Goal: Information Seeking & Learning: Check status

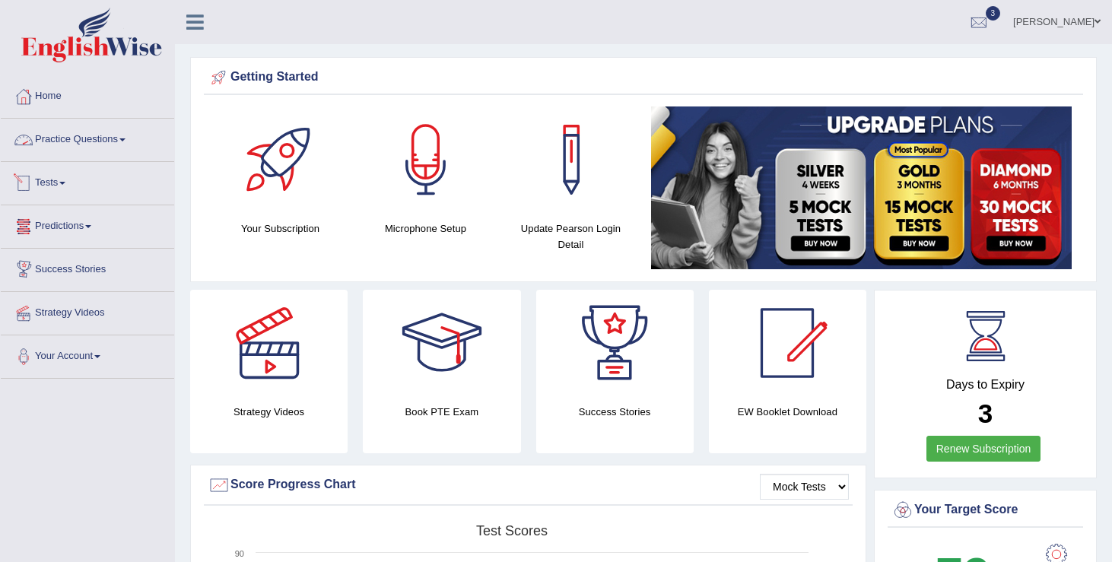
click at [128, 144] on link "Practice Questions" at bounding box center [87, 138] width 173 height 38
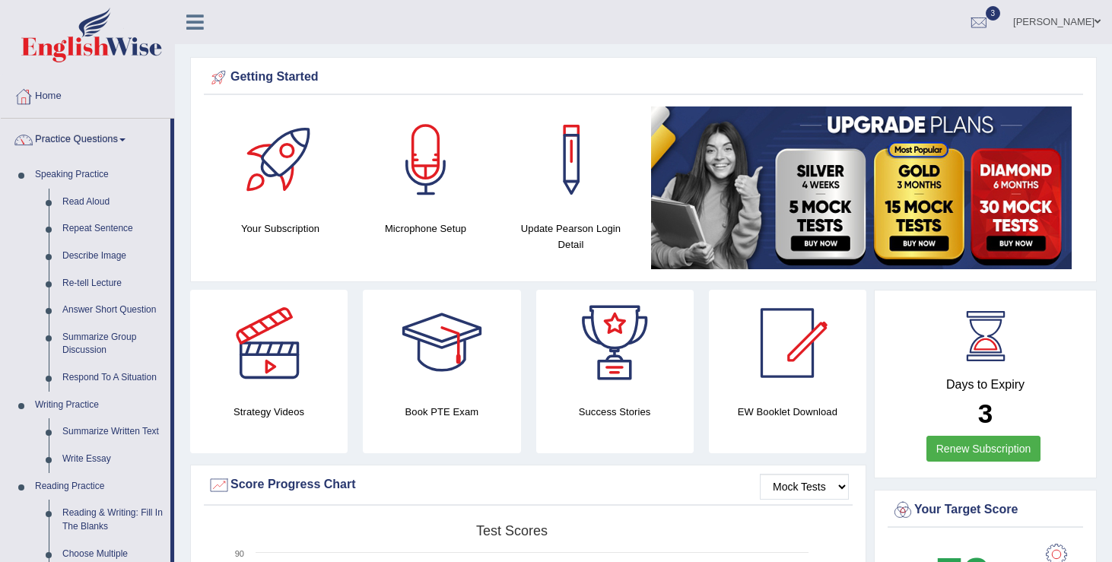
click at [128, 144] on link "Practice Questions" at bounding box center [86, 138] width 170 height 38
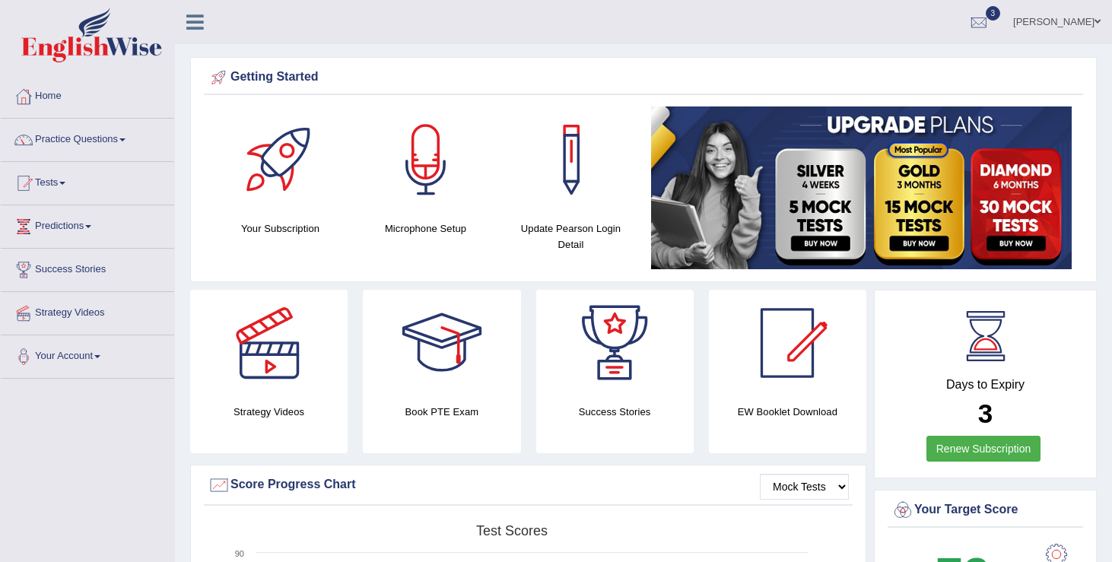
click at [69, 181] on link "Tests" at bounding box center [87, 181] width 173 height 38
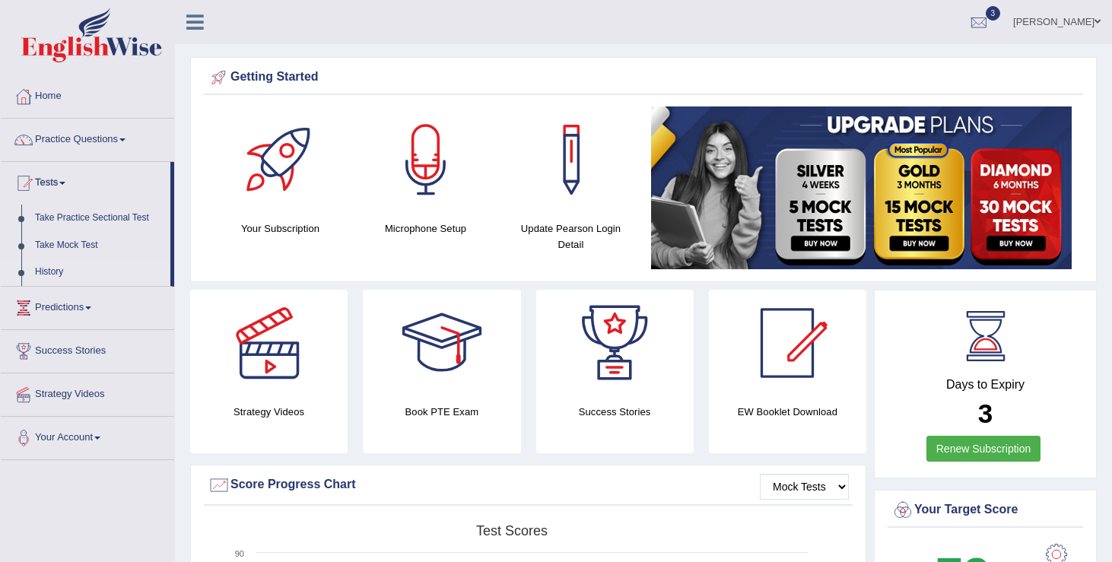
click at [46, 271] on link "History" at bounding box center [99, 272] width 142 height 27
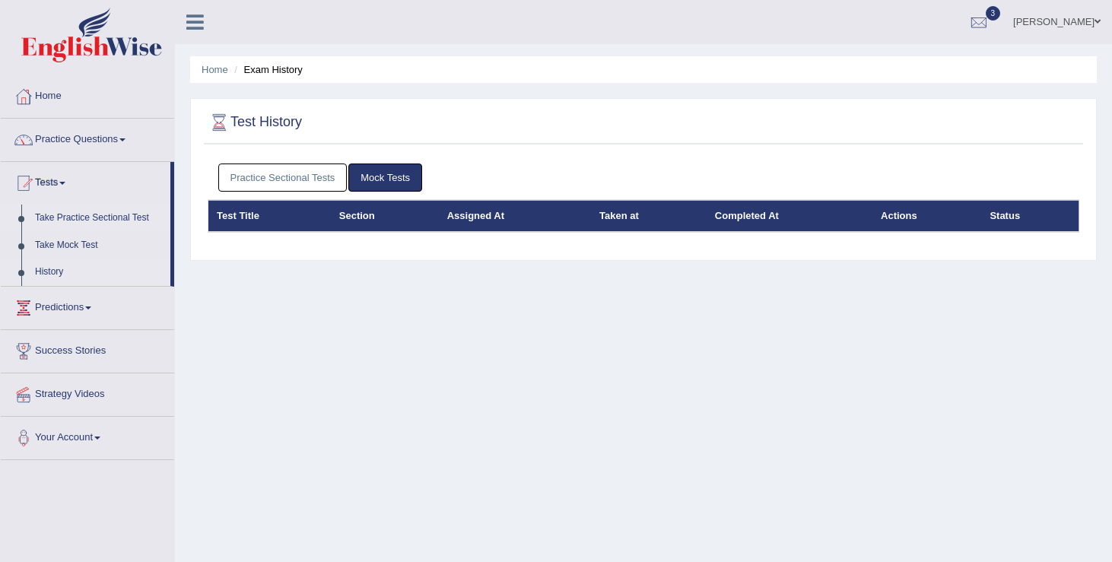
click at [88, 211] on link "Take Practice Sectional Test" at bounding box center [99, 218] width 142 height 27
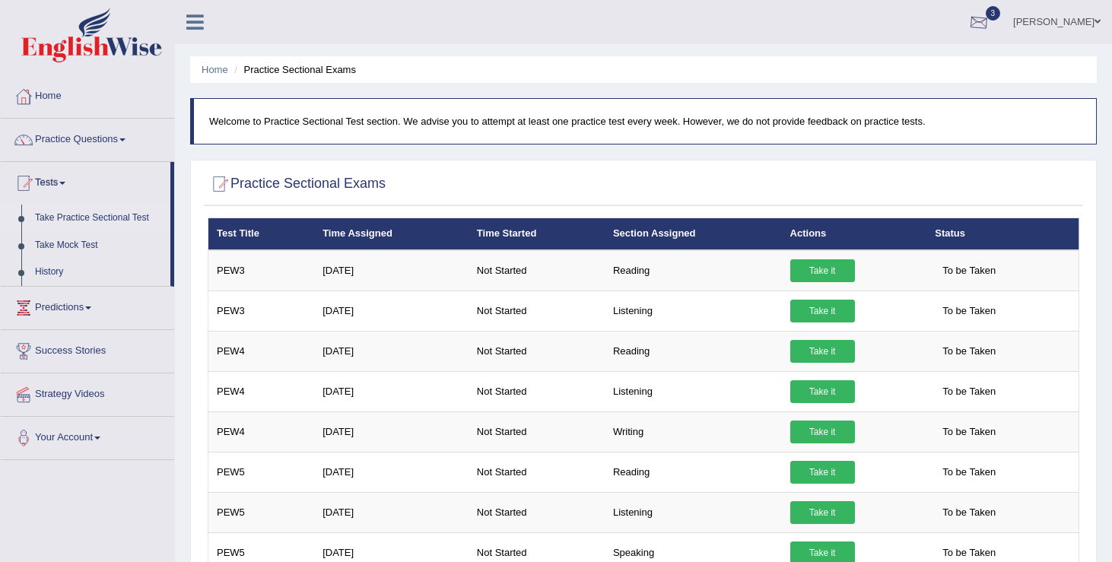
click at [990, 20] on div at bounding box center [978, 22] width 23 height 23
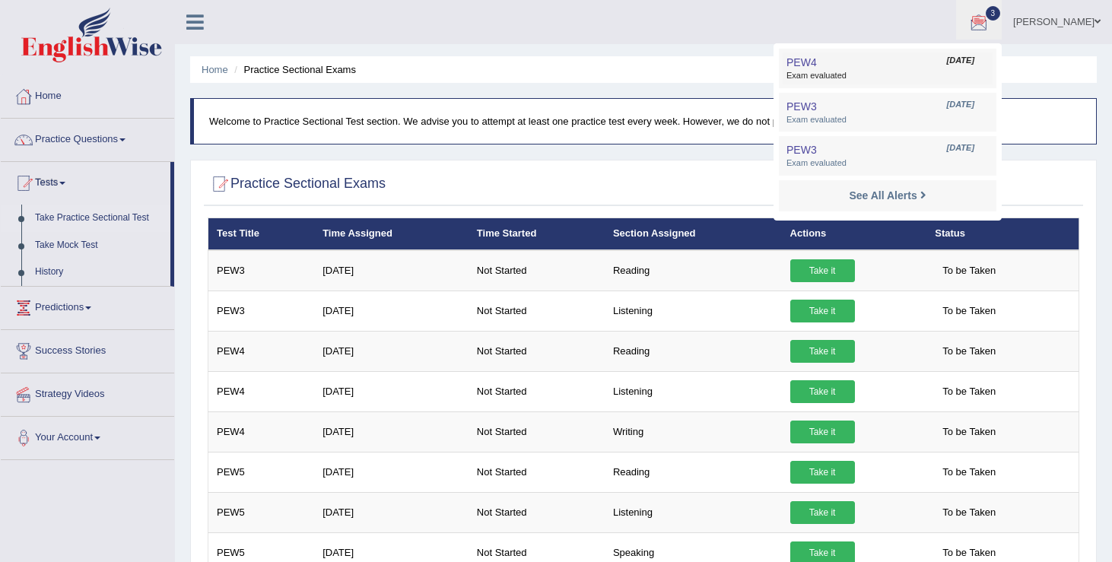
click at [827, 70] on span "Exam evaluated" at bounding box center [887, 76] width 202 height 12
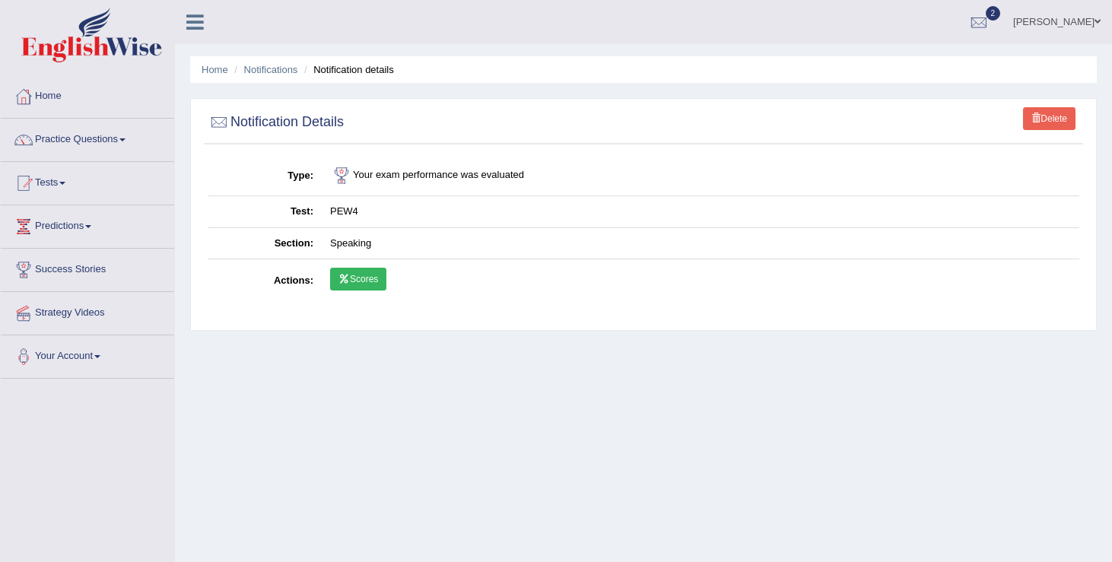
click at [359, 284] on link "Scores" at bounding box center [358, 279] width 56 height 23
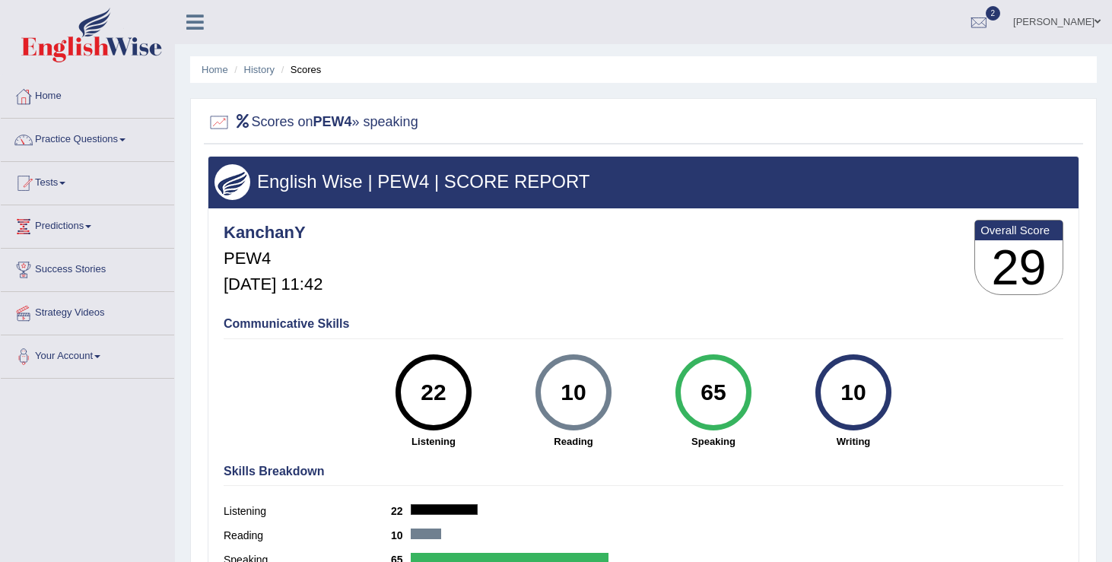
click at [1069, 19] on link "[PERSON_NAME]" at bounding box center [1056, 20] width 110 height 40
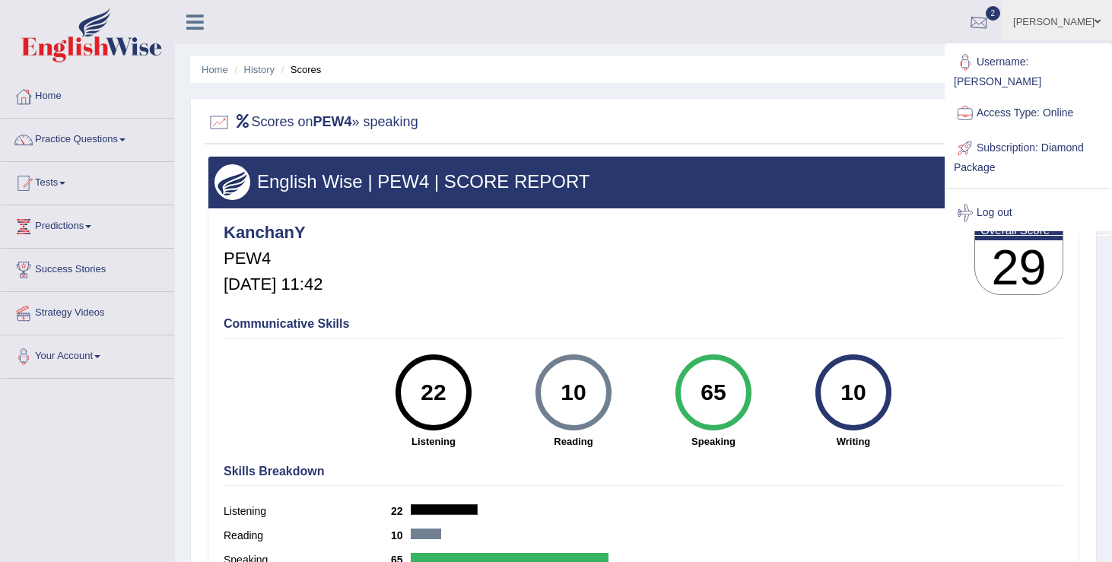
click at [990, 21] on div at bounding box center [978, 22] width 23 height 23
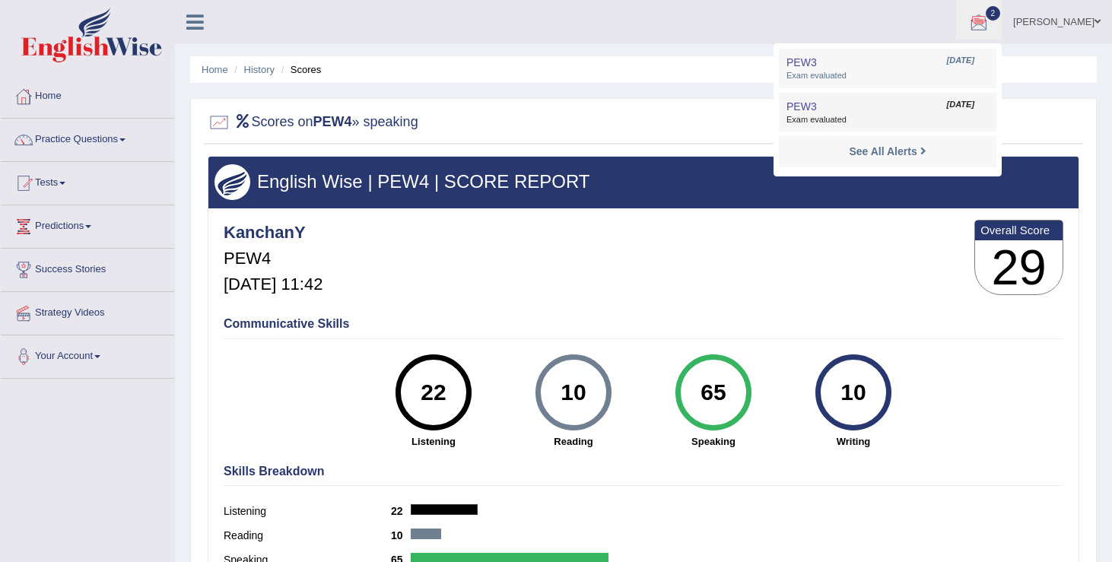
click at [829, 115] on span "Exam evaluated" at bounding box center [887, 120] width 202 height 12
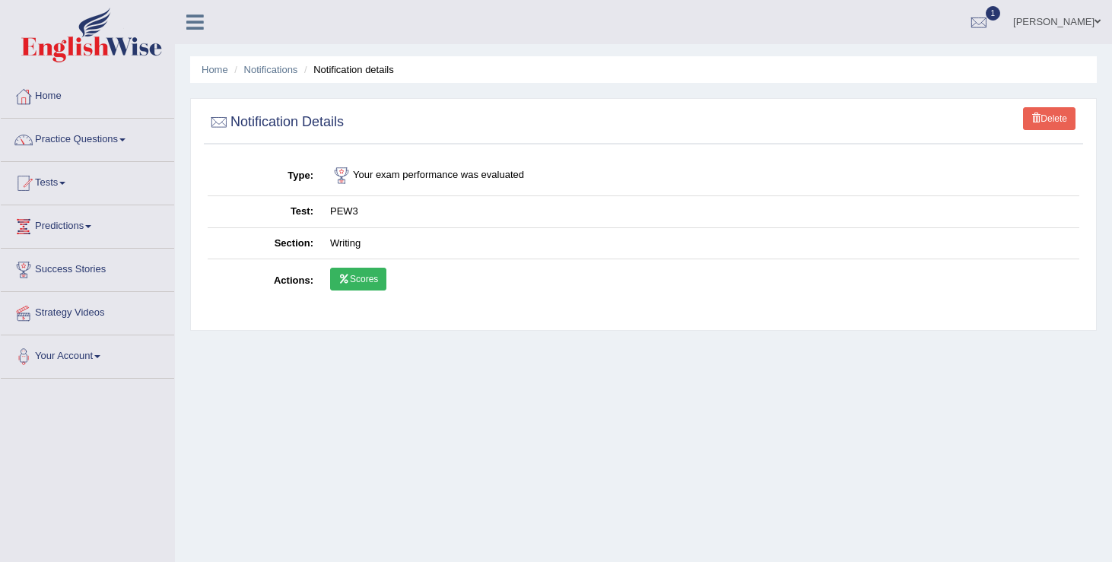
click at [363, 284] on link "Scores" at bounding box center [358, 279] width 56 height 23
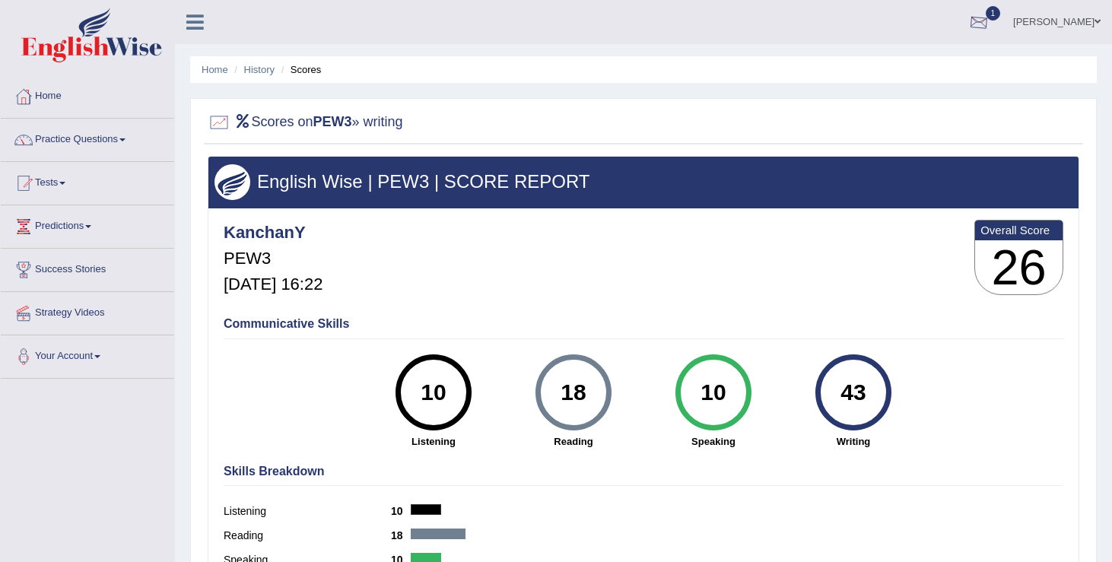
click at [987, 25] on div at bounding box center [978, 22] width 23 height 23
click at [848, 75] on span "Exam evaluated" at bounding box center [887, 76] width 202 height 12
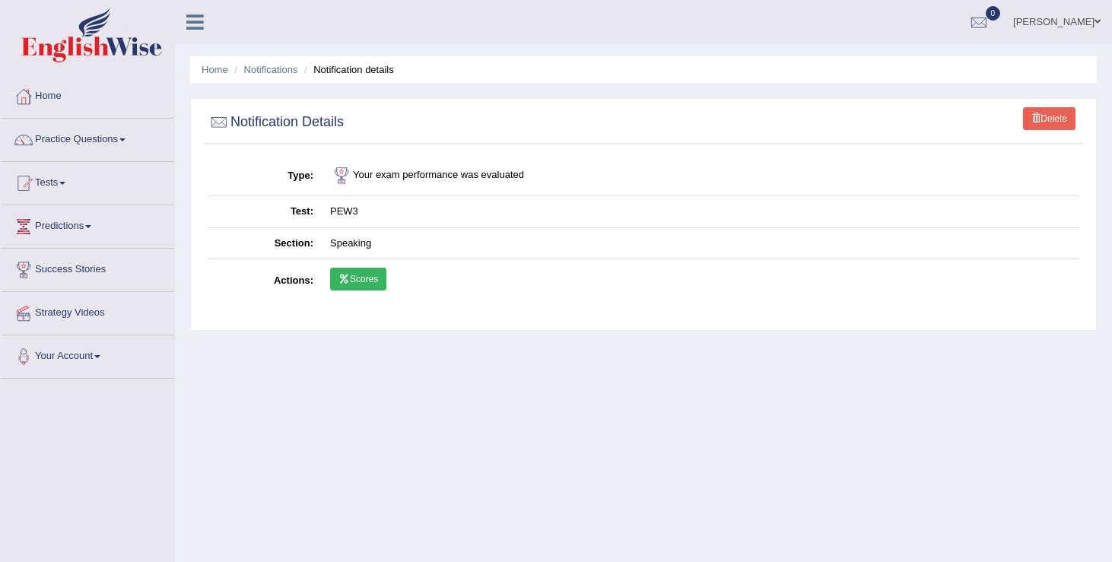
click at [361, 280] on link "Scores" at bounding box center [358, 279] width 56 height 23
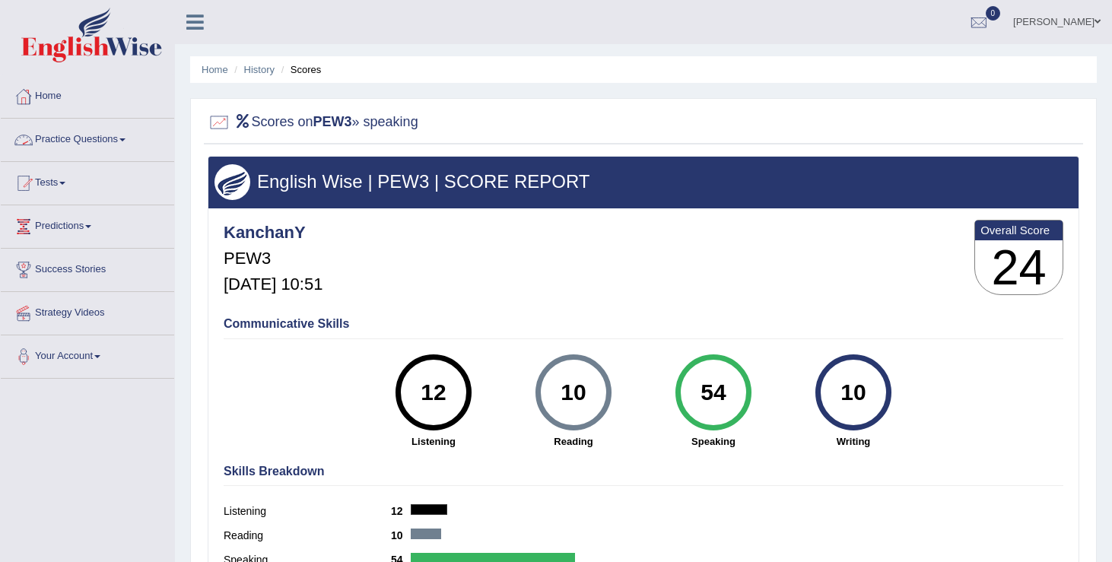
click at [130, 137] on link "Practice Questions" at bounding box center [87, 138] width 173 height 38
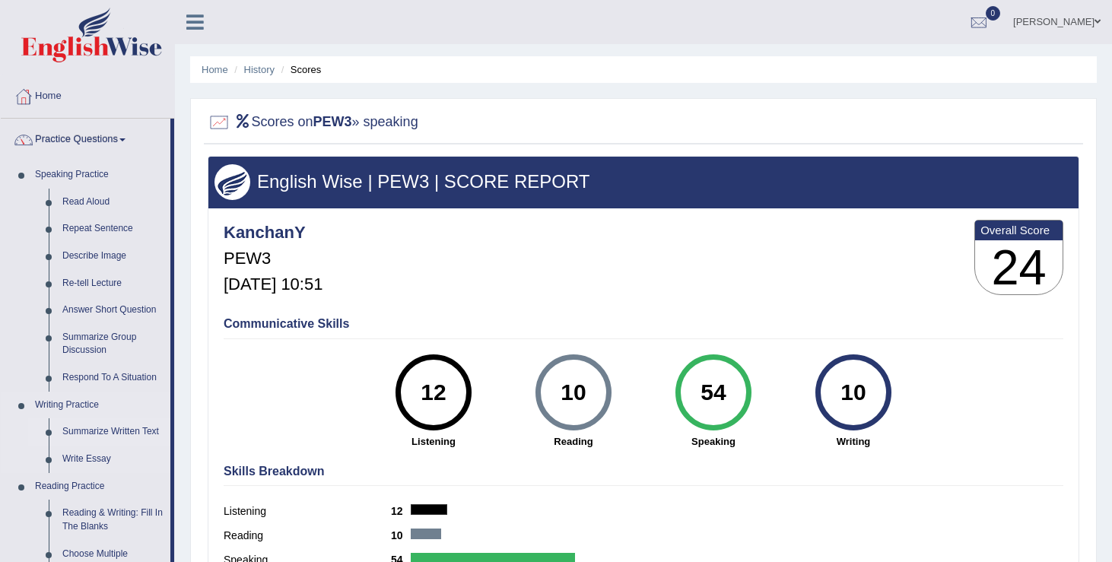
click at [137, 431] on link "Summarize Written Text" at bounding box center [113, 431] width 115 height 27
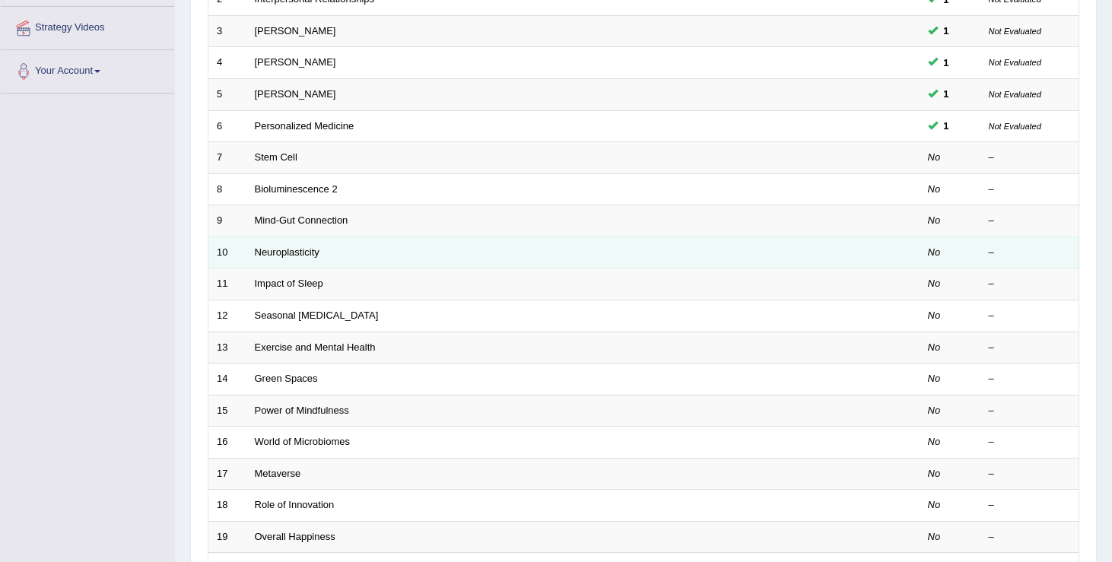
scroll to position [275, 0]
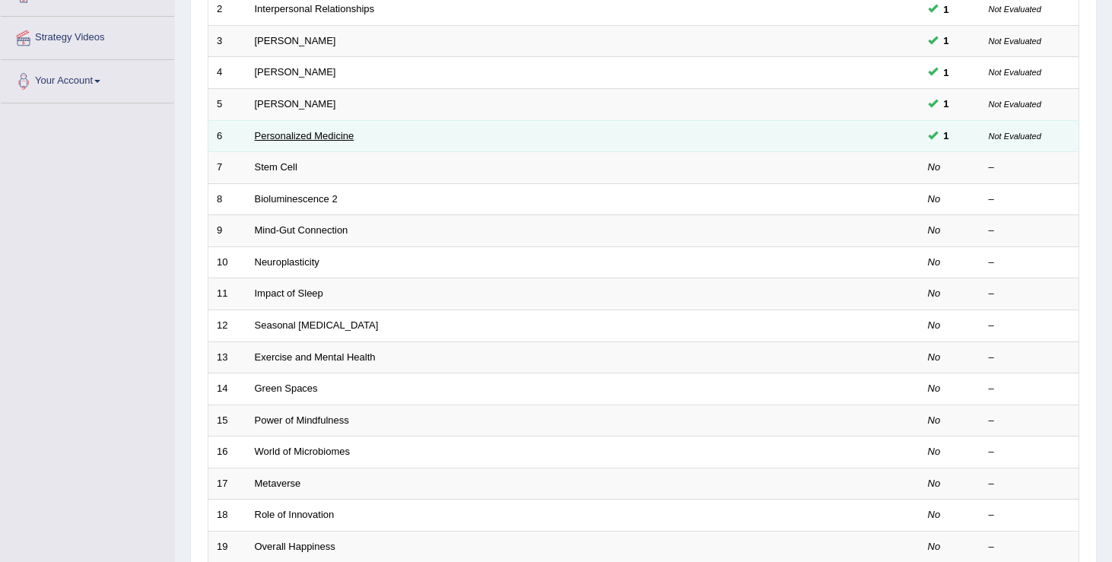
click at [338, 135] on link "Personalized Medicine" at bounding box center [305, 135] width 100 height 11
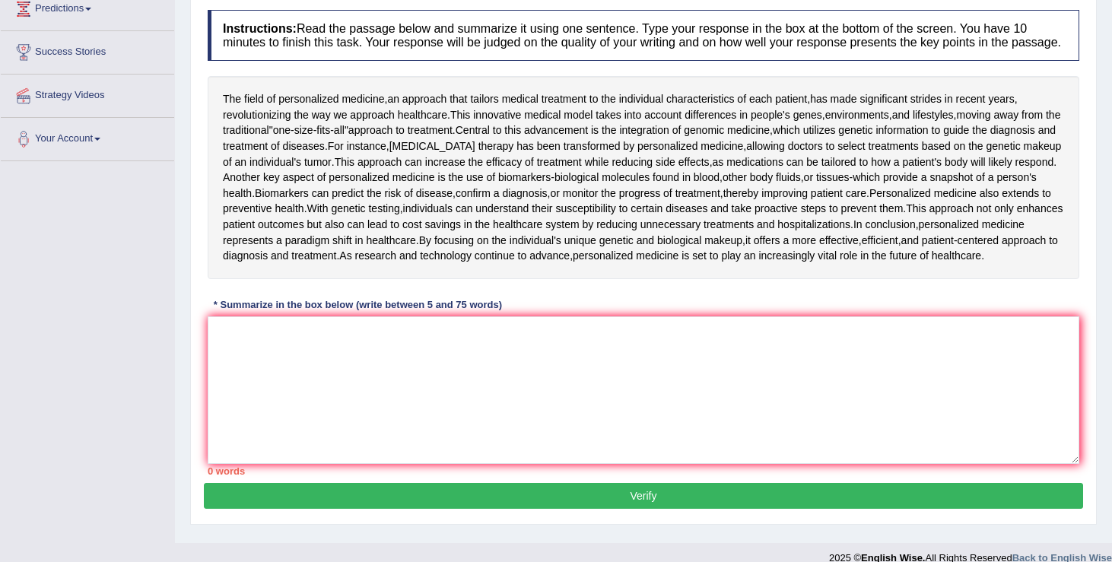
scroll to position [214, 0]
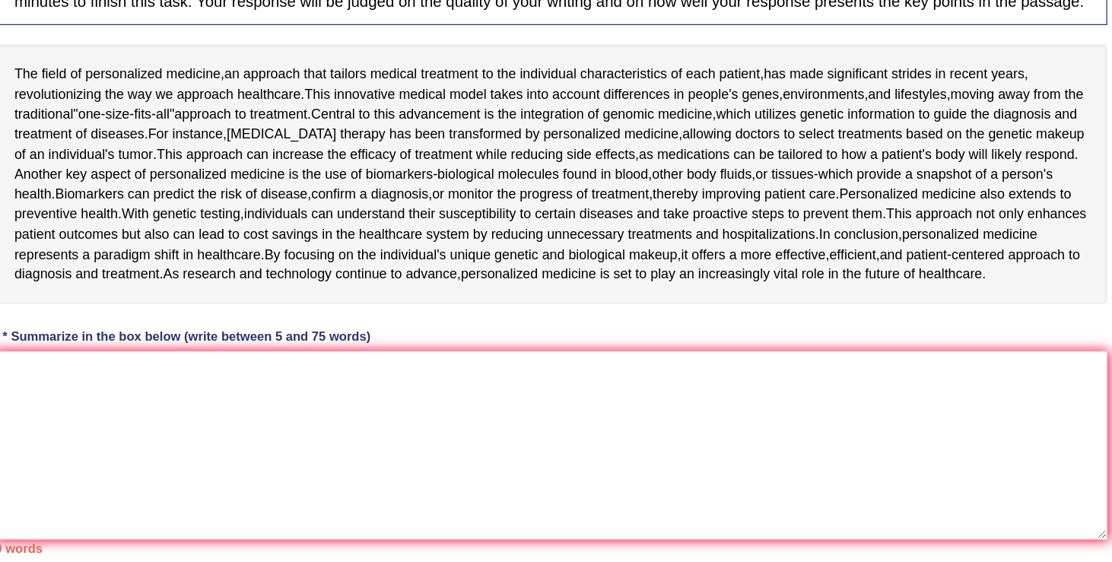
click at [515, 327] on div "Instructions: Read the passage below and summarize it using one sentence. Type …" at bounding box center [643, 246] width 879 height 481
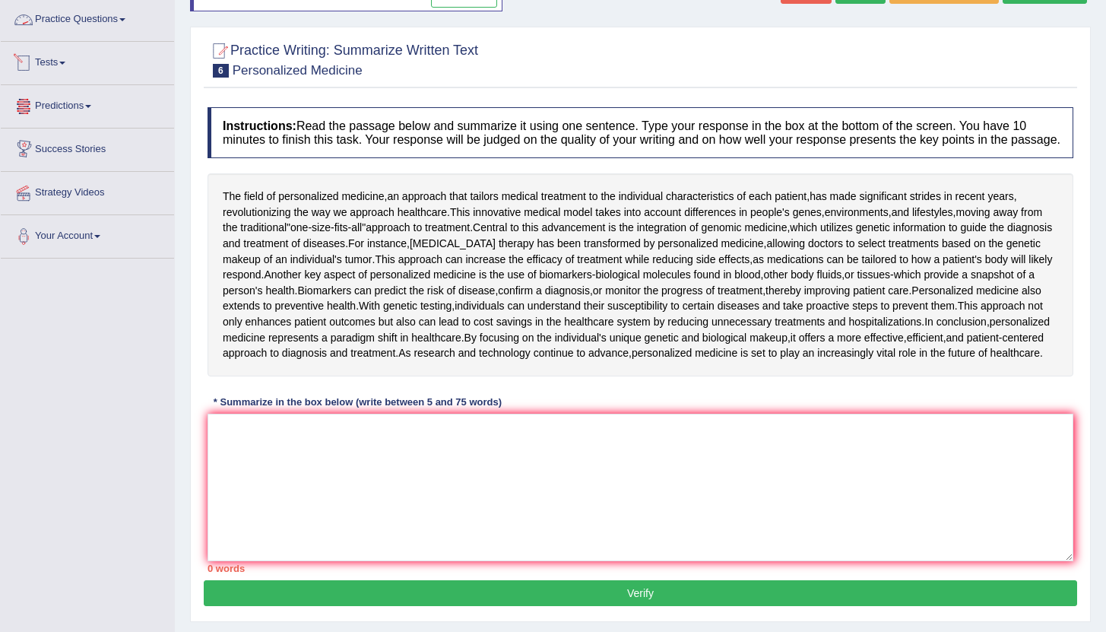
scroll to position [13, 0]
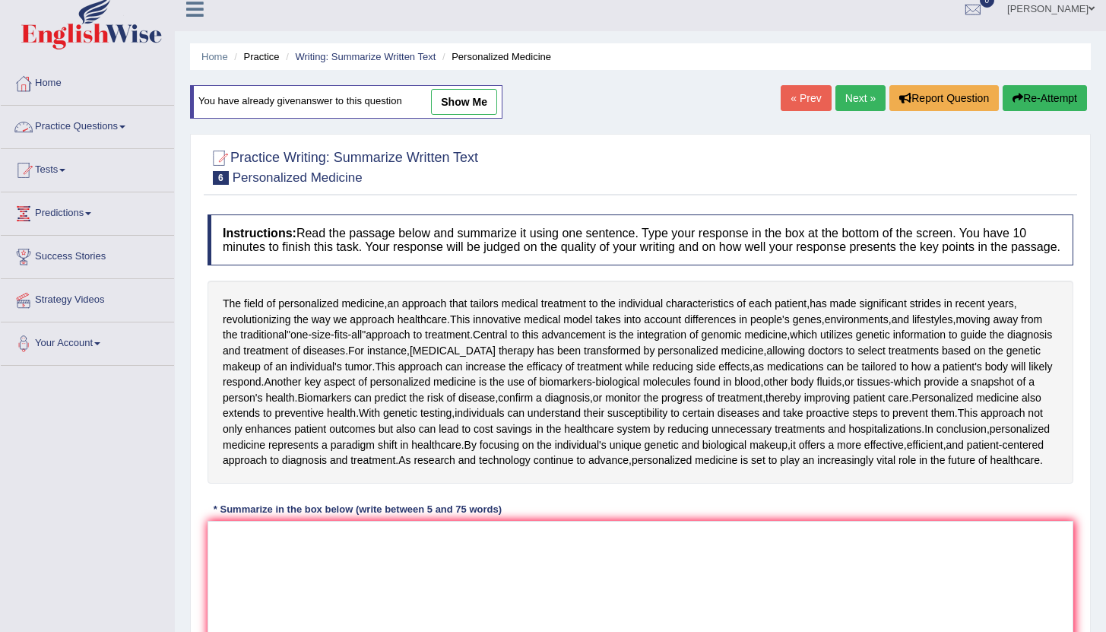
click at [130, 131] on link "Practice Questions" at bounding box center [87, 125] width 173 height 38
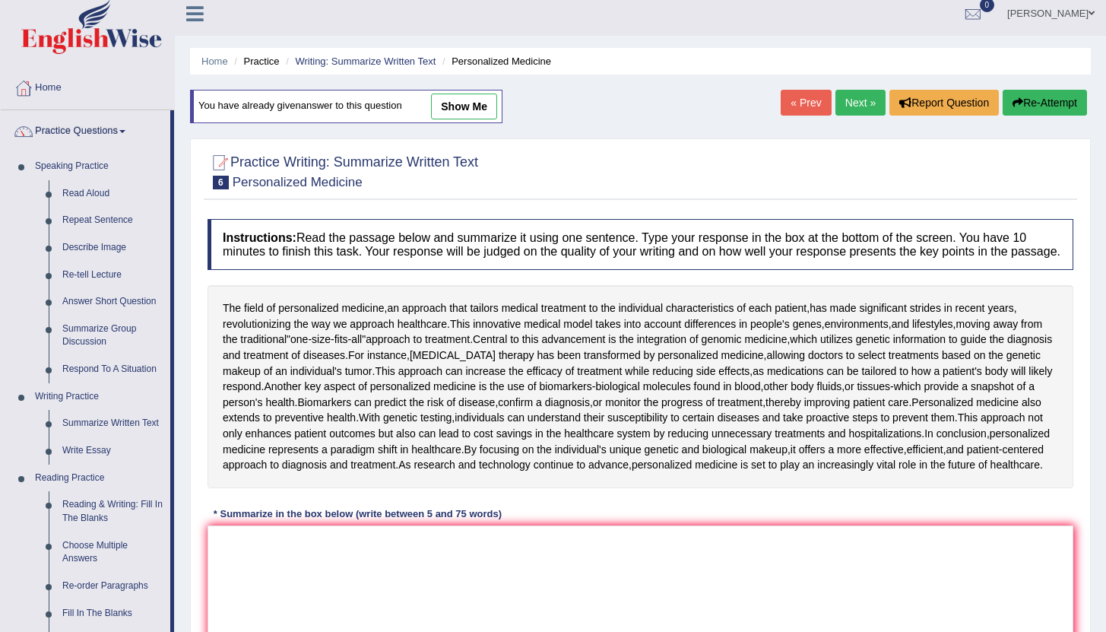
scroll to position [0, 0]
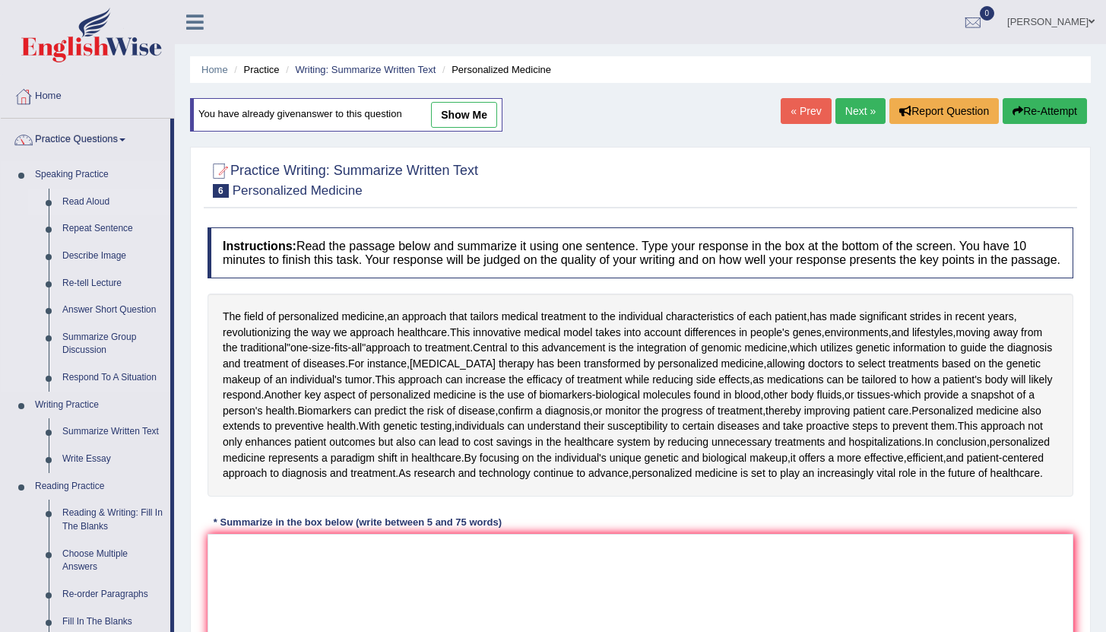
click at [101, 204] on link "Read Aloud" at bounding box center [113, 202] width 115 height 27
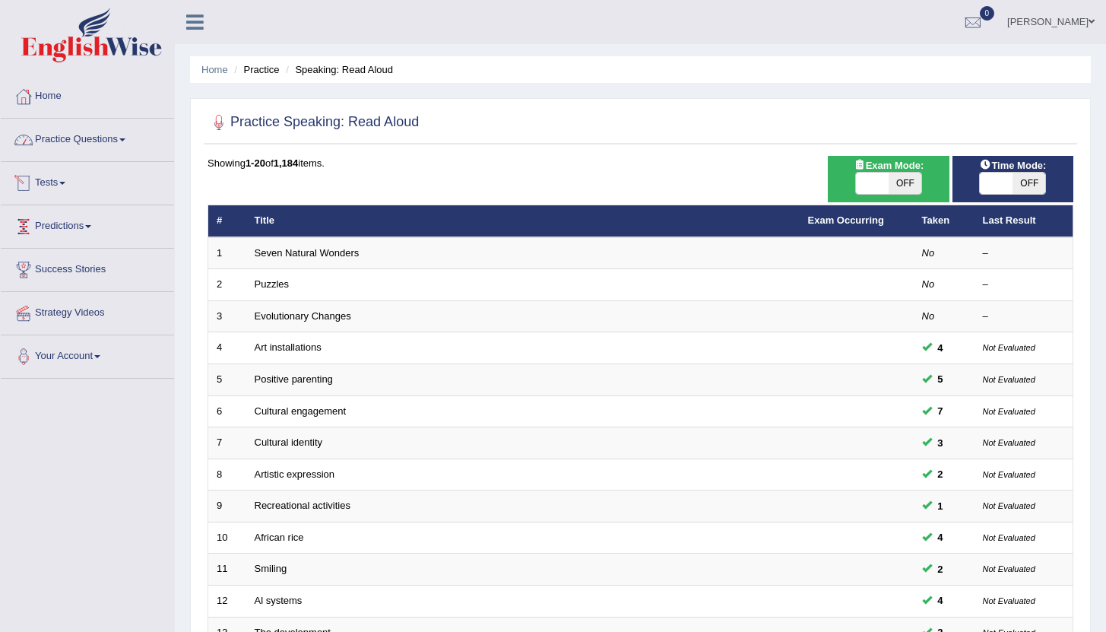
click at [119, 148] on link "Practice Questions" at bounding box center [87, 138] width 173 height 38
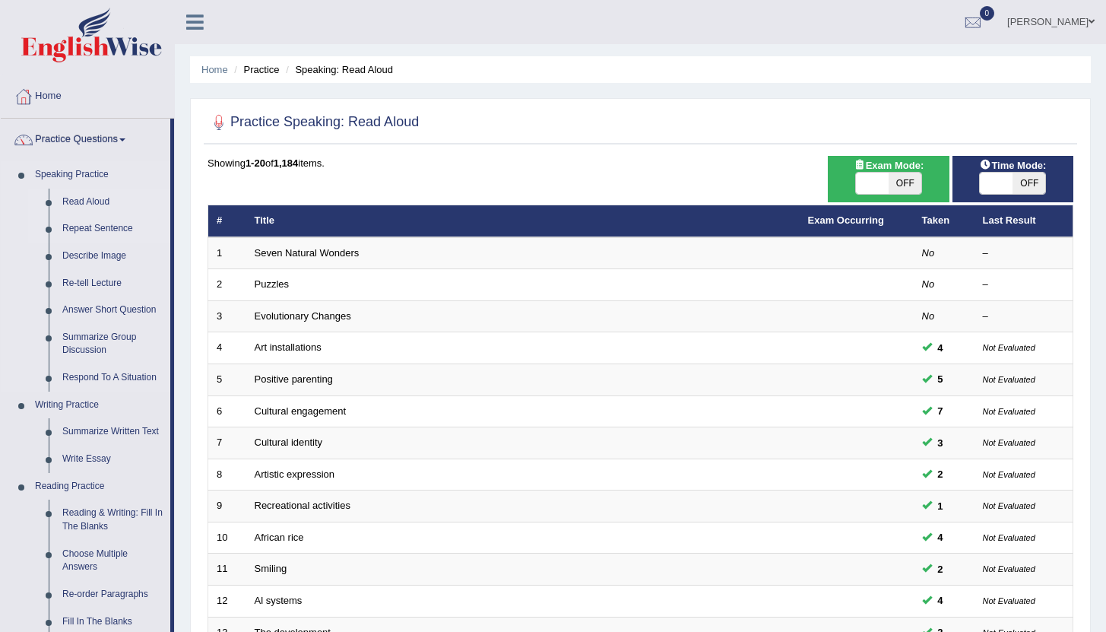
click at [106, 229] on link "Repeat Sentence" at bounding box center [113, 228] width 115 height 27
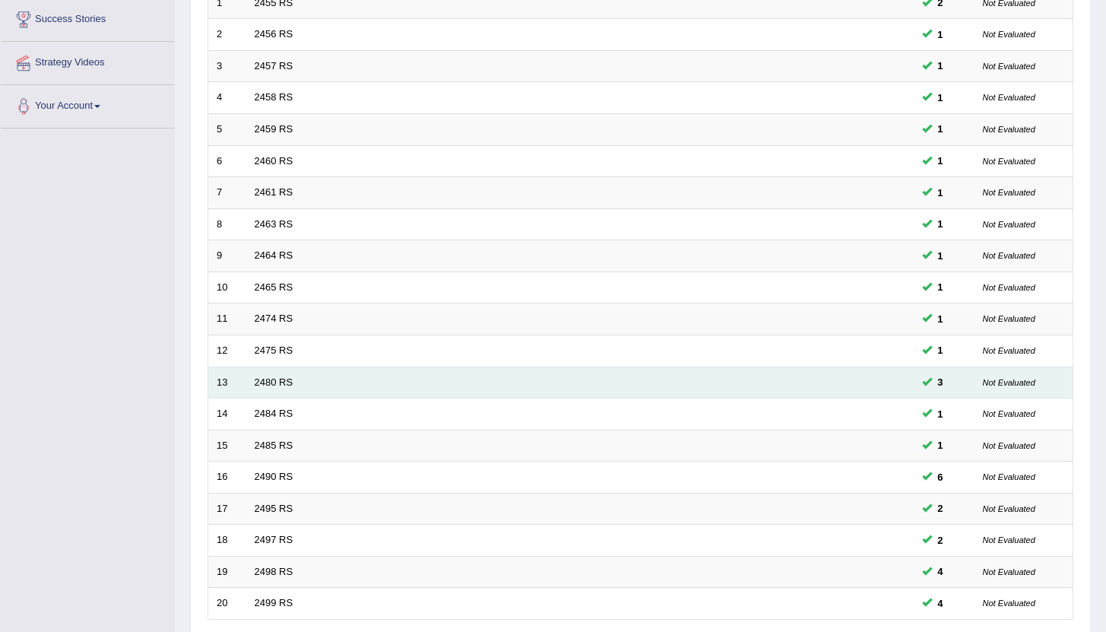
scroll to position [375, 0]
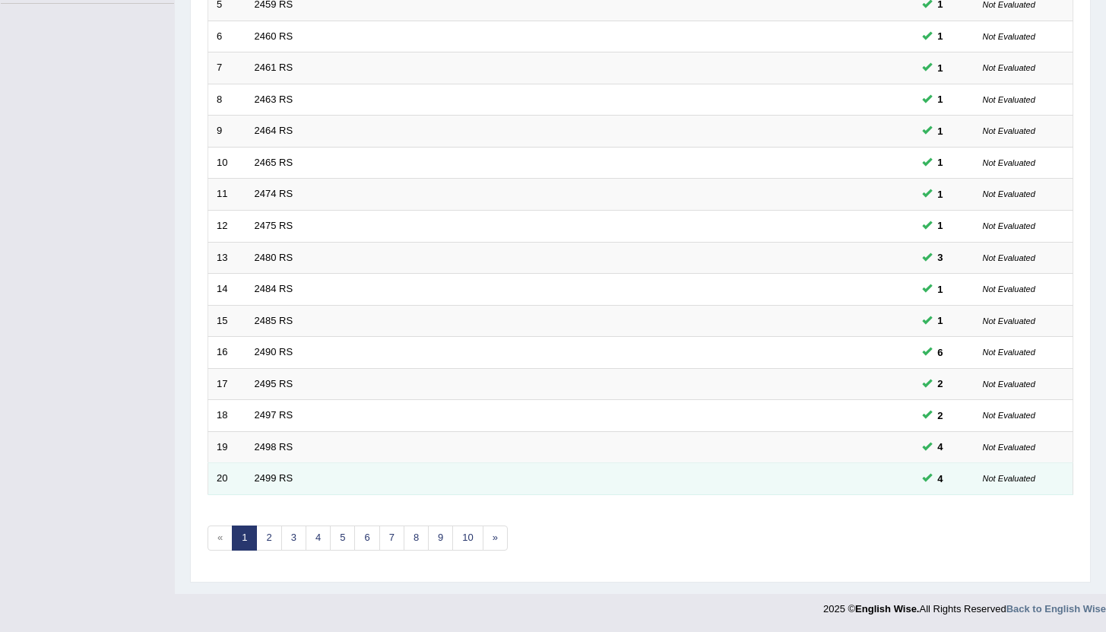
click at [263, 471] on td "2499 RS" at bounding box center [523, 479] width 554 height 32
click at [272, 477] on link "2499 RS" at bounding box center [274, 477] width 39 height 11
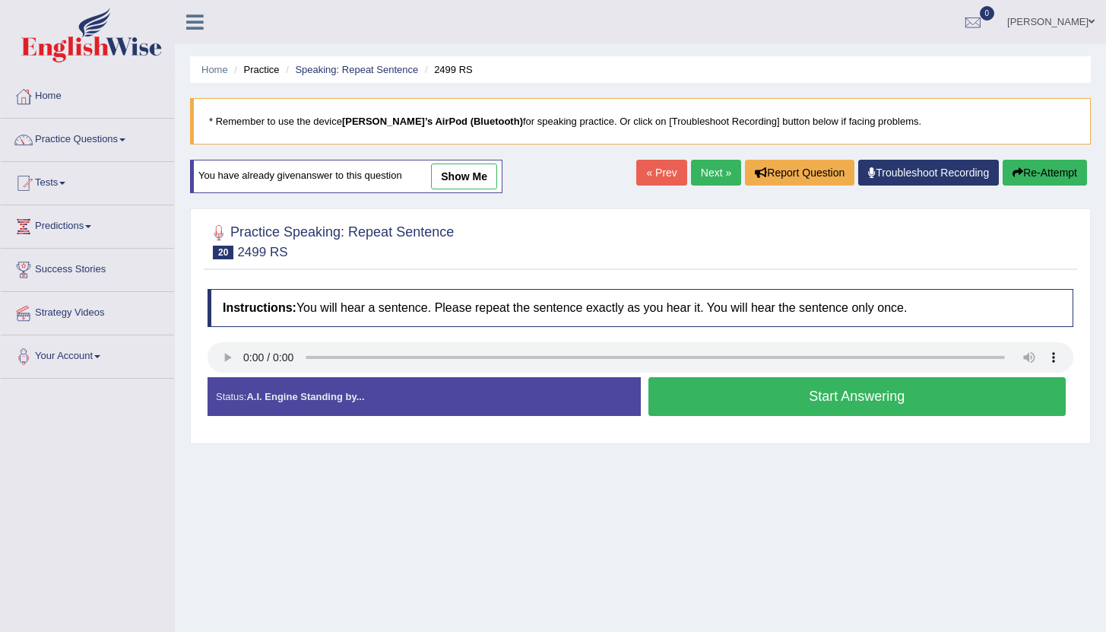
click at [820, 403] on button "Start Answering" at bounding box center [858, 396] width 418 height 39
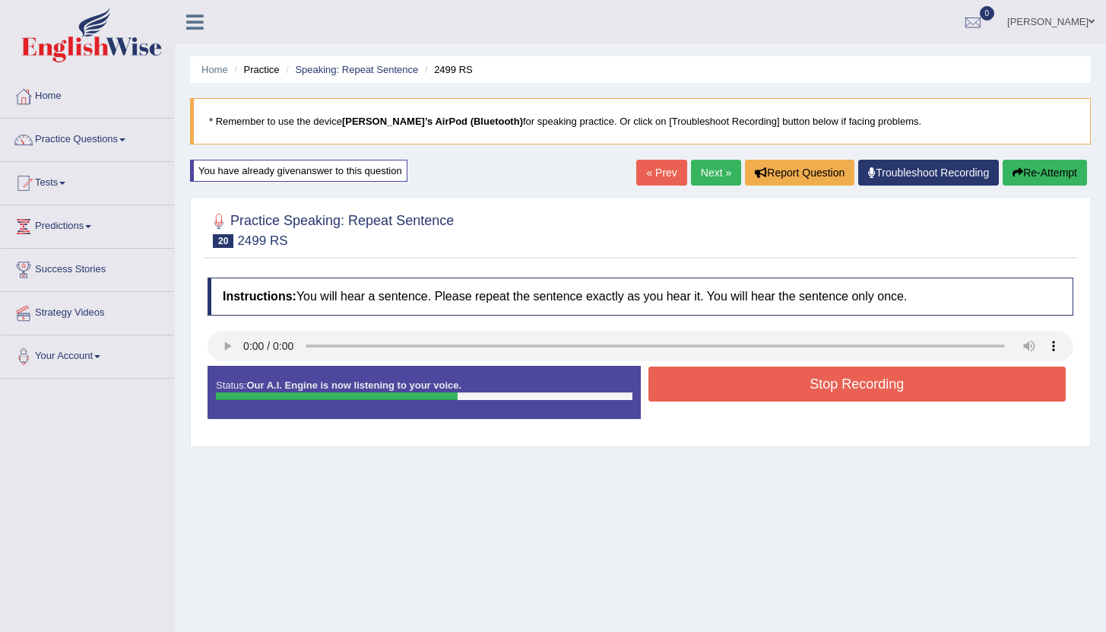
click at [816, 392] on button "Stop Recording" at bounding box center [858, 383] width 418 height 35
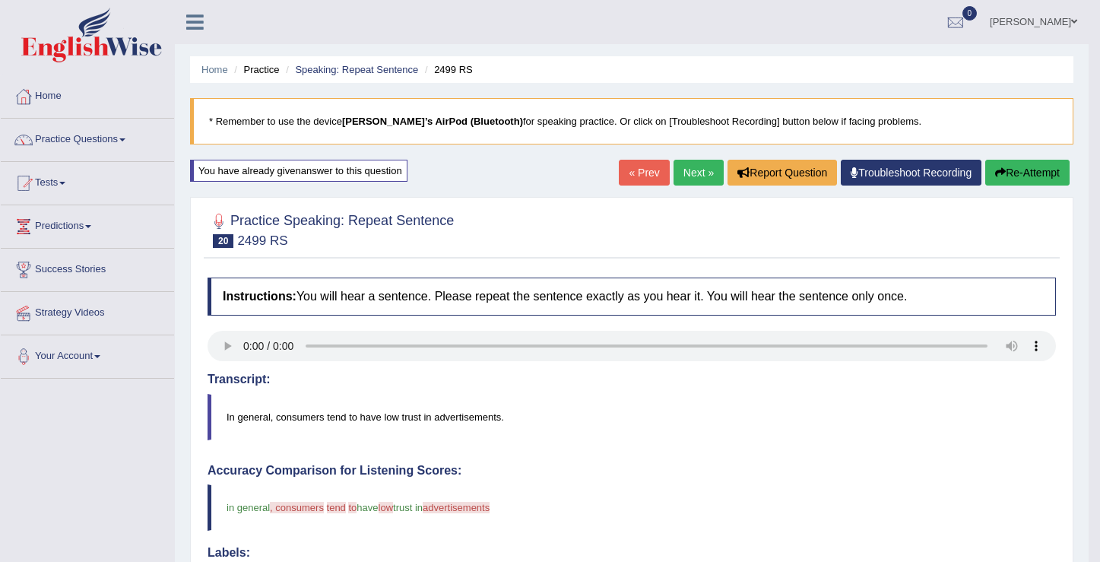
click at [1026, 176] on button "Re-Attempt" at bounding box center [1027, 173] width 84 height 26
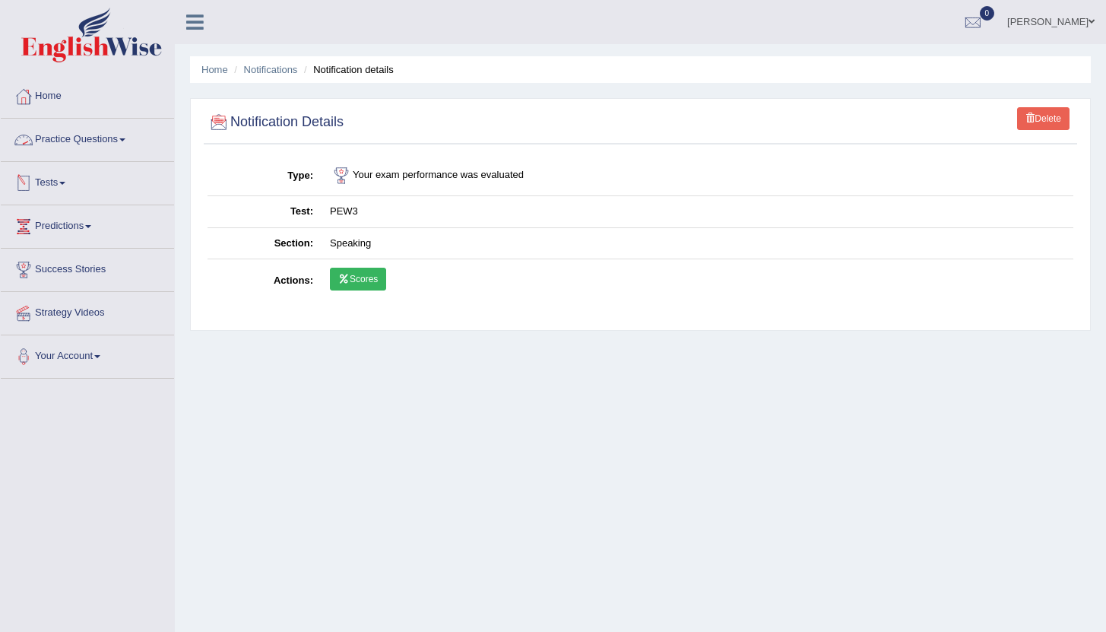
click at [130, 135] on link "Practice Questions" at bounding box center [87, 138] width 173 height 38
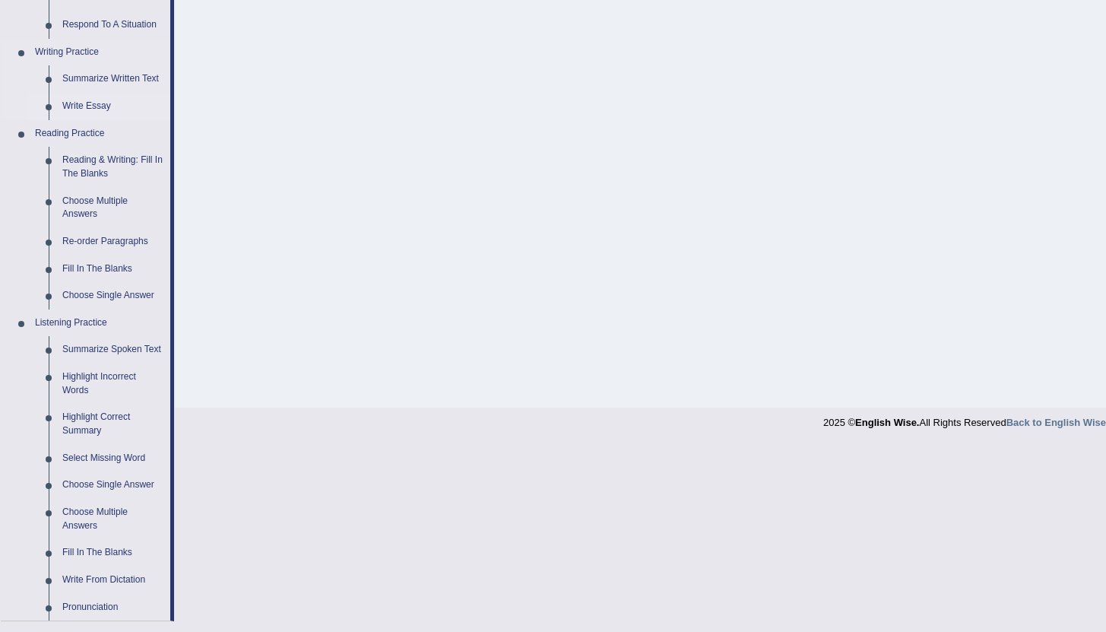
scroll to position [408, 0]
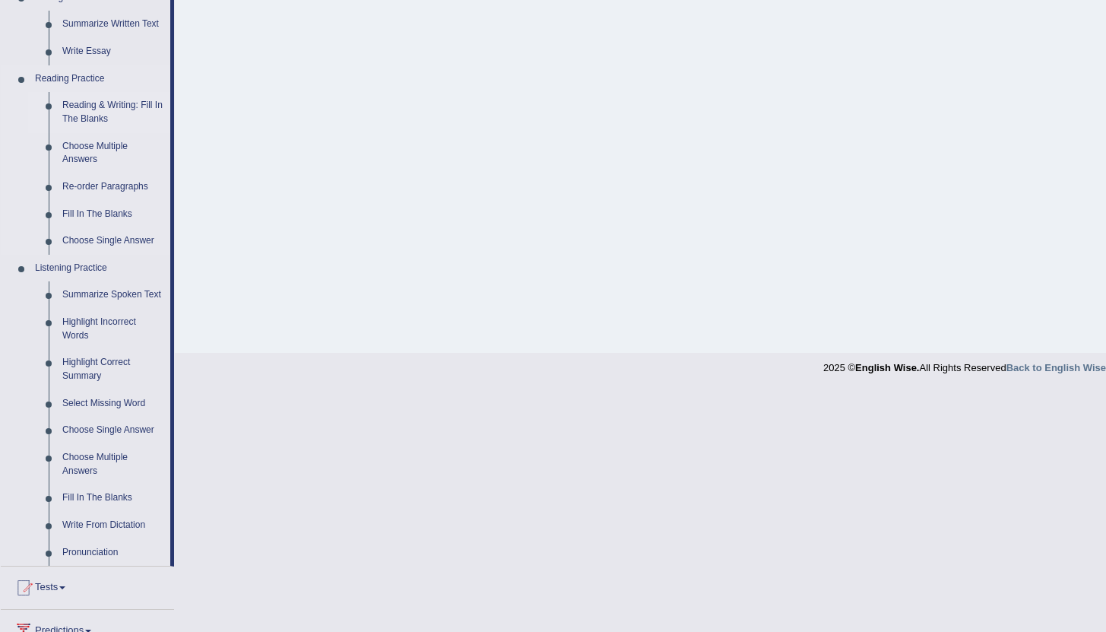
click at [103, 116] on link "Reading & Writing: Fill In The Blanks" at bounding box center [113, 112] width 115 height 40
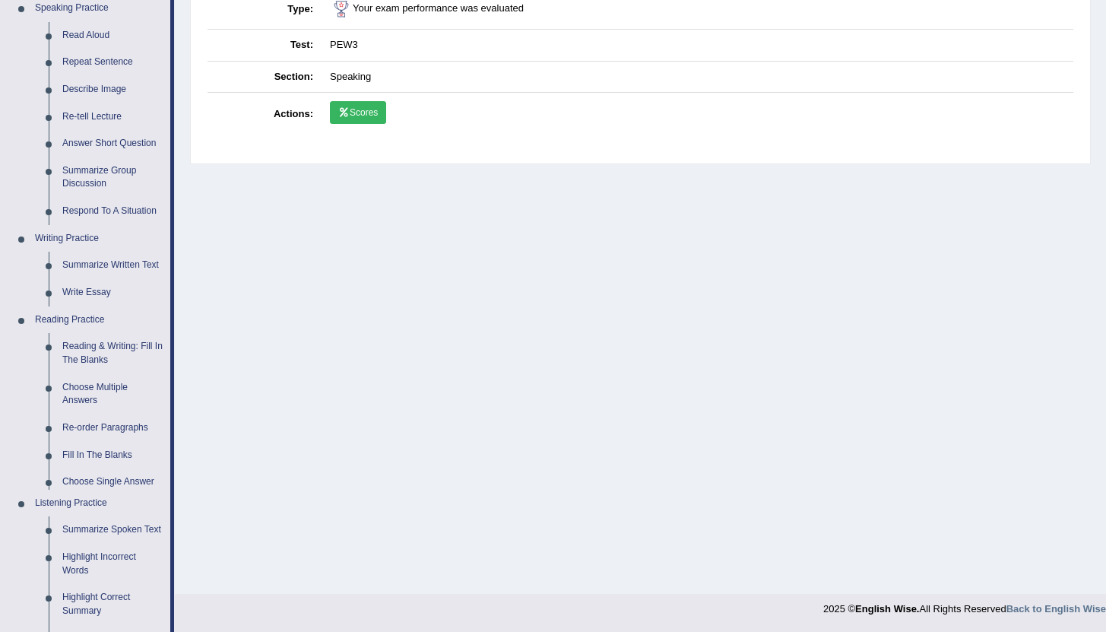
scroll to position [550, 0]
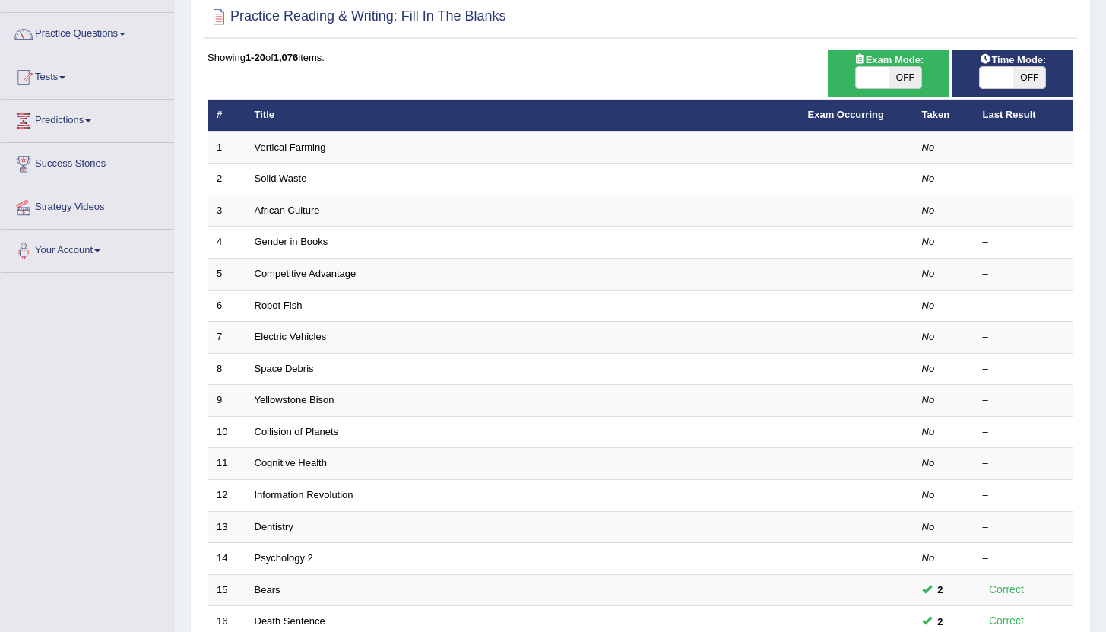
scroll to position [361, 0]
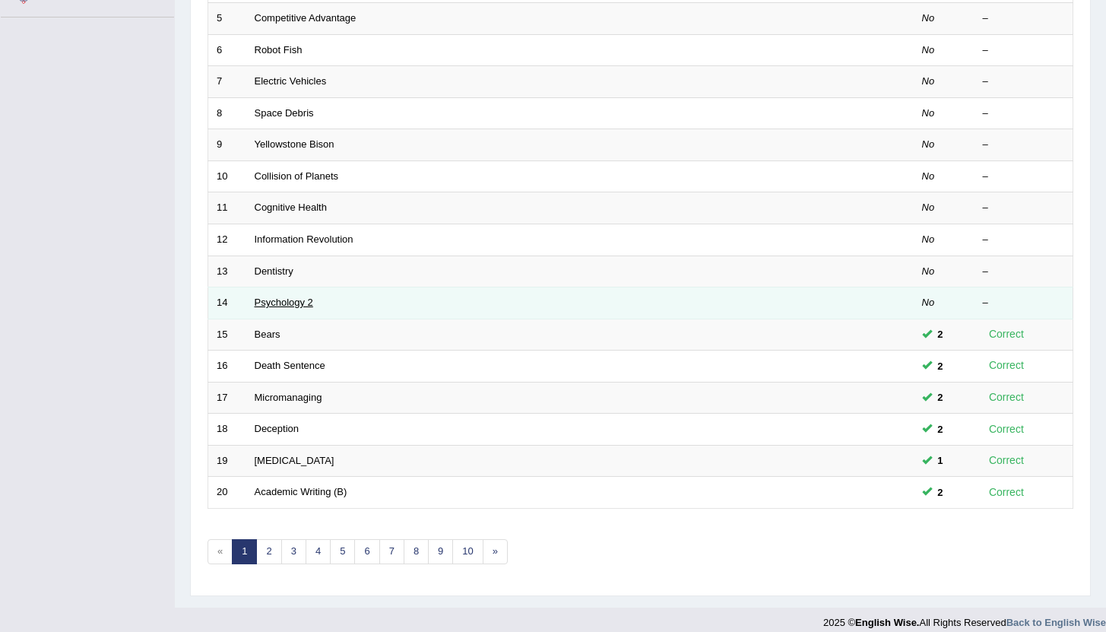
click at [291, 303] on link "Psychology 2" at bounding box center [284, 302] width 59 height 11
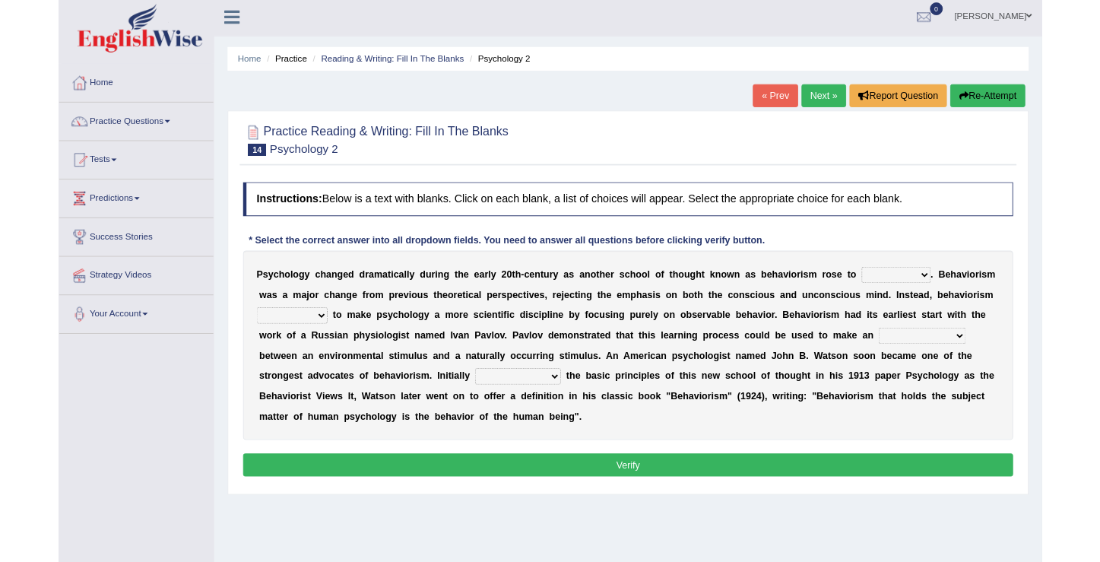
scroll to position [167, 0]
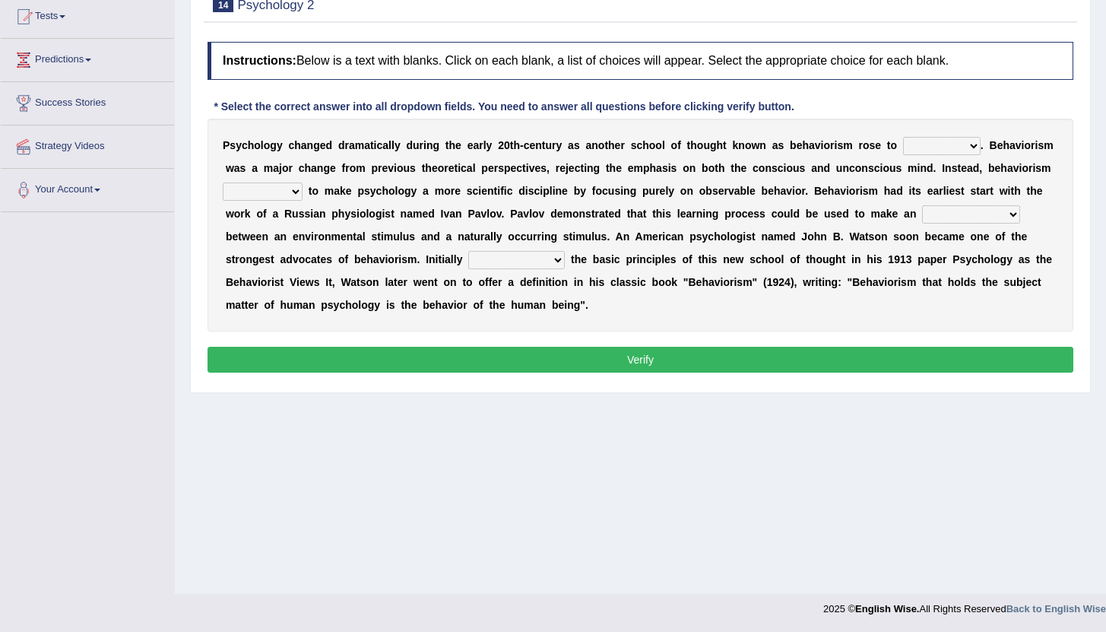
click at [974, 139] on select "dominance temptation challenge temper" at bounding box center [942, 146] width 78 height 18
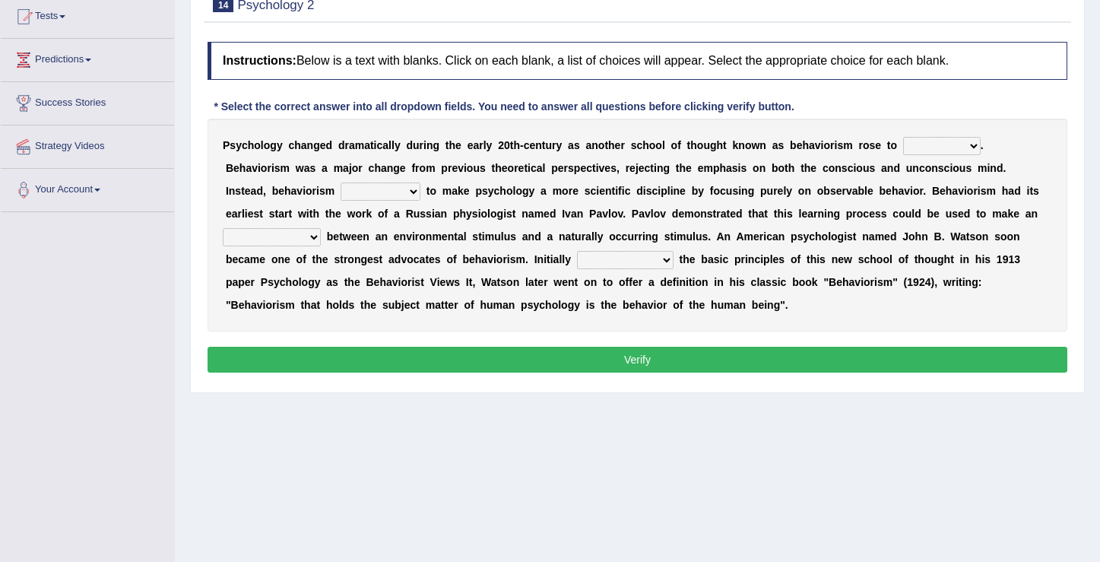
click at [969, 147] on select "dominance temptation challenge temper" at bounding box center [942, 146] width 78 height 18
select select "temptation"
click at [903, 137] on select "dominance temptation challenge temper" at bounding box center [942, 146] width 78 height 18
click at [341, 191] on select "reproached reproved strove rewove" at bounding box center [381, 191] width 80 height 18
click at [341, 182] on select "reproached reproved strove rewove" at bounding box center [381, 191] width 80 height 18
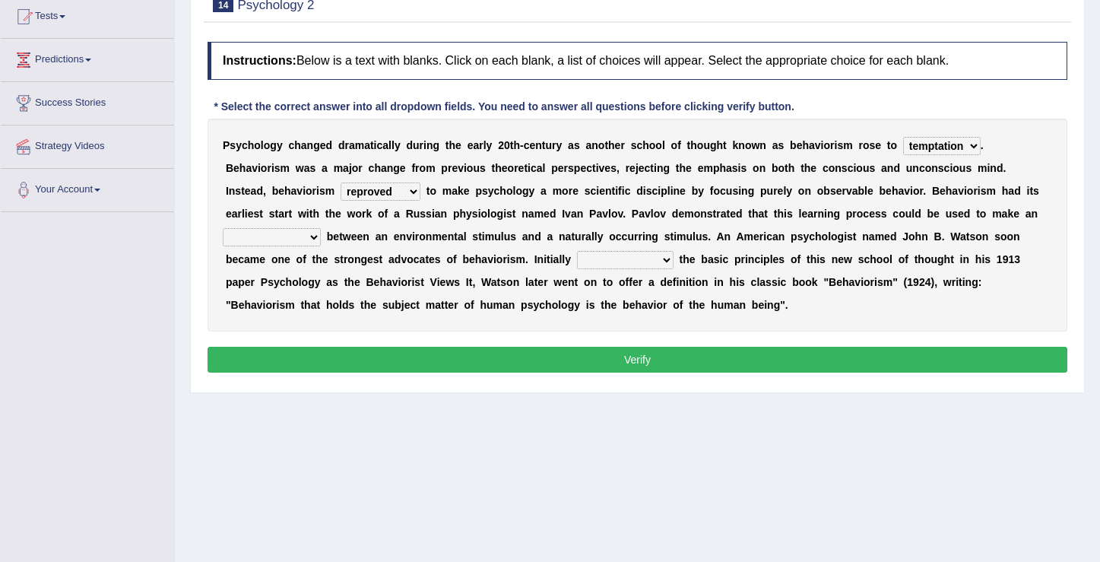
click at [341, 191] on select "reproached reproved strove rewove" at bounding box center [381, 191] width 80 height 18
click at [341, 190] on select "reproached reproved strove rewove" at bounding box center [381, 191] width 80 height 18
select select "strove"
click at [341, 182] on select "reproached reproved strove rewove" at bounding box center [381, 191] width 80 height 18
click at [321, 228] on select "acclimatization association union combination" at bounding box center [272, 237] width 98 height 18
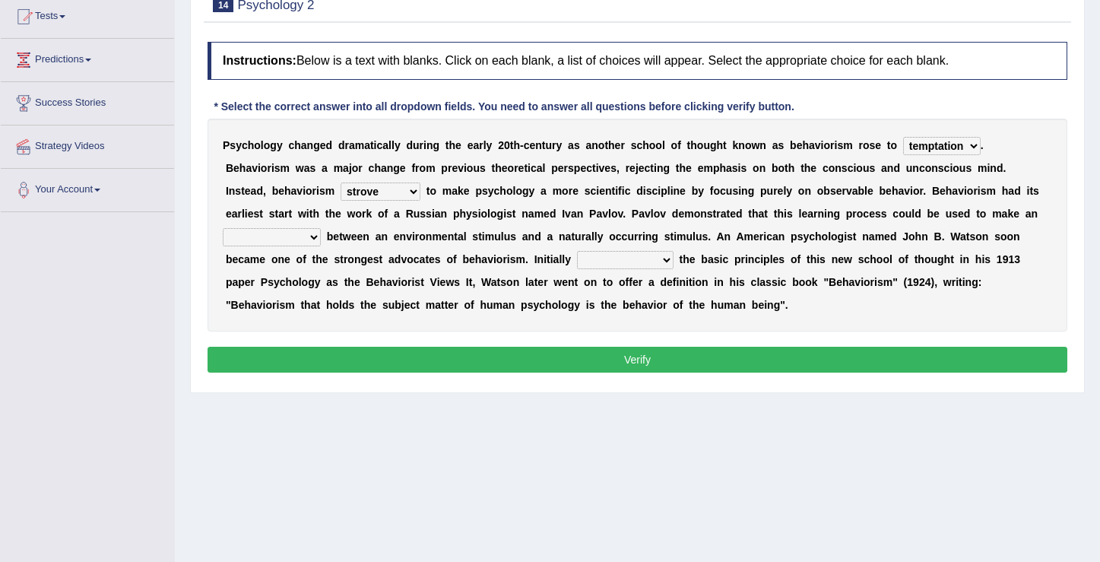
select select "combination"
click at [321, 228] on select "acclimatization association union combination" at bounding box center [272, 237] width 98 height 18
click at [577, 260] on select "questioning foreshortening unburdening outlining" at bounding box center [625, 260] width 97 height 18
select select "questioning"
click at [577, 251] on select "questioning foreshortening unburdening outlining" at bounding box center [625, 260] width 97 height 18
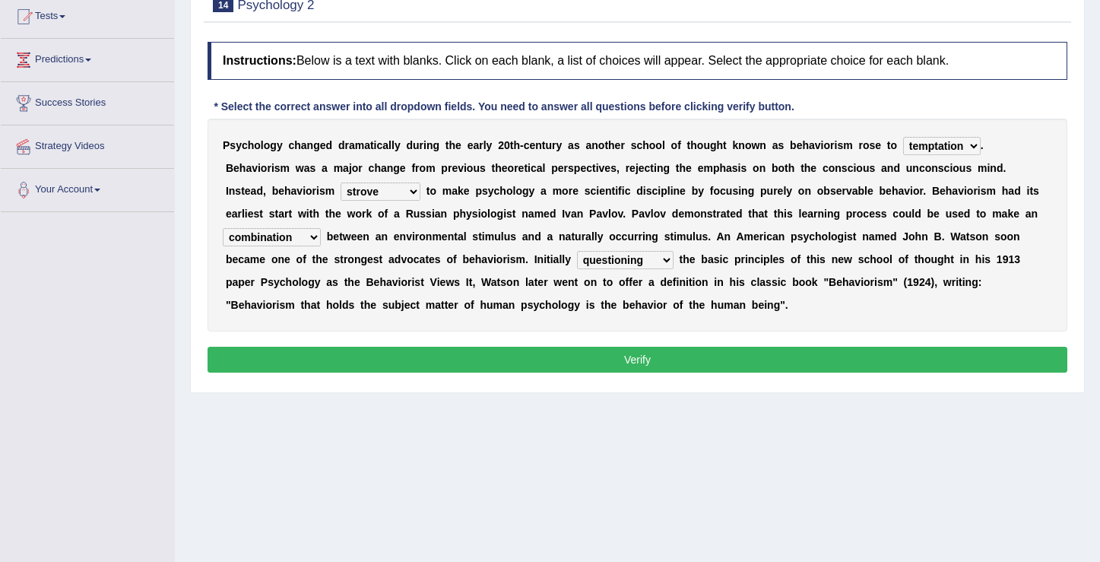
click at [633, 358] on button "Verify" at bounding box center [638, 360] width 860 height 26
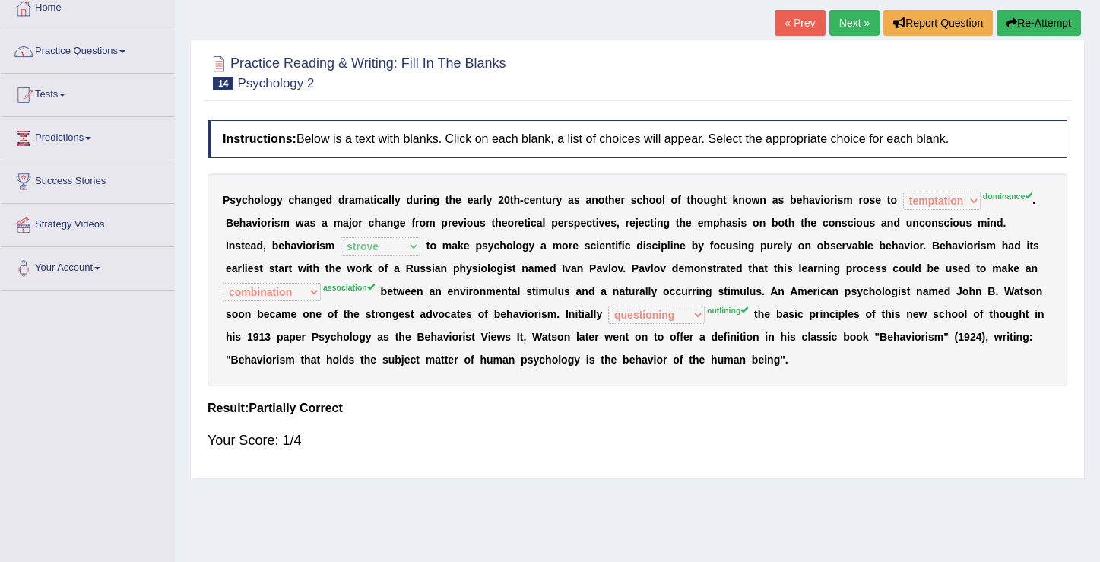
scroll to position [91, 0]
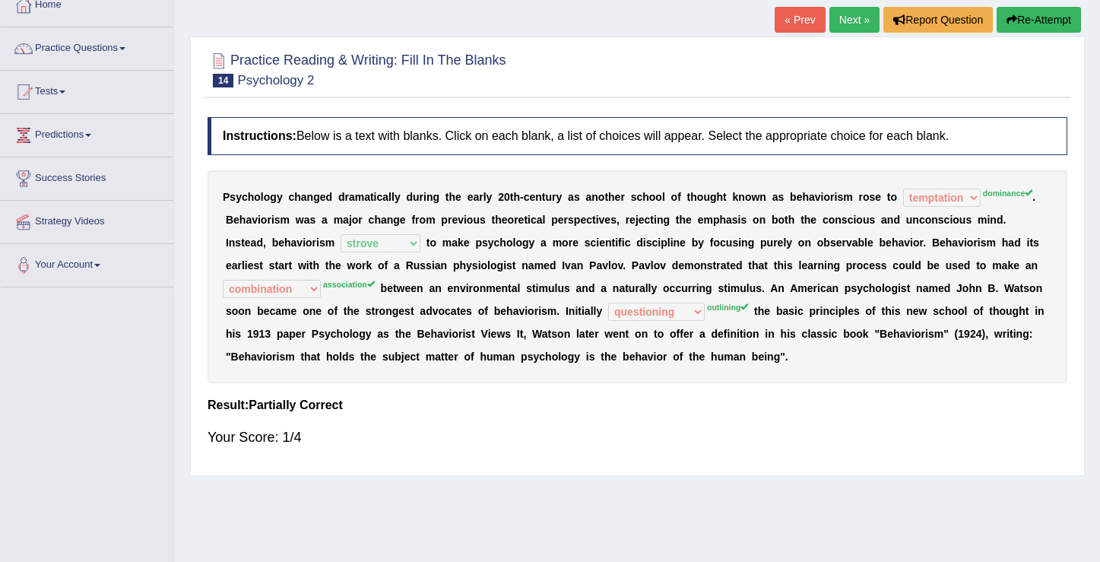
click at [1025, 24] on button "Re-Attempt" at bounding box center [1039, 20] width 84 height 26
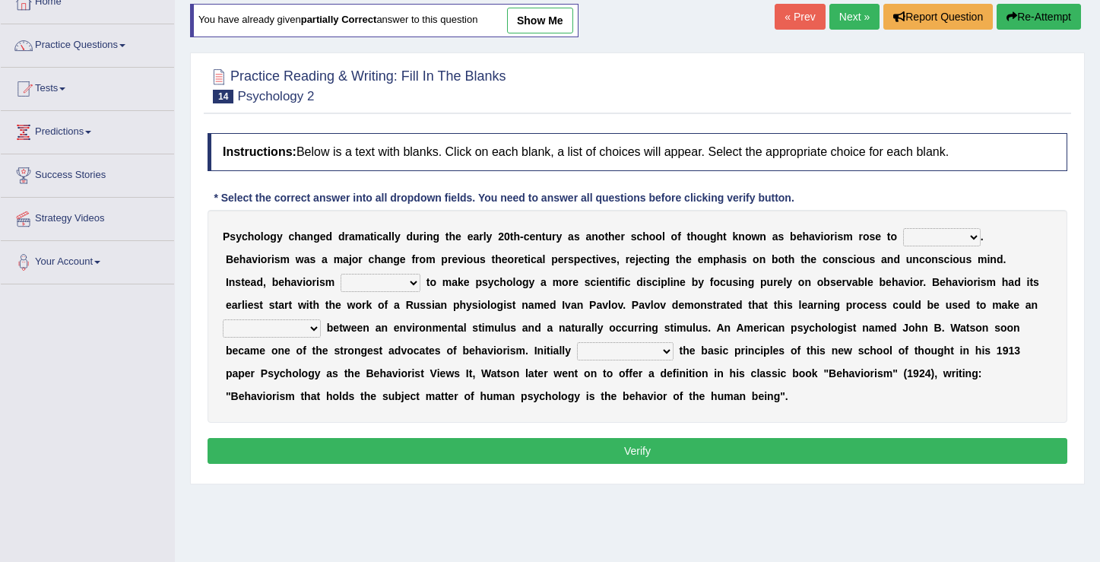
scroll to position [91, 0]
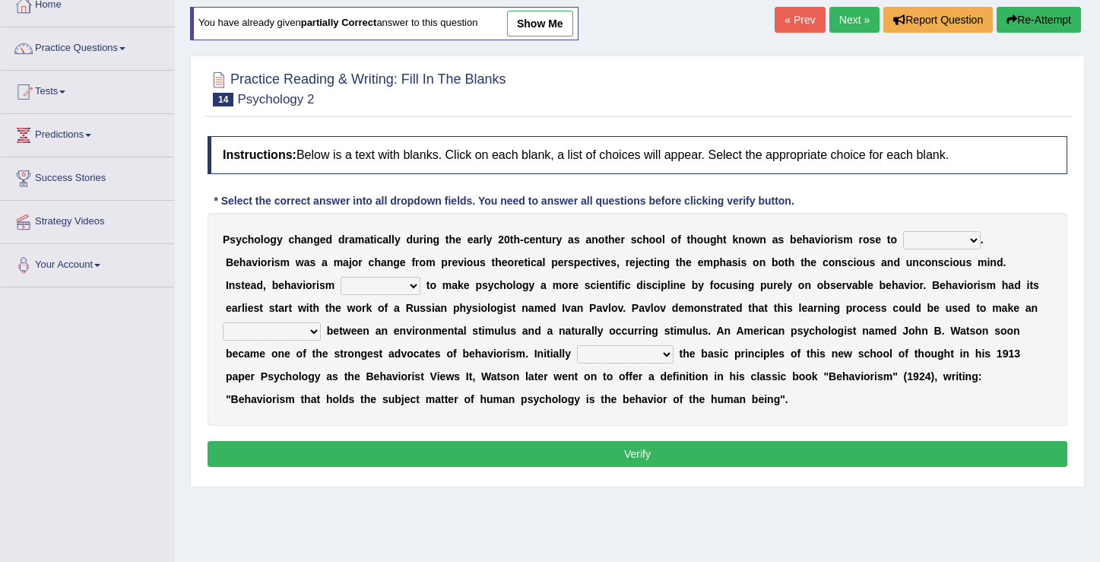
click at [972, 237] on select "dominance temptation challenge temper" at bounding box center [942, 240] width 78 height 18
click at [970, 236] on select "dominance temptation challenge temper" at bounding box center [942, 240] width 78 height 18
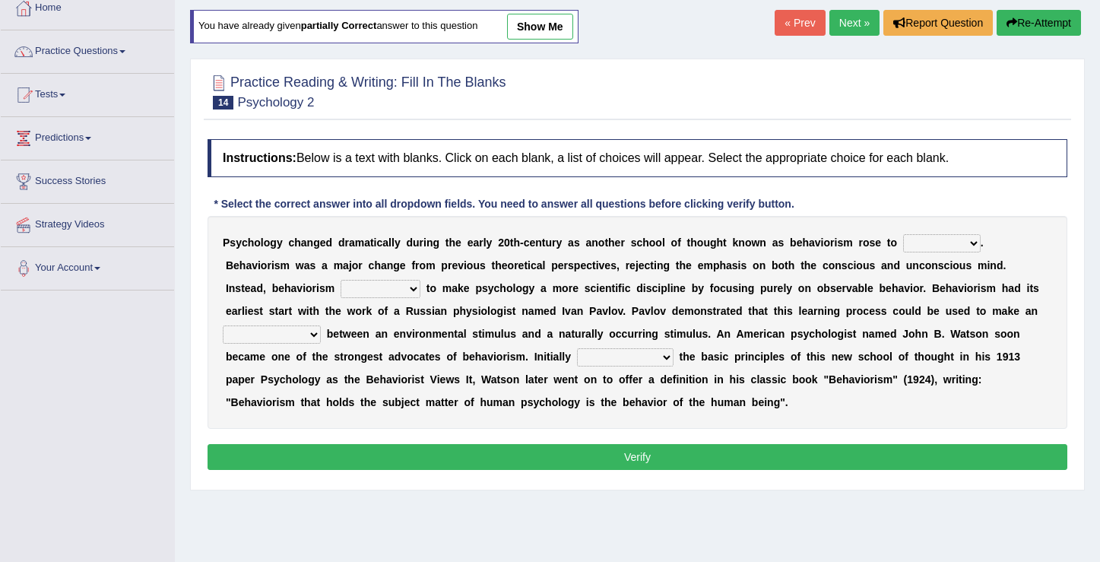
scroll to position [0, 0]
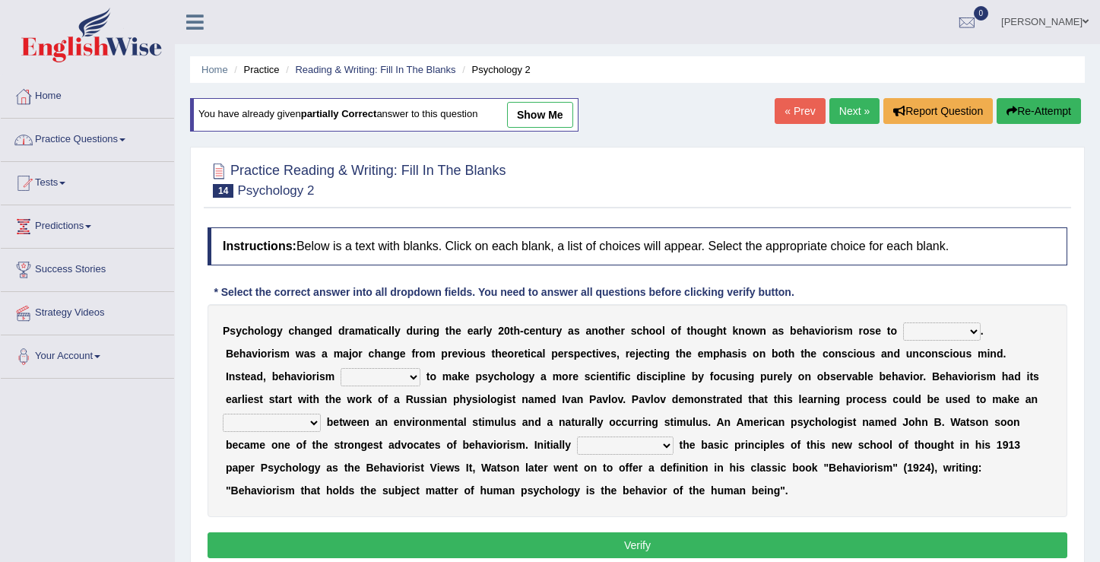
click at [125, 141] on span at bounding box center [122, 139] width 6 height 3
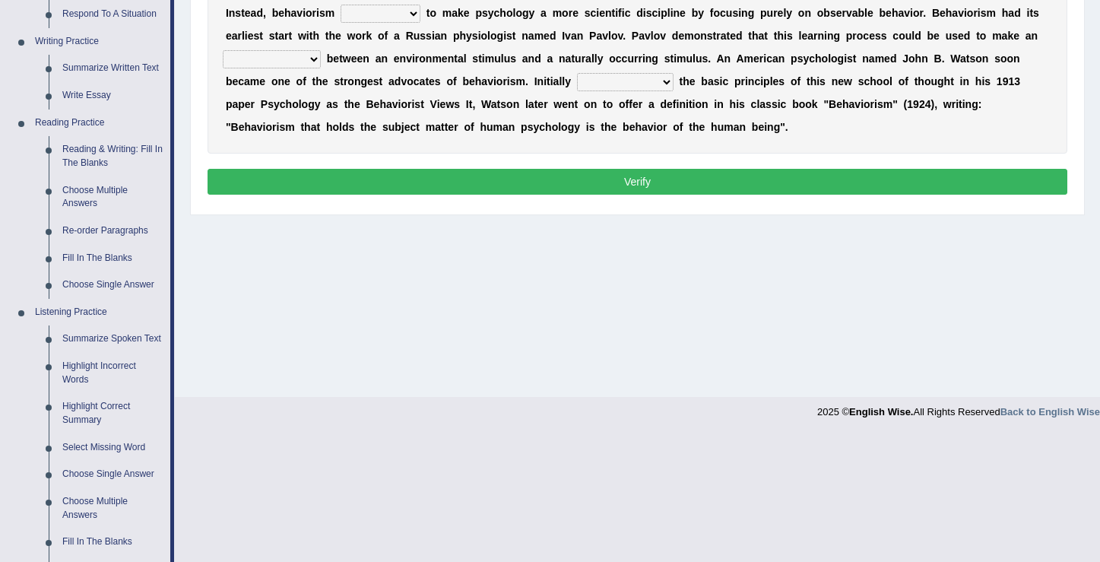
scroll to position [252, 0]
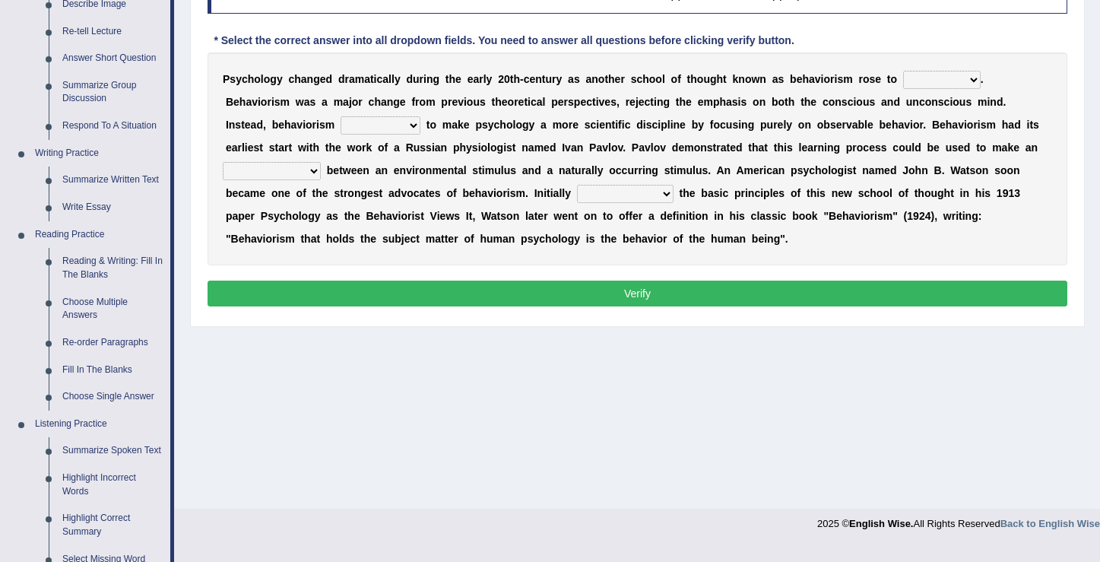
click at [975, 75] on select "dominance temptation challenge temper" at bounding box center [942, 80] width 78 height 18
select select "dominance"
click at [903, 71] on select "dominance temptation challenge temper" at bounding box center [942, 80] width 78 height 18
click at [341, 126] on select "reproached reproved strove rewove" at bounding box center [381, 125] width 80 height 18
select select "strove"
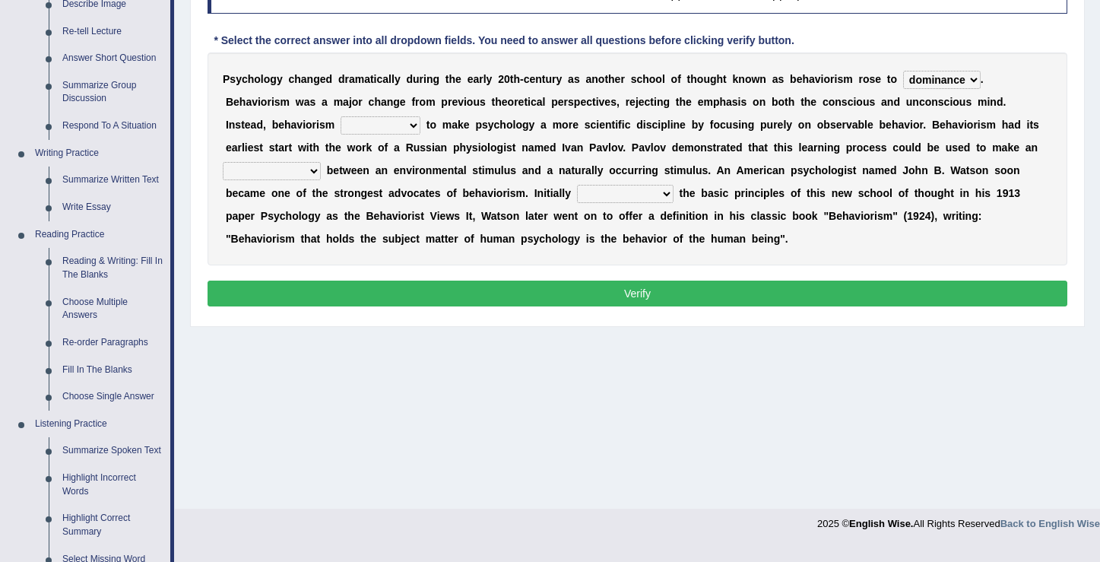
click at [341, 116] on select "reproached reproved strove rewove" at bounding box center [381, 125] width 80 height 18
click at [321, 162] on select "acclimatization association union combination" at bounding box center [272, 171] width 98 height 18
select select "association"
click at [321, 162] on select "acclimatization association union combination" at bounding box center [272, 171] width 98 height 18
click at [577, 188] on select "questioning foreshortening unburdening outlining" at bounding box center [625, 194] width 97 height 18
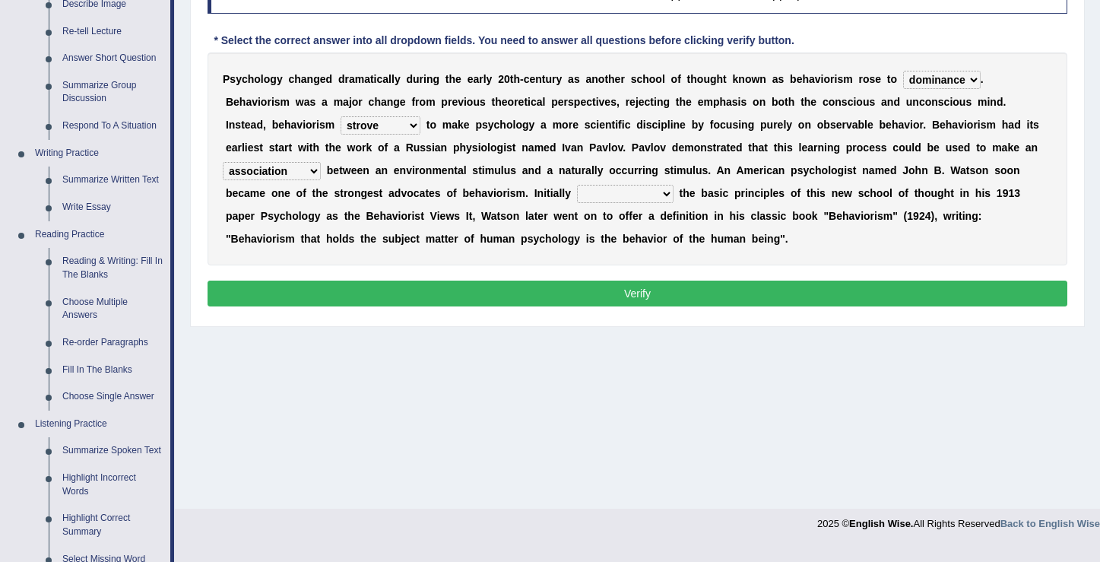
select select "outlining"
click at [577, 185] on select "questioning foreshortening unburdening outlining" at bounding box center [625, 194] width 97 height 18
click at [617, 288] on button "Verify" at bounding box center [638, 294] width 860 height 26
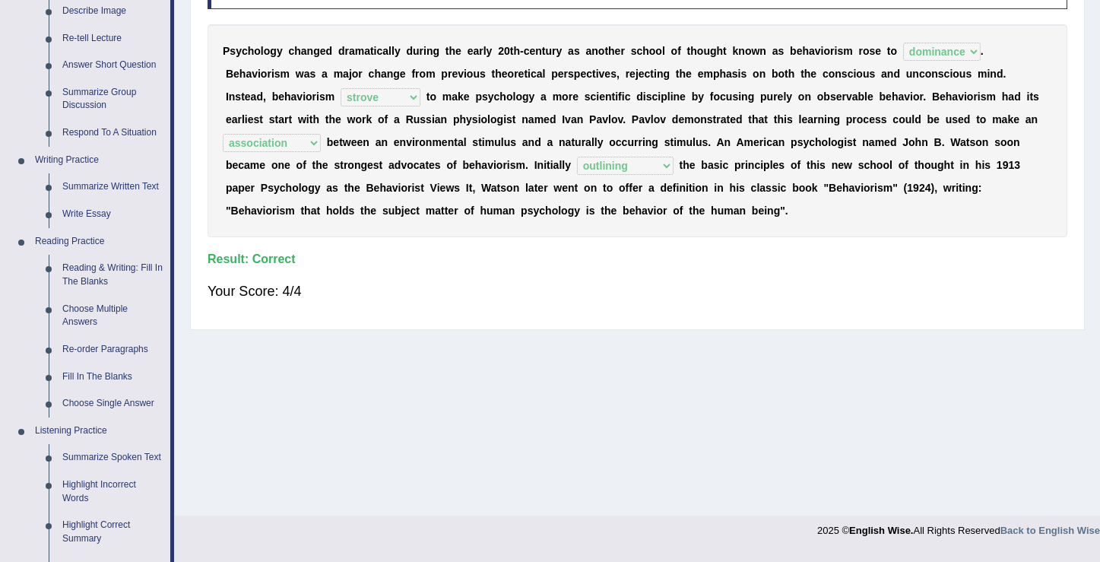
scroll to position [60, 0]
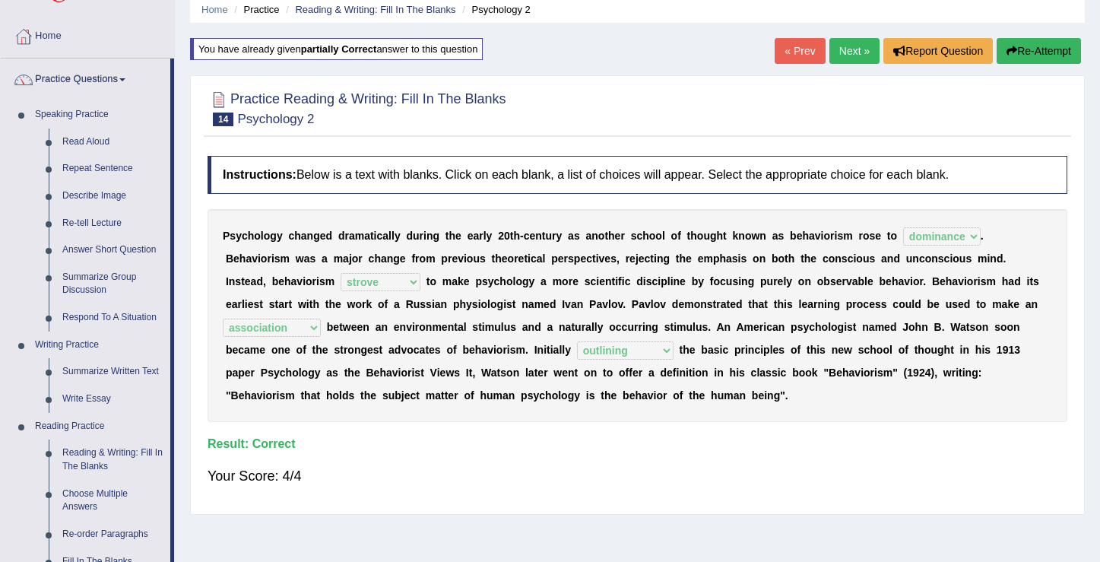
click at [845, 51] on link "Next »" at bounding box center [854, 51] width 50 height 26
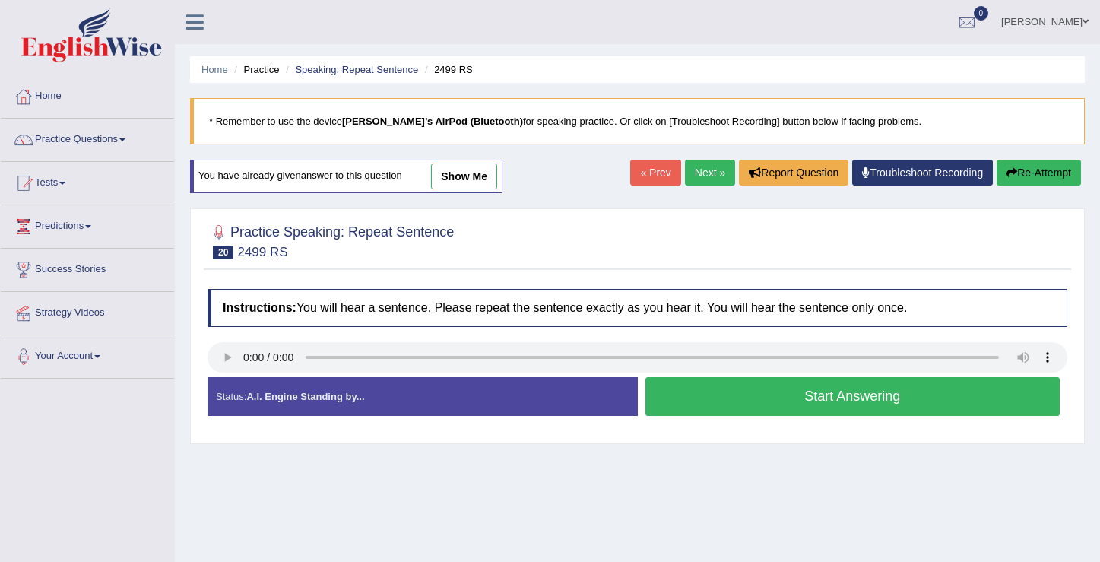
click at [793, 410] on button "Start Answering" at bounding box center [853, 396] width 415 height 39
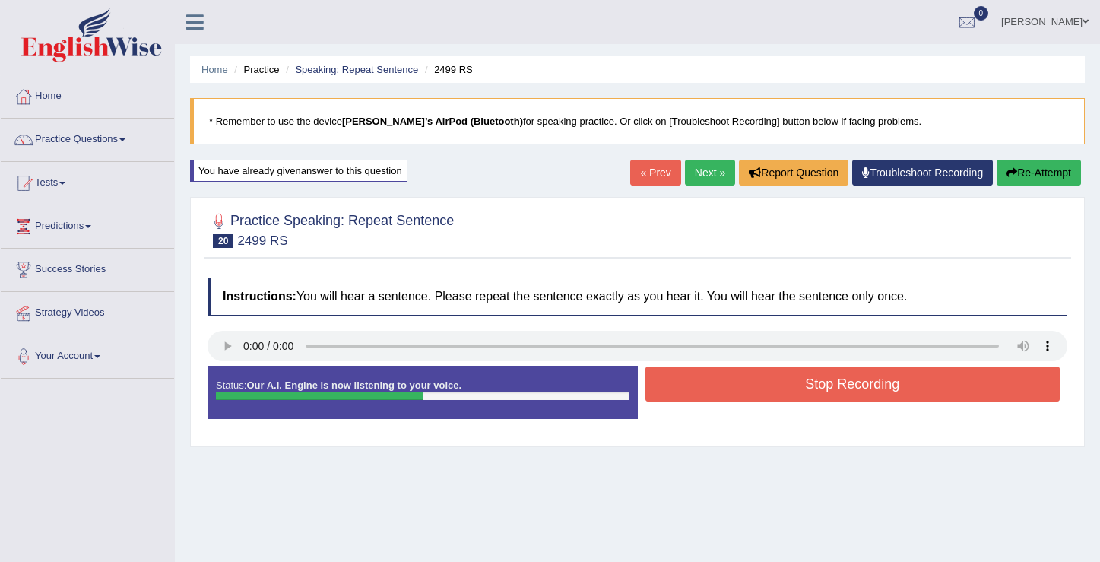
click at [782, 389] on button "Stop Recording" at bounding box center [853, 383] width 415 height 35
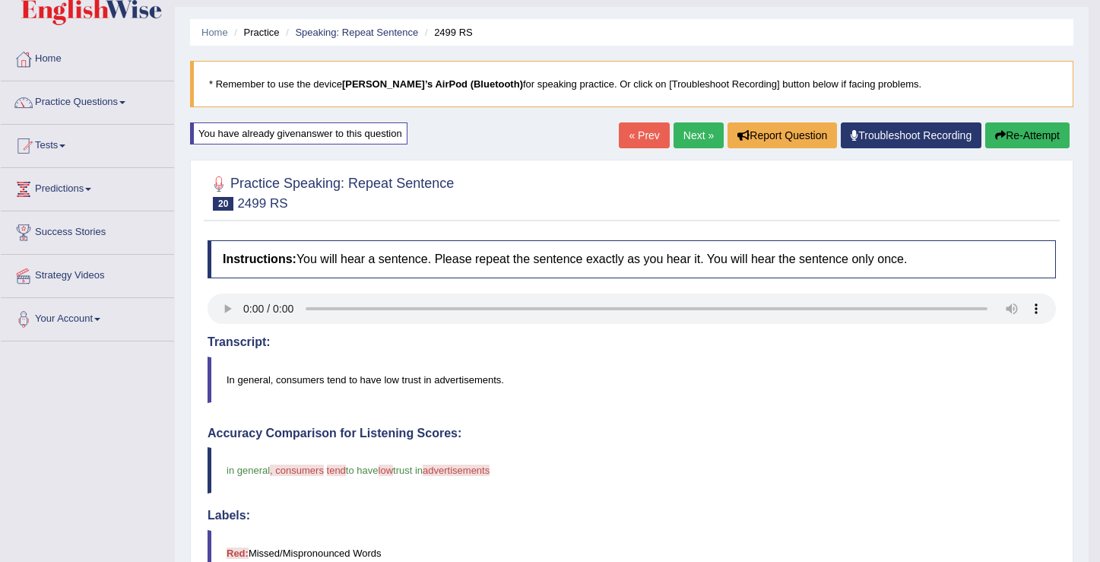
scroll to position [28, 0]
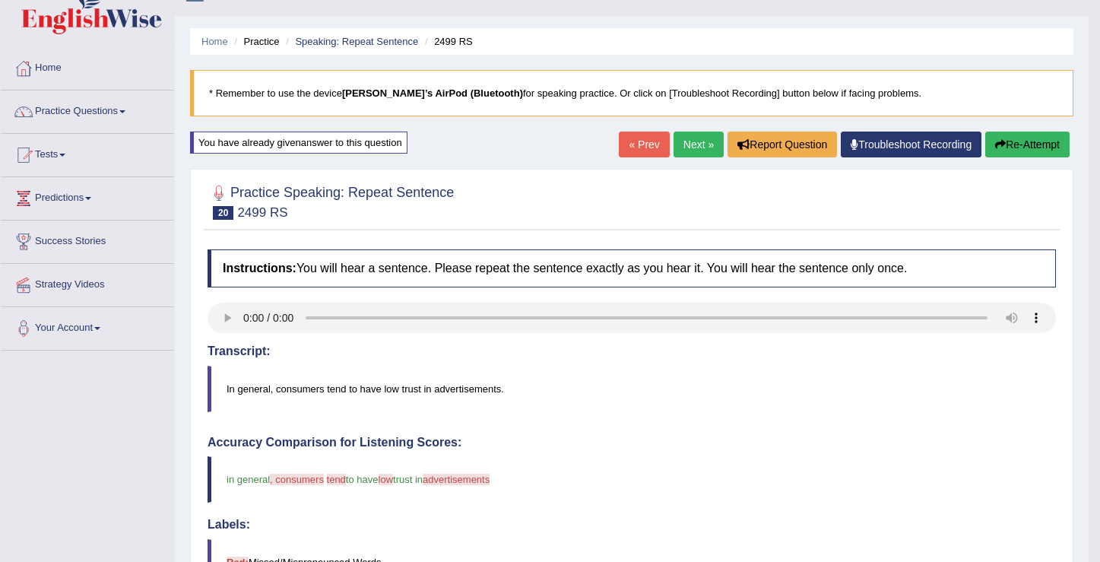
click at [1016, 147] on button "Re-Attempt" at bounding box center [1027, 145] width 84 height 26
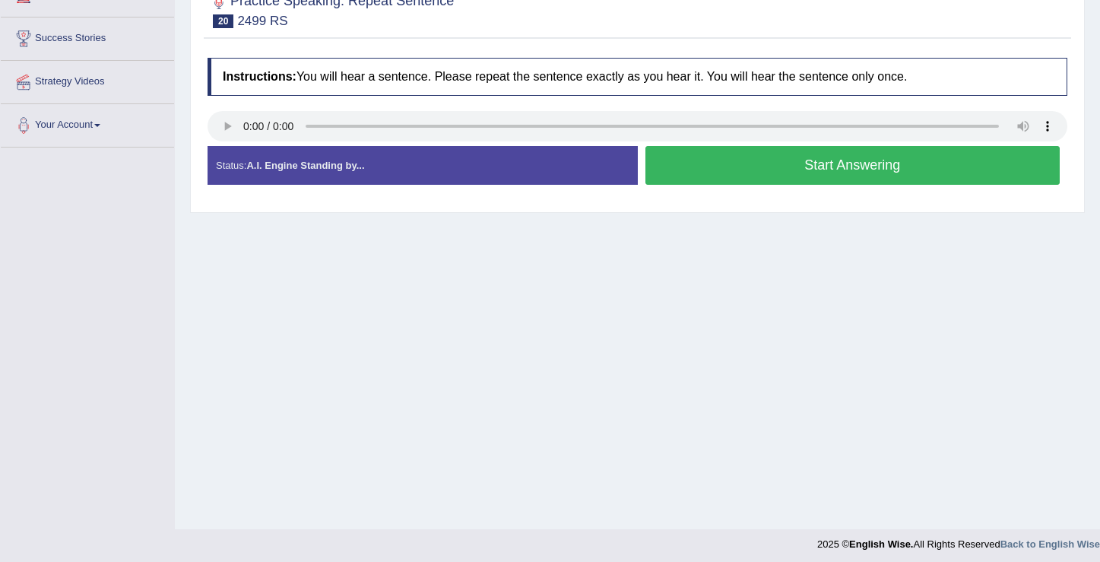
scroll to position [236, 0]
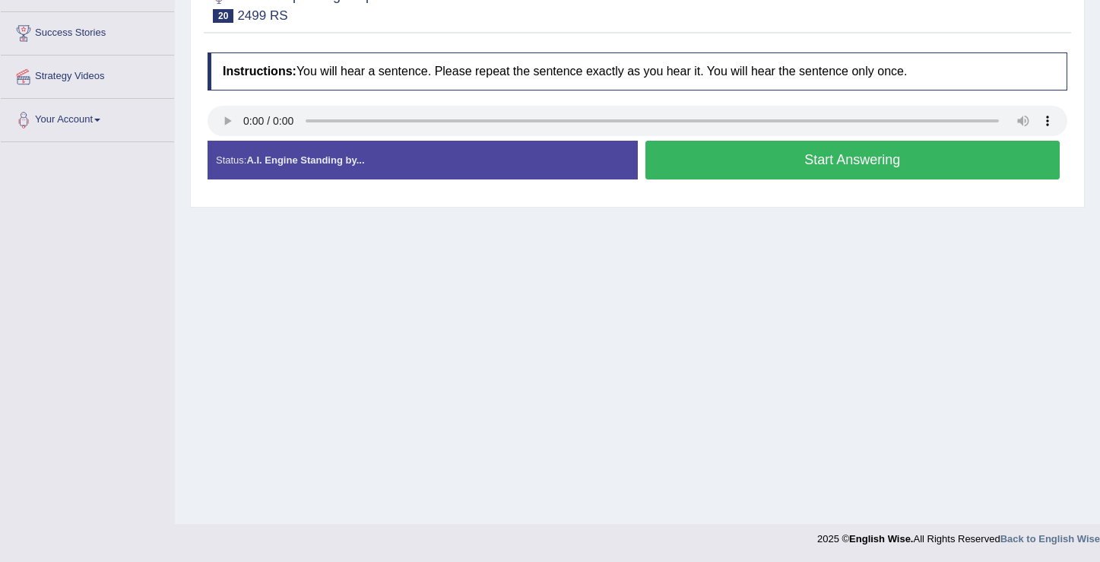
click at [812, 163] on button "Start Answering" at bounding box center [853, 160] width 415 height 39
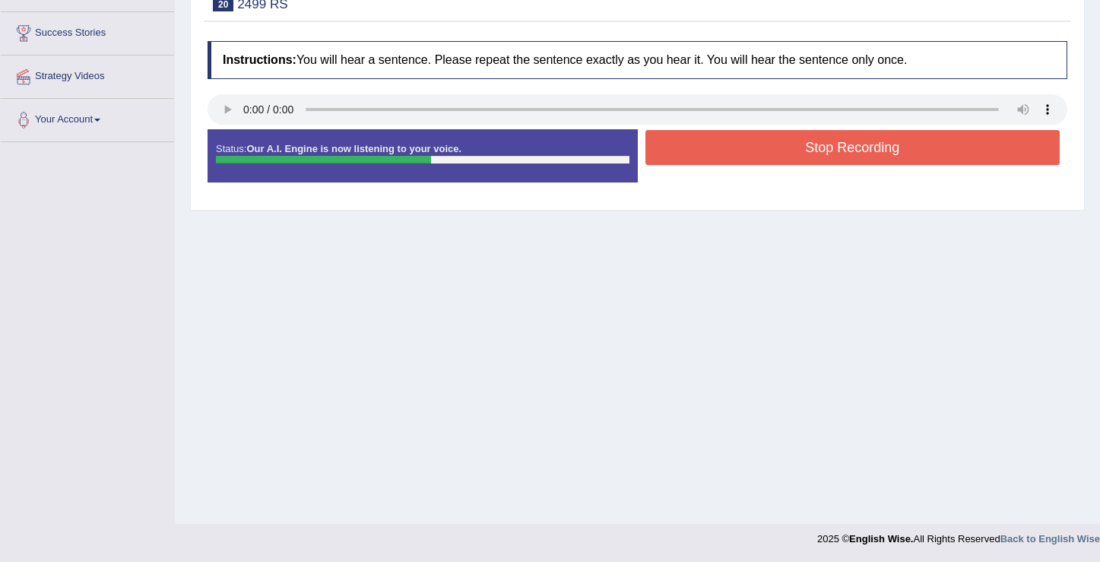
click at [807, 156] on button "Stop Recording" at bounding box center [853, 147] width 415 height 35
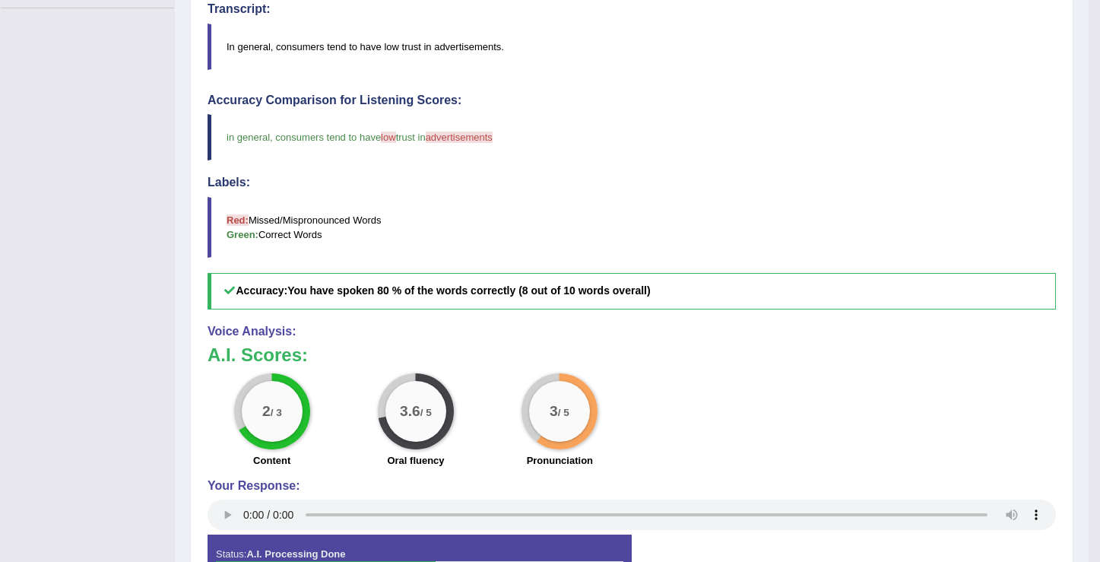
scroll to position [0, 0]
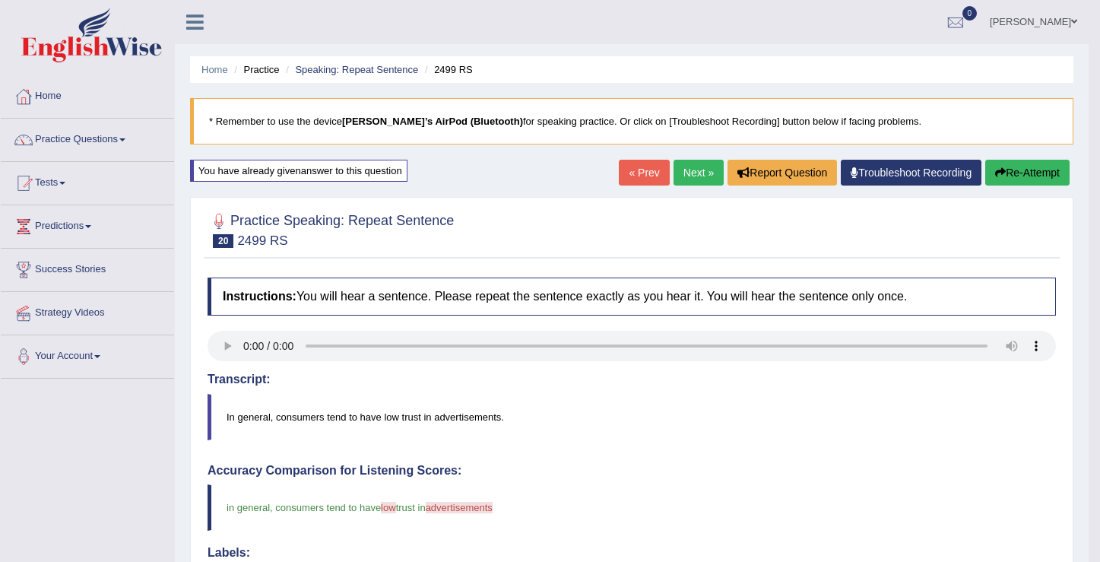
click at [1033, 179] on button "Re-Attempt" at bounding box center [1027, 173] width 84 height 26
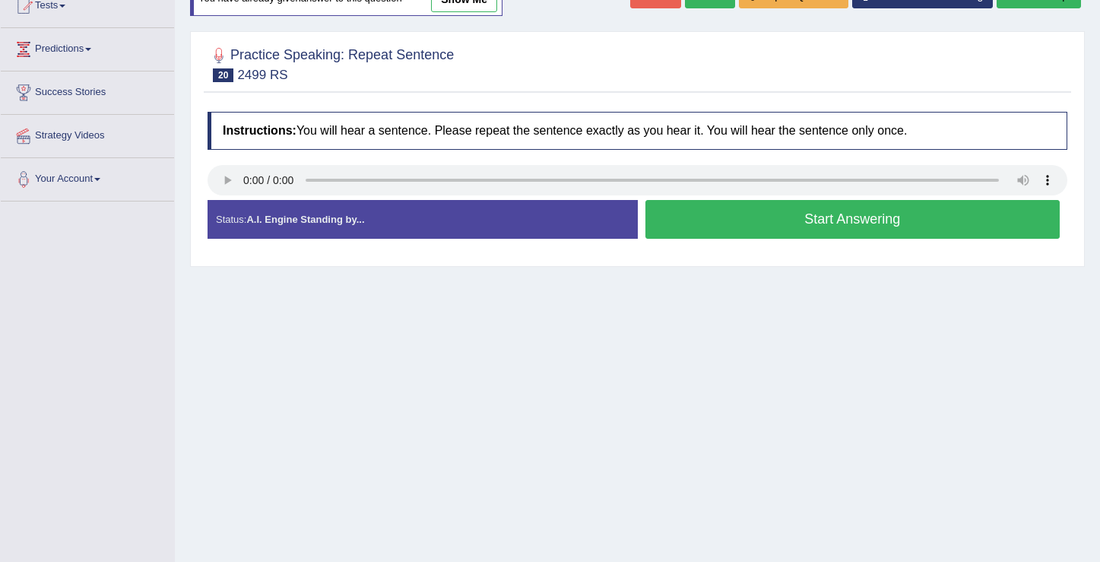
scroll to position [236, 0]
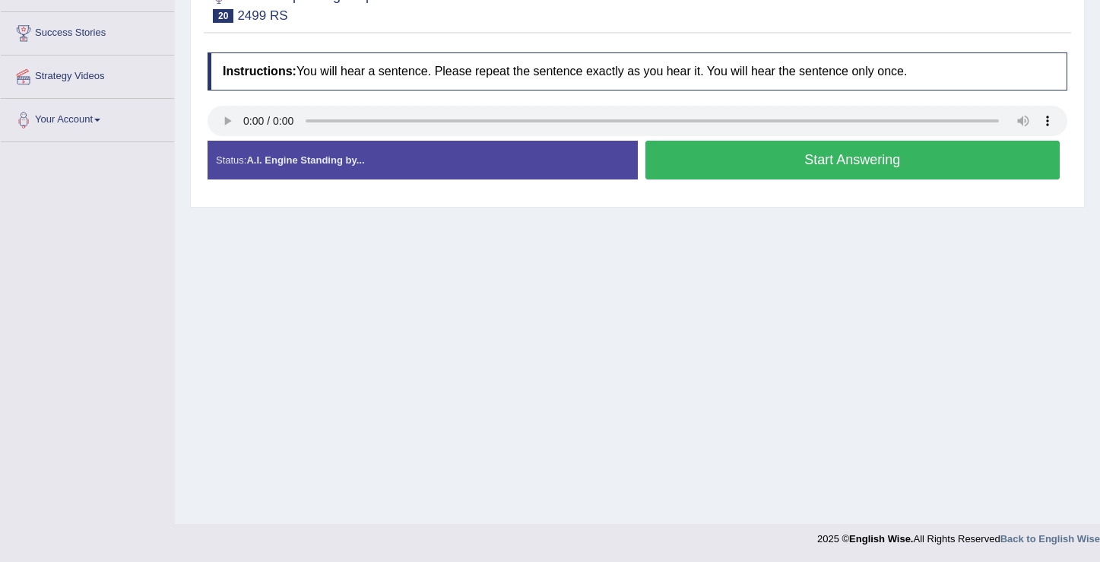
click at [805, 170] on button "Start Answering" at bounding box center [853, 160] width 415 height 39
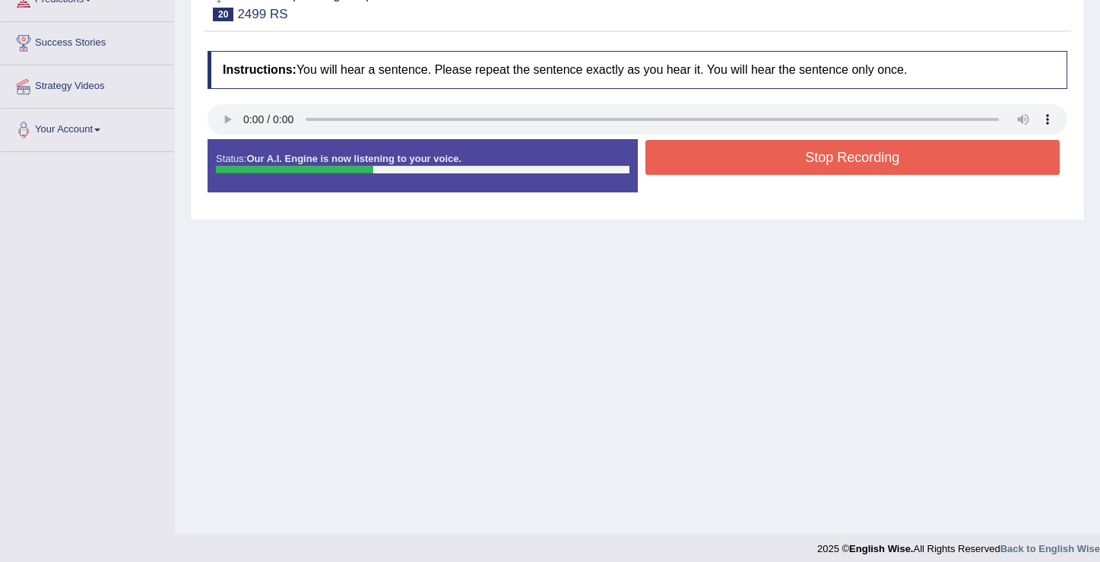
scroll to position [209, 0]
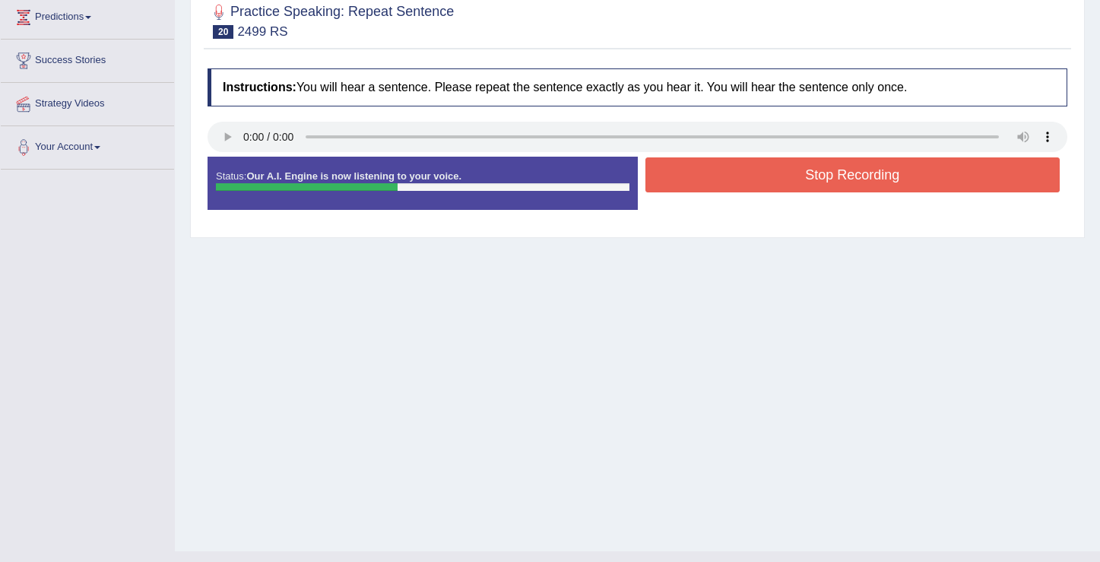
click at [842, 181] on button "Stop Recording" at bounding box center [853, 174] width 415 height 35
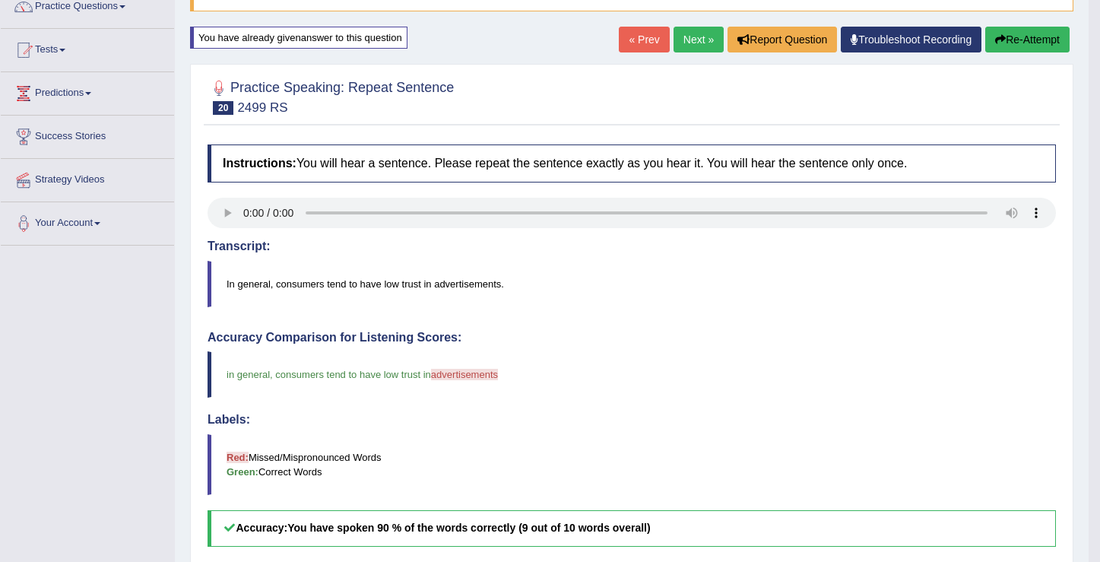
scroll to position [0, 0]
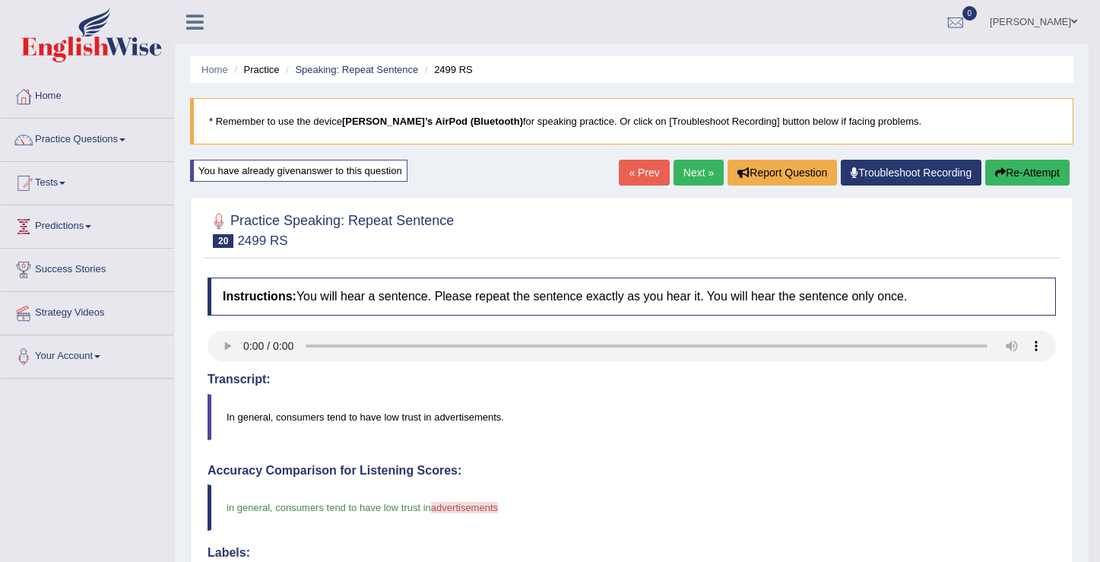
click at [94, 228] on link "Predictions" at bounding box center [87, 224] width 173 height 38
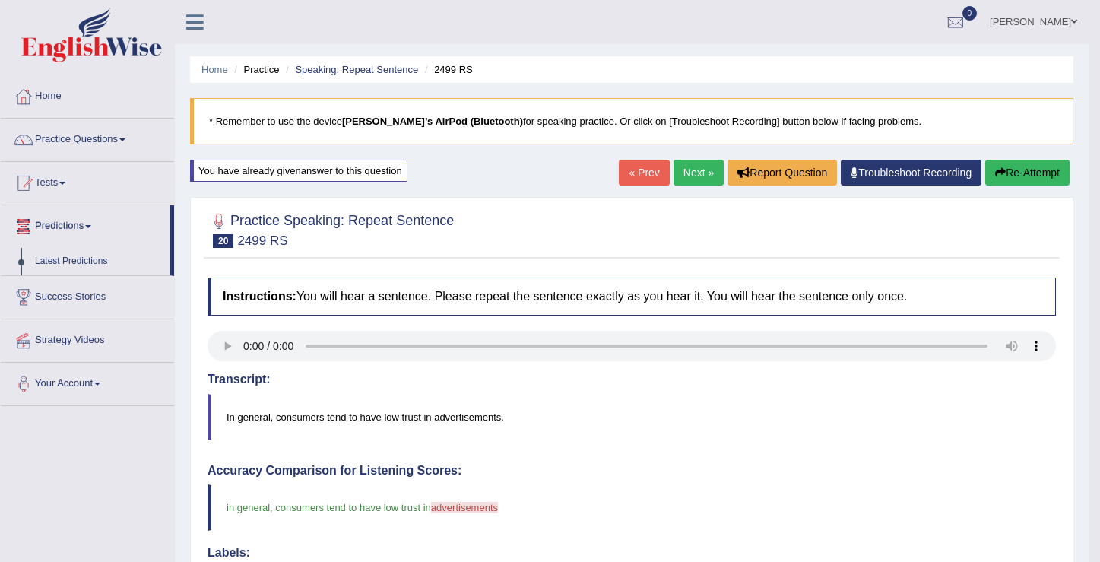
click at [95, 231] on link "Predictions" at bounding box center [86, 224] width 170 height 38
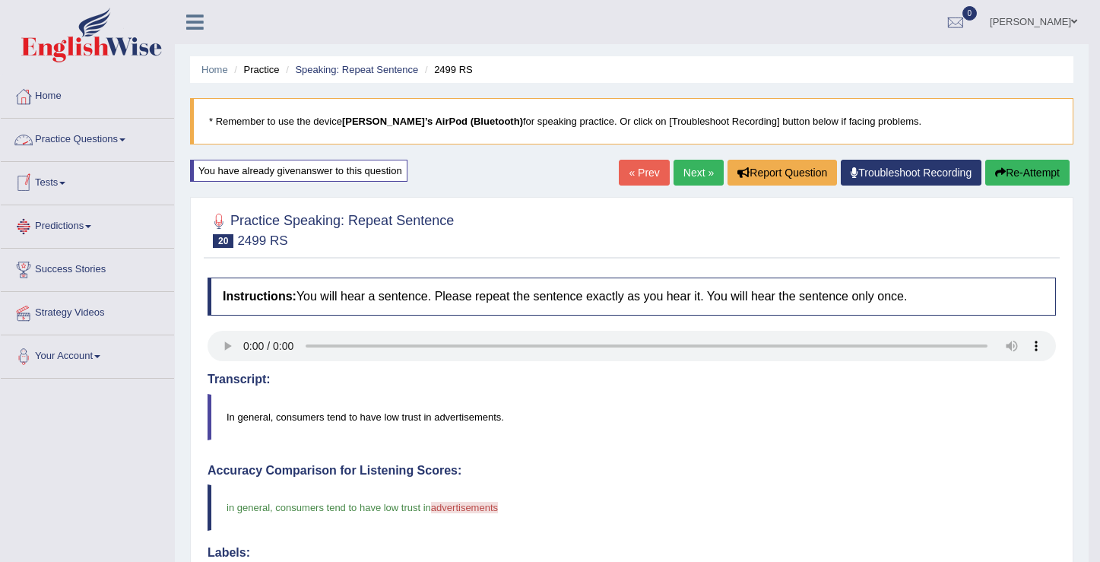
click at [63, 186] on link "Tests" at bounding box center [87, 181] width 173 height 38
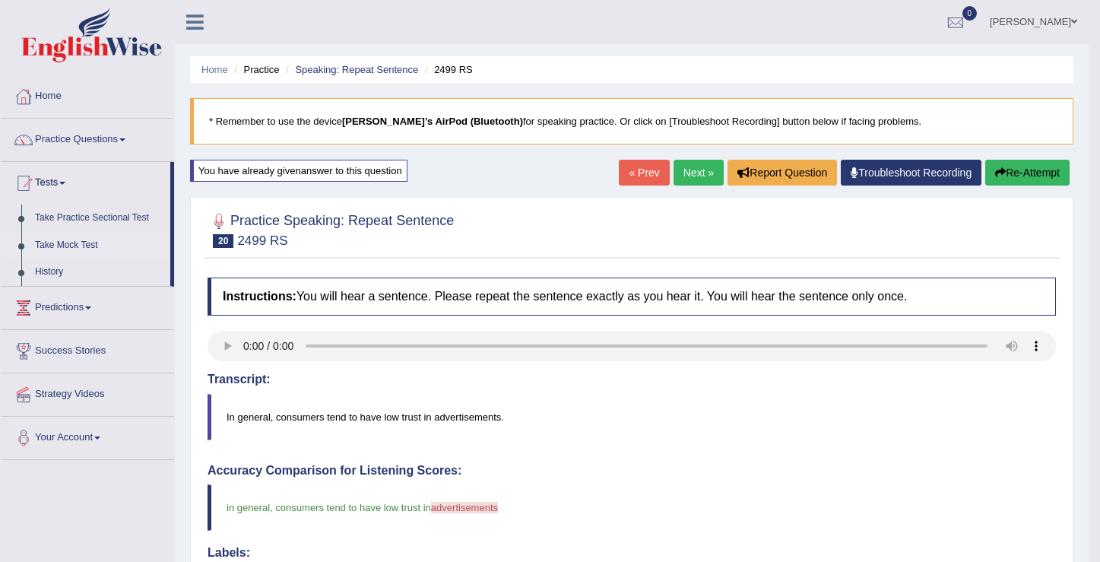
click at [70, 245] on link "Take Mock Test" at bounding box center [99, 245] width 142 height 27
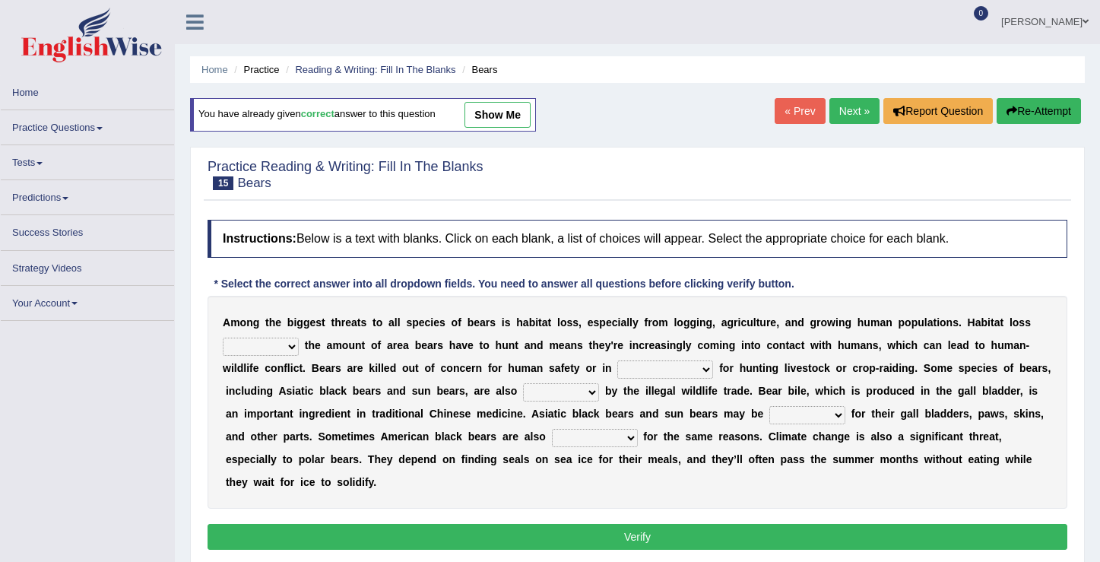
click at [104, 130] on link "Practice Questions" at bounding box center [87, 125] width 173 height 30
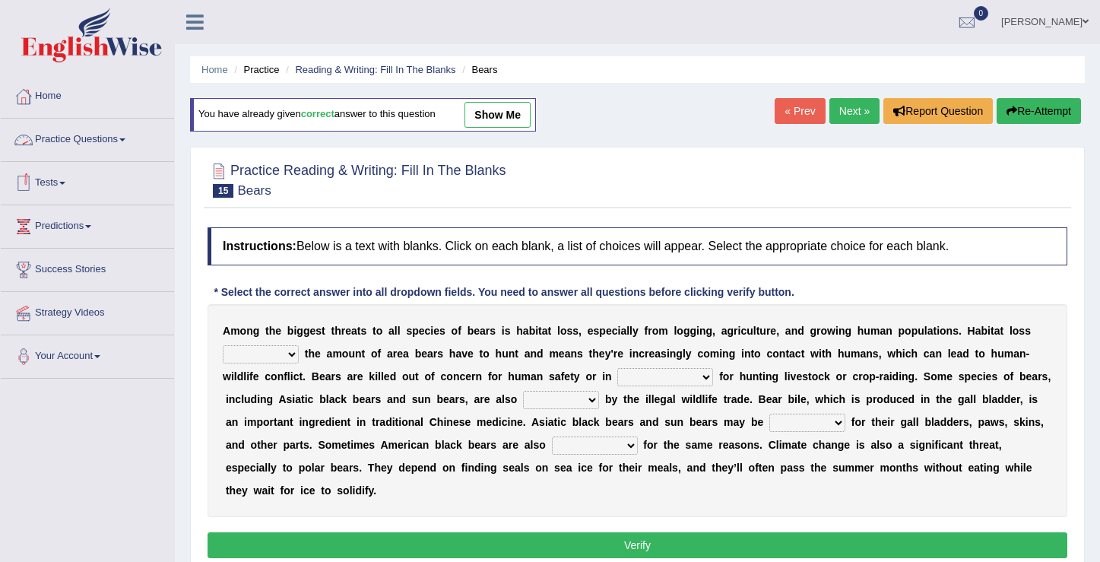
click at [132, 153] on link "Practice Questions" at bounding box center [87, 138] width 173 height 38
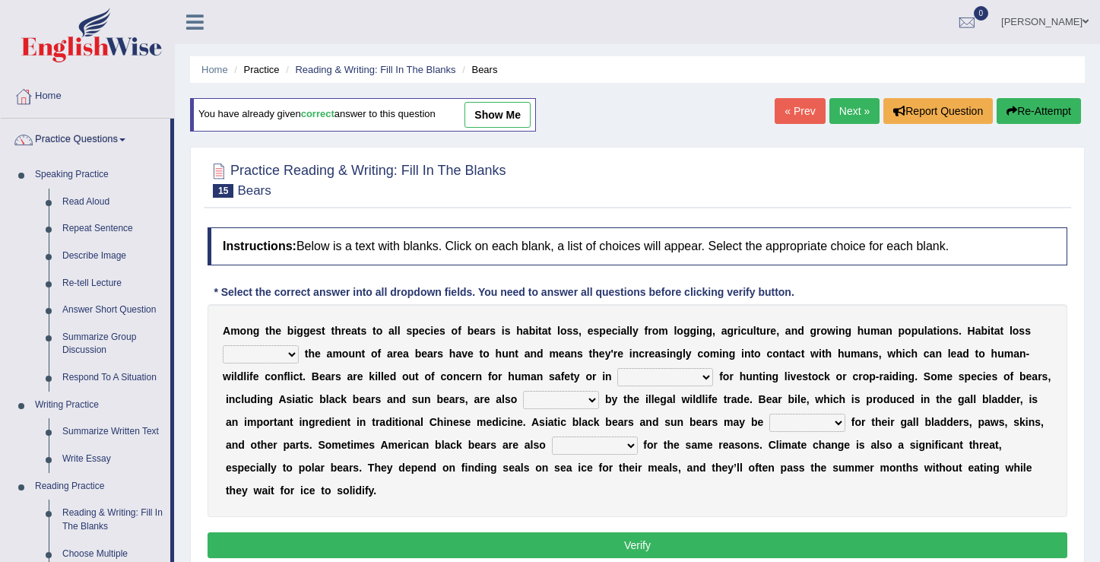
scroll to position [384, 0]
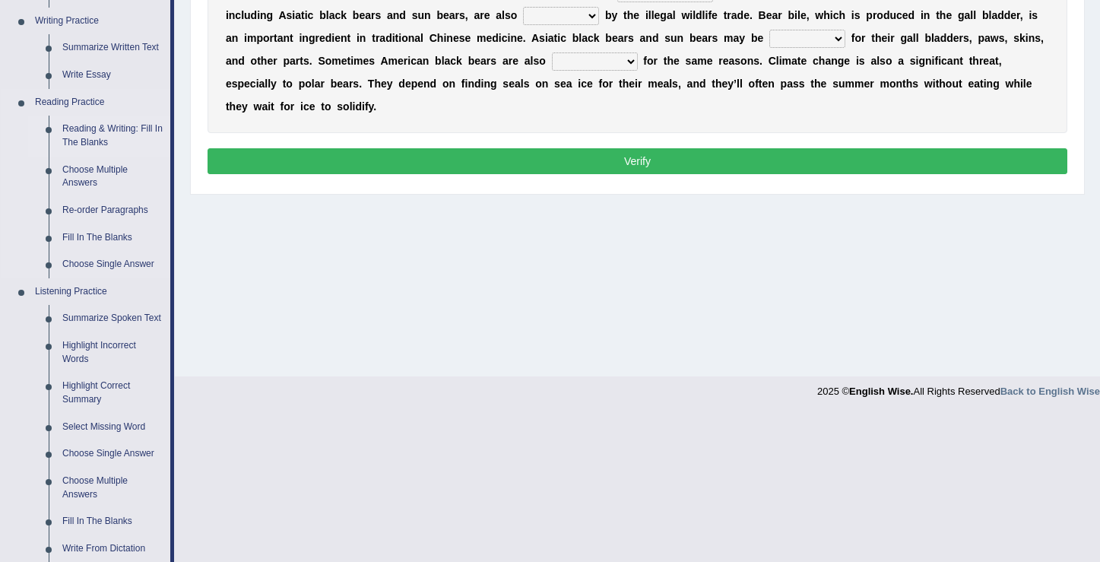
click at [93, 141] on link "Reading & Writing: Fill In The Blanks" at bounding box center [113, 136] width 115 height 40
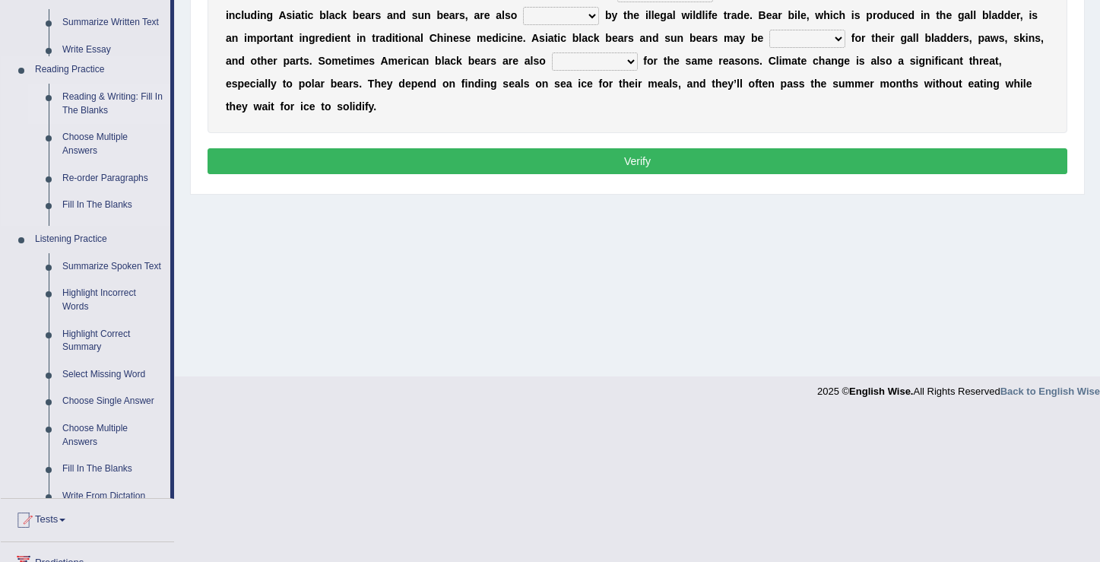
scroll to position [236, 0]
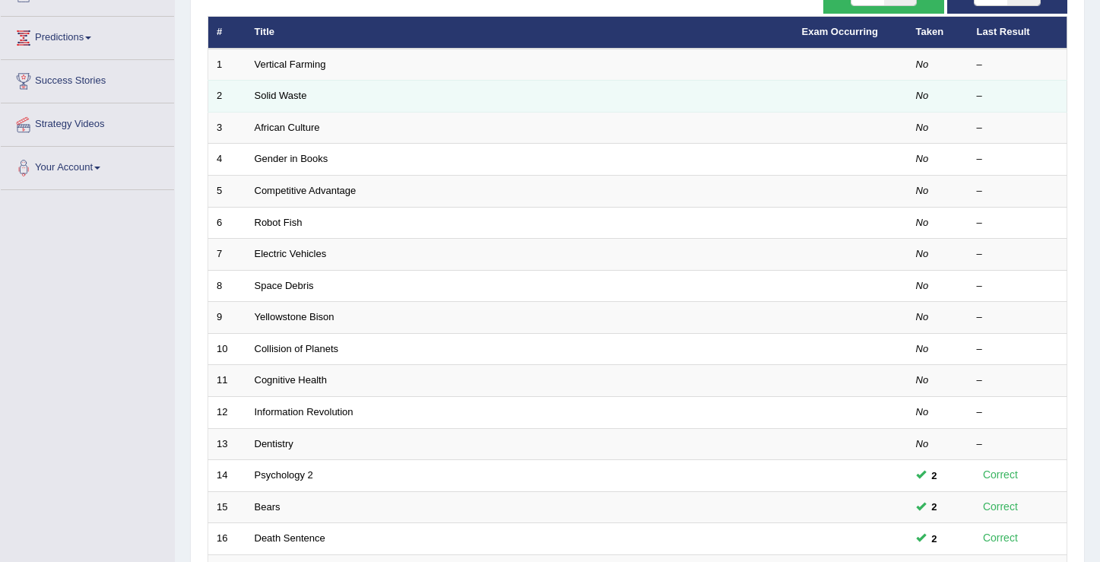
scroll to position [97, 0]
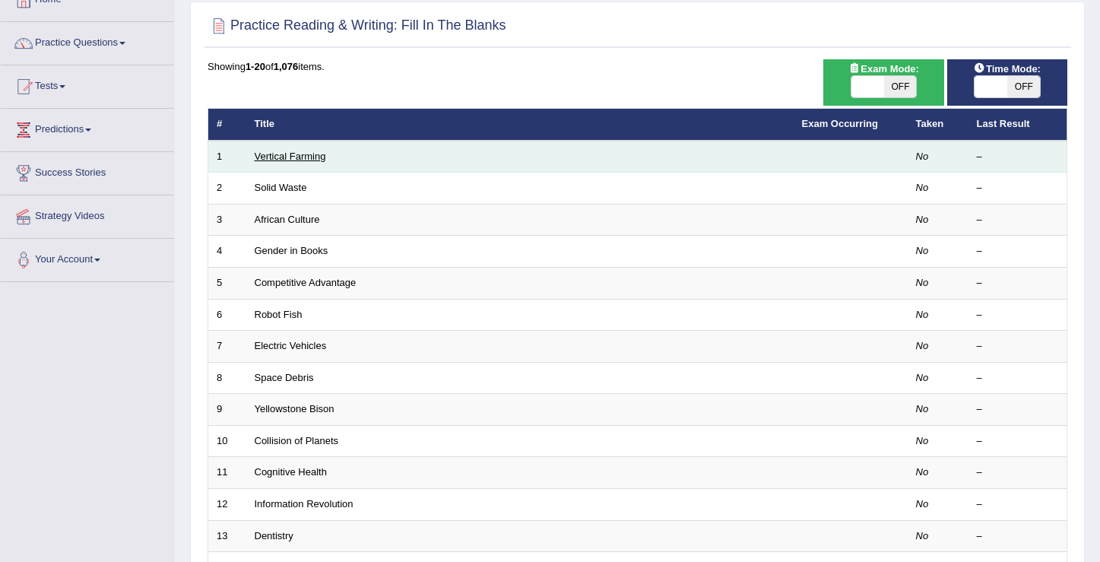
click at [307, 161] on link "Vertical Farming" at bounding box center [290, 156] width 71 height 11
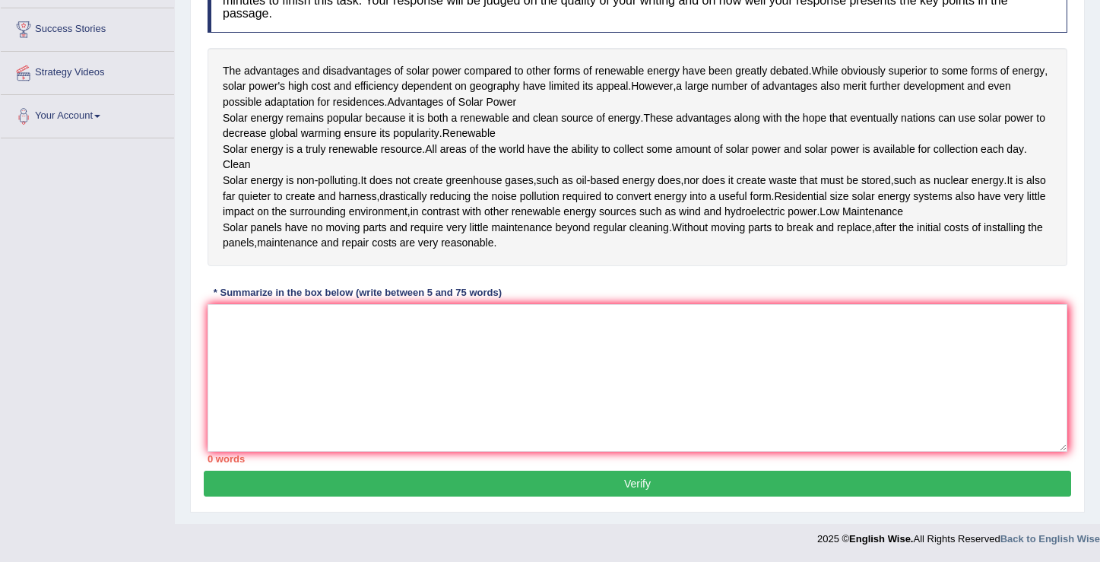
scroll to position [255, 0]
click at [345, 356] on textarea at bounding box center [638, 378] width 860 height 148
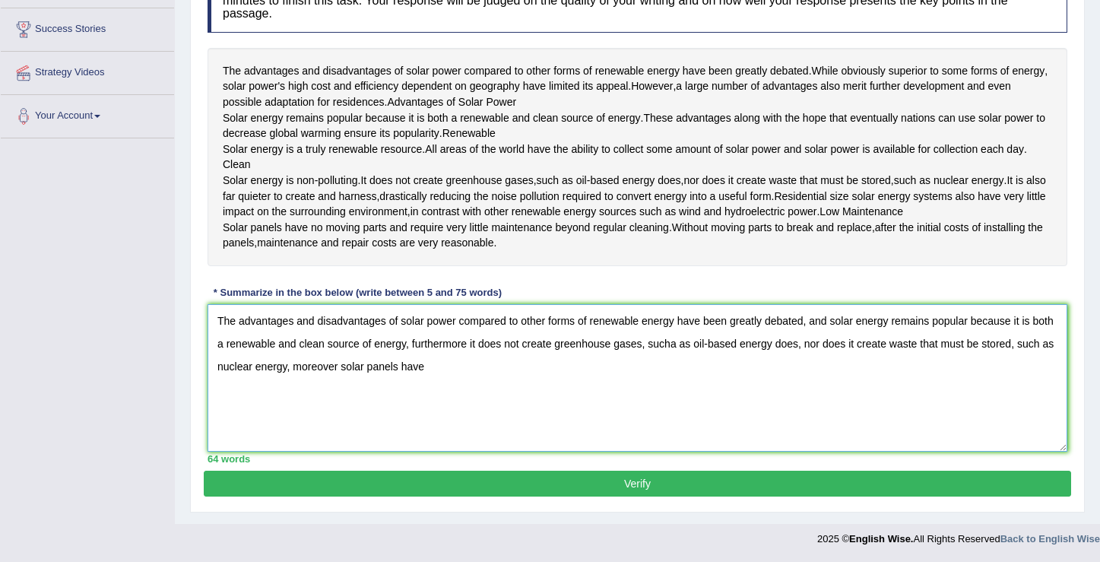
drag, startPoint x: 812, startPoint y: 352, endPoint x: 216, endPoint y: 354, distance: 596.1
click at [216, 354] on textarea "The advantages and disadvantages of solar power compared to other forms of rene…" at bounding box center [638, 378] width 860 height 148
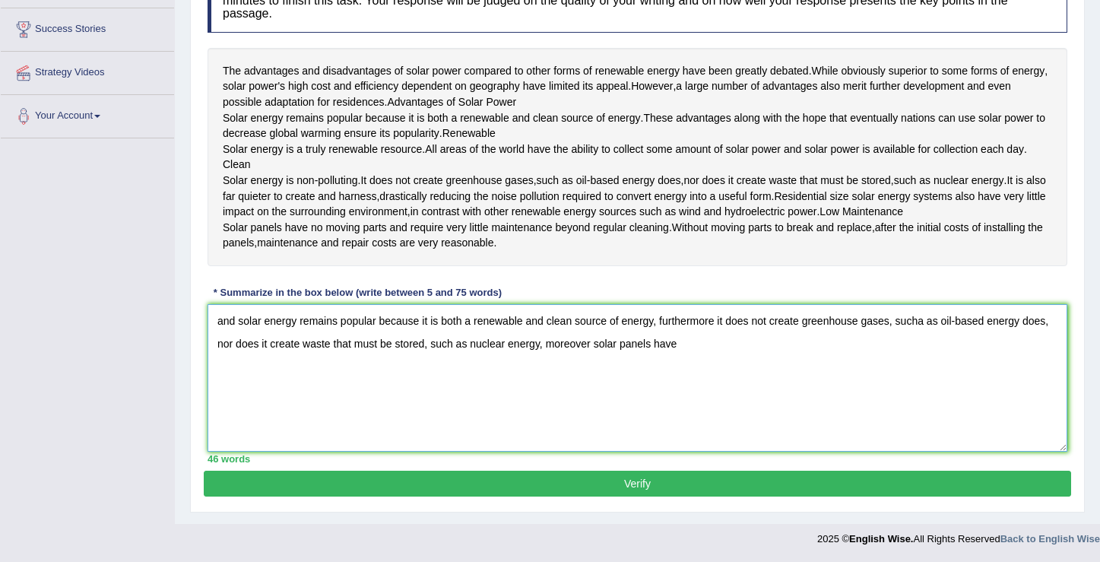
click at [240, 351] on textarea "and solar energy remains popular because it is both a renewable and clean sourc…" at bounding box center [638, 378] width 860 height 148
click at [224, 354] on textarea "solar energy remains popular because it is both a renewable and clean source of…" at bounding box center [638, 378] width 860 height 148
drag, startPoint x: 643, startPoint y: 355, endPoint x: 696, endPoint y: 358, distance: 53.3
click at [696, 358] on textarea "Solar energy remains popular because it is both a renewable and clean source of…" at bounding box center [638, 378] width 860 height 148
drag, startPoint x: 541, startPoint y: 370, endPoint x: 492, endPoint y: 380, distance: 50.6
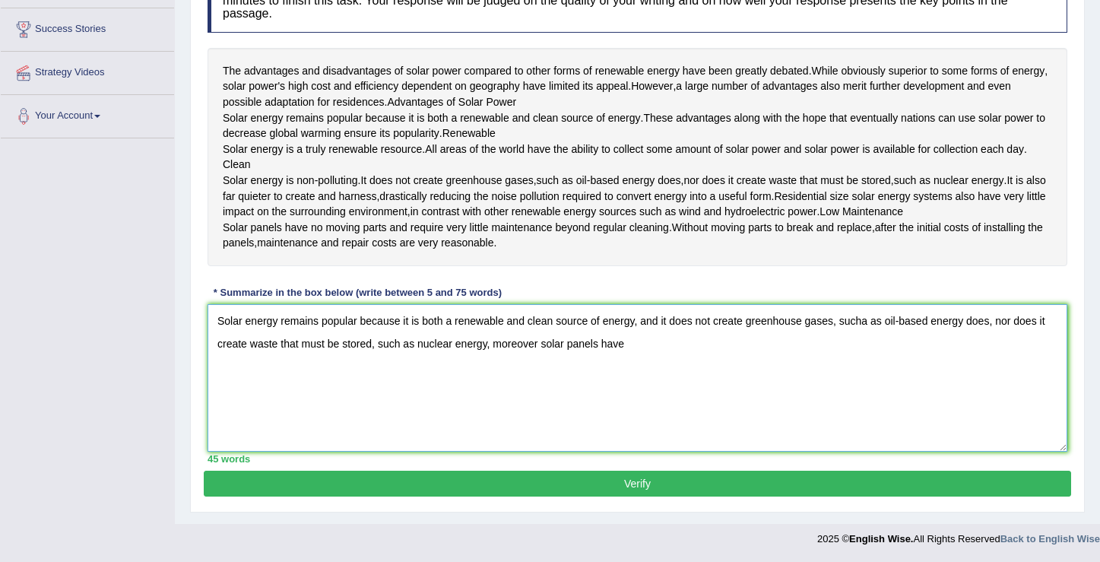
click at [492, 380] on textarea "Solar energy remains popular because it is both a renewable and clean source of…" at bounding box center [638, 378] width 860 height 148
drag, startPoint x: 553, startPoint y: 379, endPoint x: 644, endPoint y: 387, distance: 91.6
click at [644, 387] on textarea "Solar energy remains popular because it is both a renewable and clean source of…" at bounding box center [638, 378] width 860 height 148
click at [874, 359] on textarea "Solar energy remains popular because it is both a renewable and clean source of…" at bounding box center [638, 378] width 860 height 148
click at [665, 353] on textarea "Solar energy remains popular because it is both a renewable and clean source of…" at bounding box center [638, 378] width 860 height 148
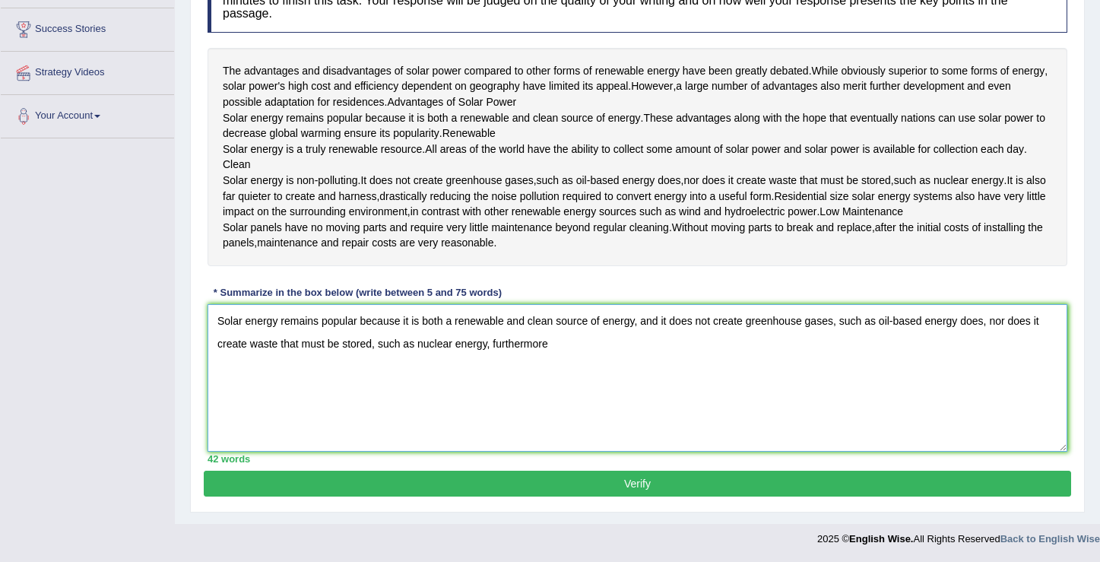
click at [659, 355] on textarea "Solar energy remains popular because it is both a renewable and clean source of…" at bounding box center [638, 378] width 860 height 148
drag, startPoint x: 859, startPoint y: 378, endPoint x: 792, endPoint y: 381, distance: 67.0
click at [792, 381] on textarea "Solar energy remains popular because it is both a renewable and clean source of…" at bounding box center [638, 378] width 860 height 148
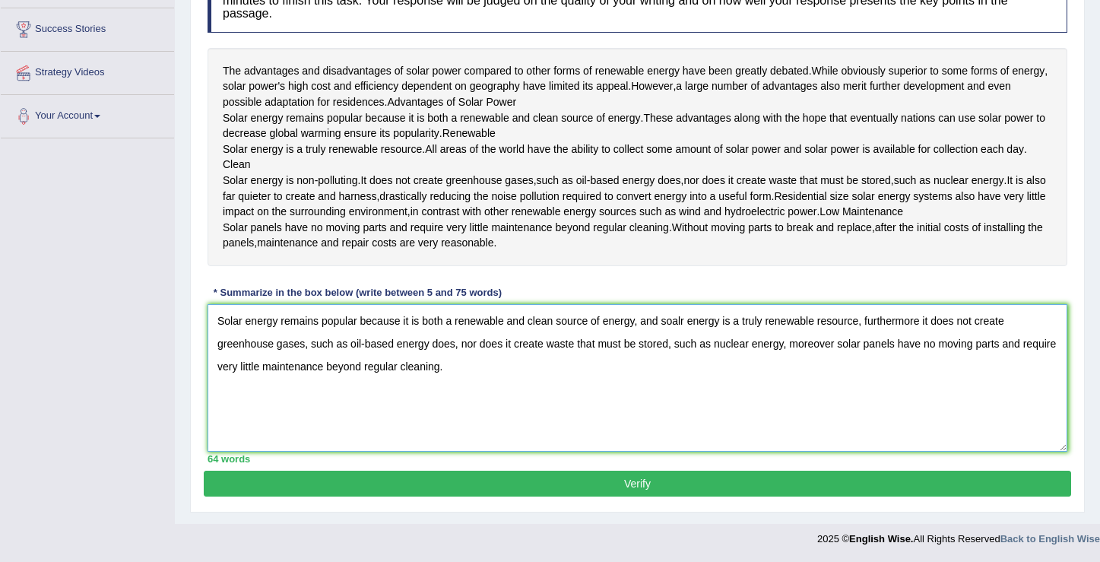
scroll to position [287, 0]
click at [838, 337] on textarea "Solar energy remains popular because it is both a renewable and clean source of…" at bounding box center [638, 378] width 860 height 148
click at [925, 318] on textarea "Solar energy remains popular because it is both a renewable and clean source of…" at bounding box center [638, 378] width 860 height 148
click at [921, 325] on textarea "Solar energy remains popular because it is both a renewable and clean source of…" at bounding box center [638, 378] width 860 height 148
click at [836, 338] on textarea "Solar energy remains popular because it is both a renewable and clean source of…" at bounding box center [638, 378] width 860 height 148
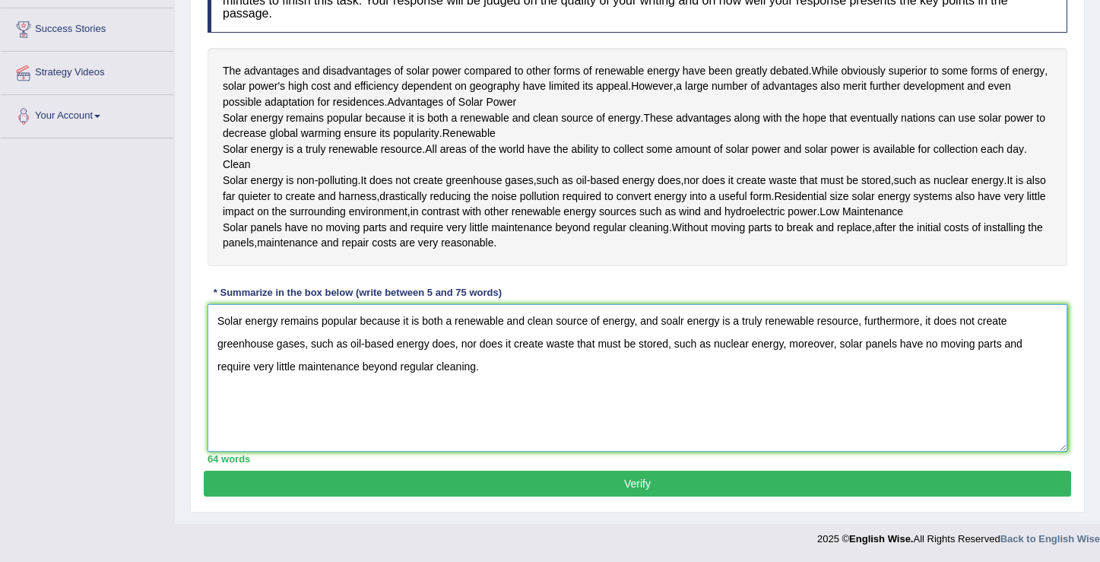
type textarea "Solar energy remains popular because it is both a renewable and clean source of…"
click at [634, 486] on button "Verify" at bounding box center [638, 484] width 868 height 26
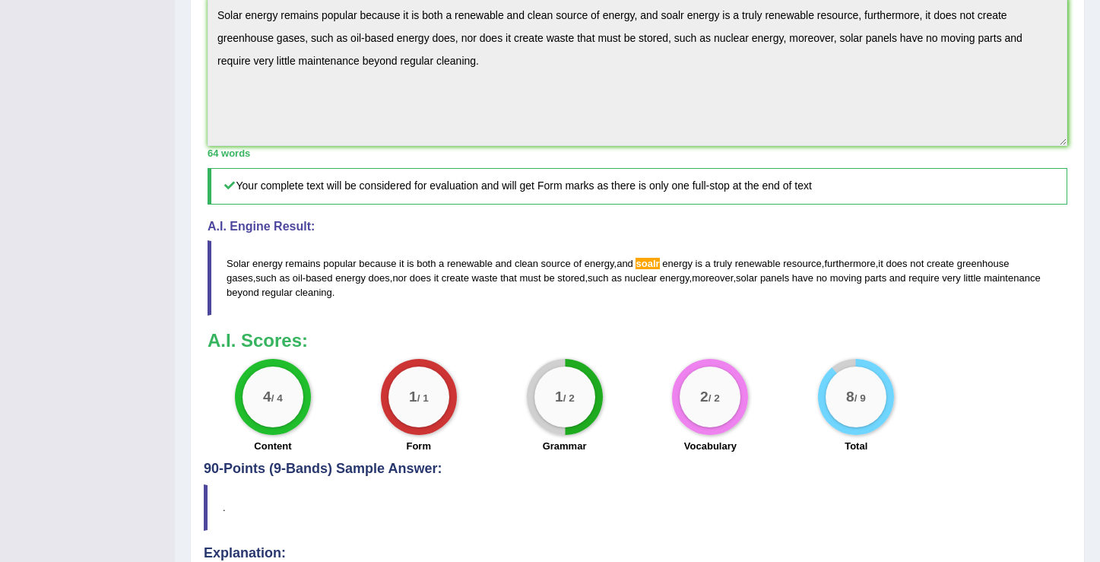
scroll to position [0, 0]
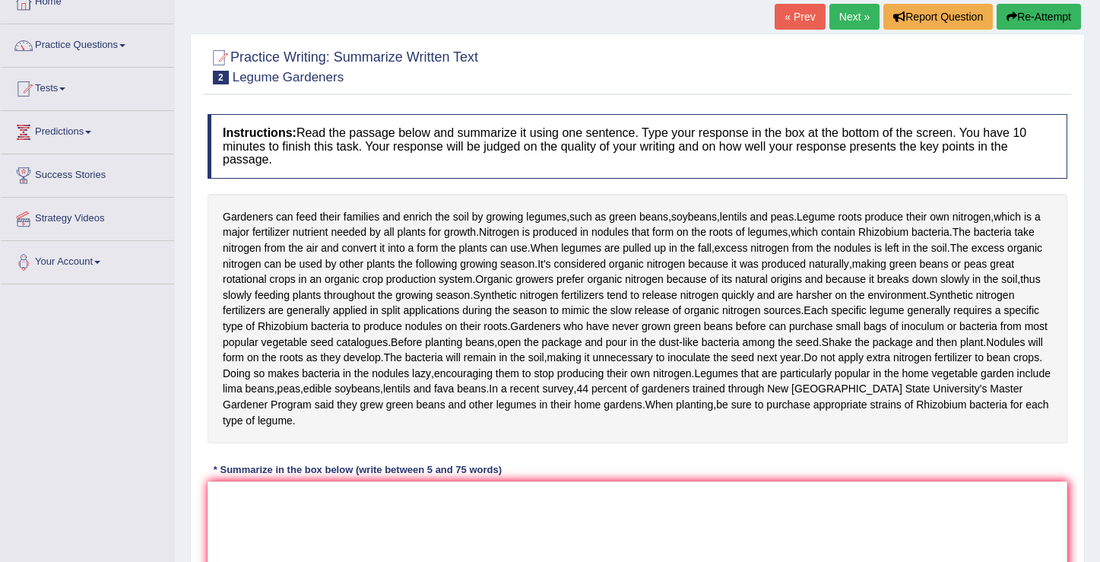
scroll to position [236, 0]
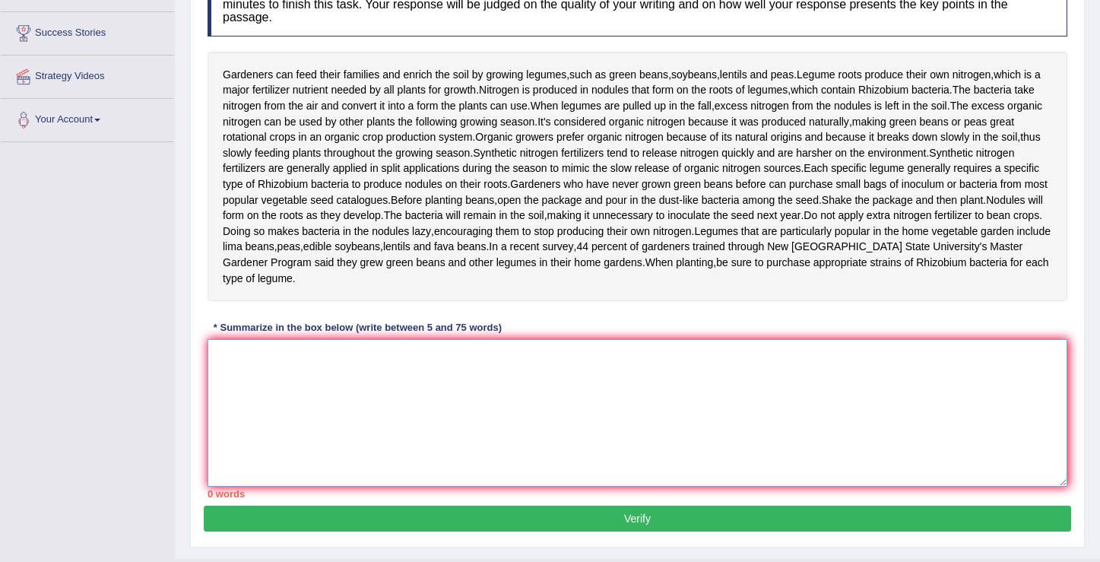
click at [310, 423] on textarea at bounding box center [638, 413] width 860 height 148
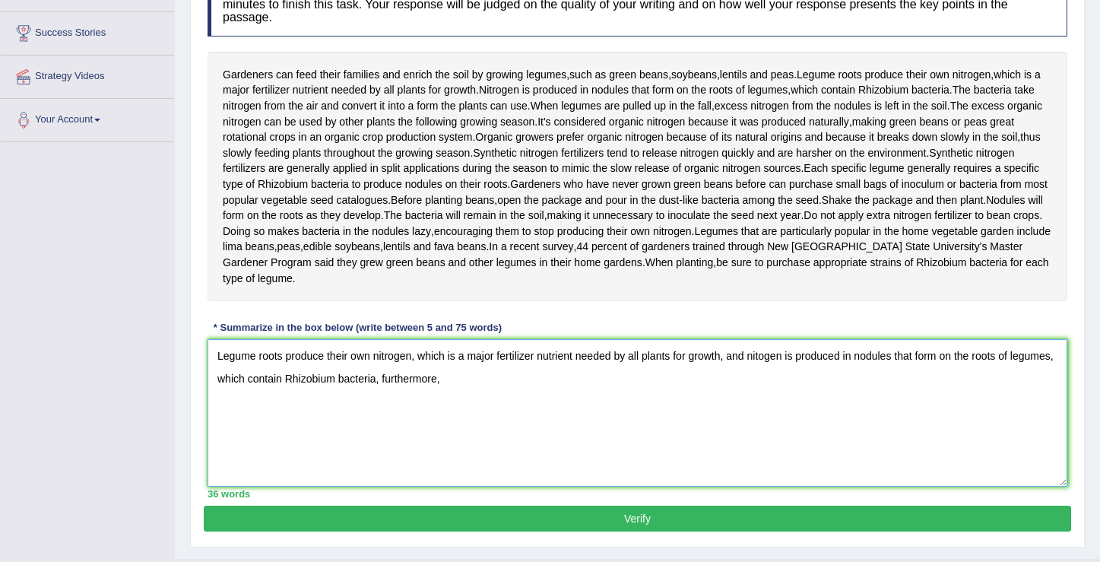
click at [766, 401] on textarea "Legume roots produce their own nitrogen, which is a major fertilizer nutrient n…" at bounding box center [638, 413] width 860 height 148
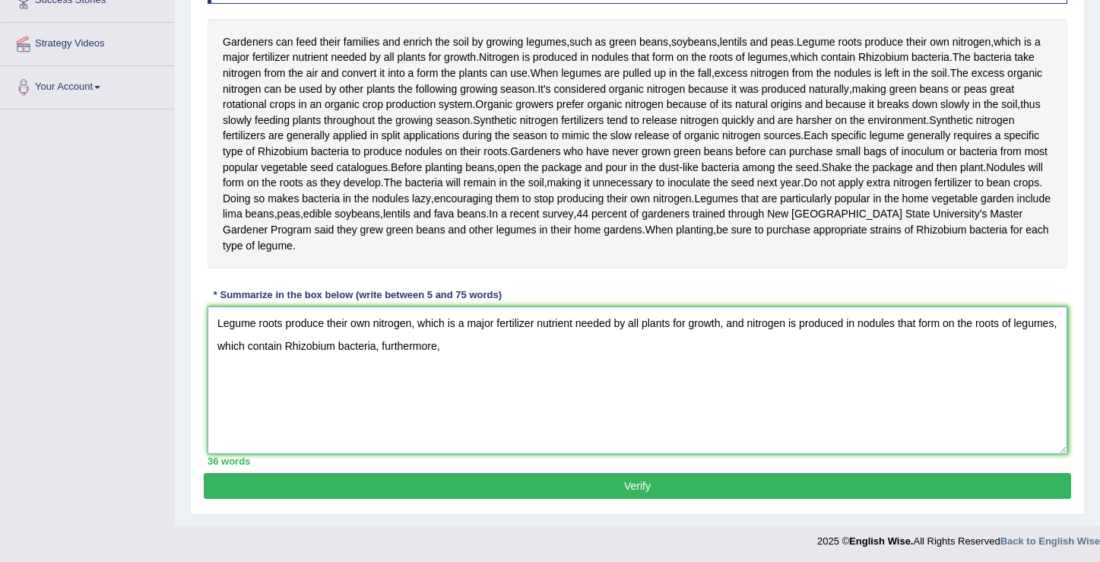
scroll to position [272, 0]
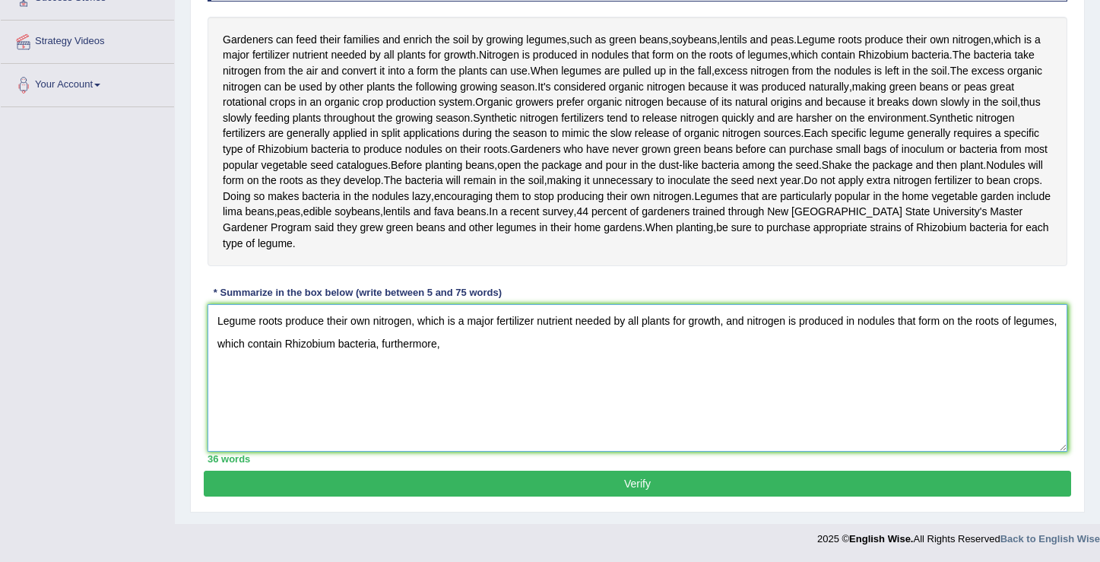
click at [504, 397] on textarea "Legume roots produce their own nitrogen, which is a major fertilizer nutrient n…" at bounding box center [638, 378] width 860 height 148
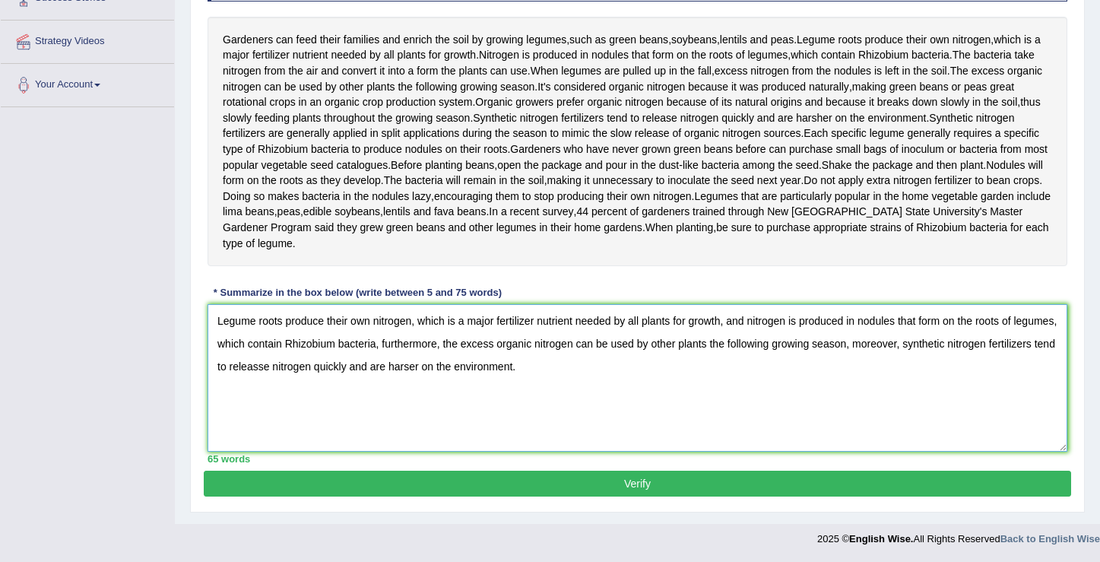
scroll to position [319, 0]
click at [478, 366] on textarea "Legume roots produce their own nitrogen, which is a major fertilizer nutrient n…" at bounding box center [638, 378] width 860 height 148
click at [600, 366] on textarea "Legume roots produce their own nitrogen, which is a major fertilizer nutrient n…" at bounding box center [638, 378] width 860 height 148
click at [335, 362] on textarea "Legume roots produce their own nitrogen, which is a major fertilizer nutrient n…" at bounding box center [638, 378] width 860 height 148
type textarea "Legume roots produce their own nitrogen, which is a major fertilizer nutrient n…"
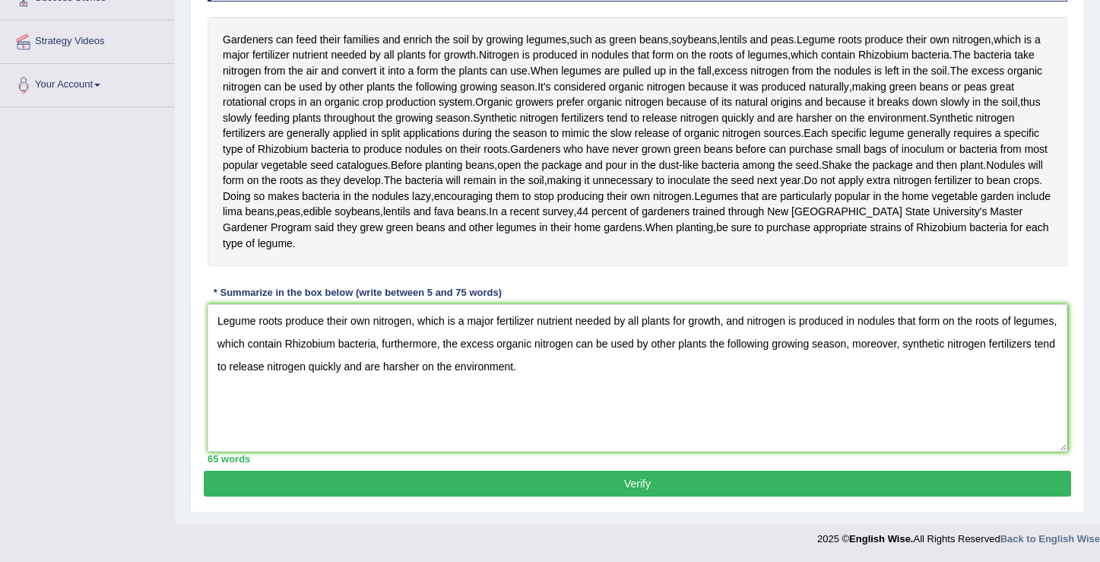
click at [621, 490] on button "Verify" at bounding box center [638, 484] width 868 height 26
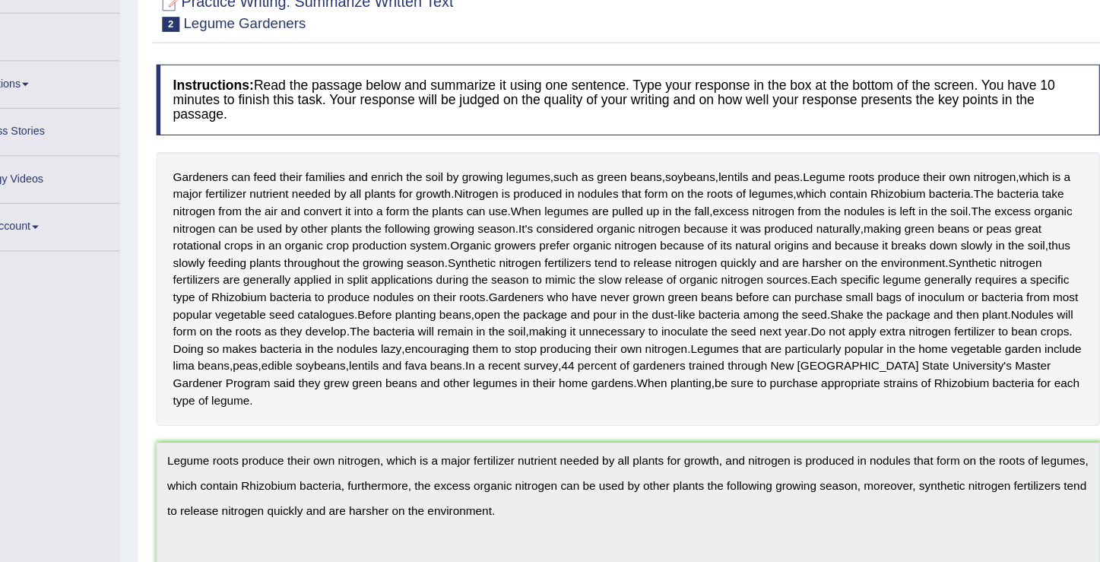
scroll to position [0, 0]
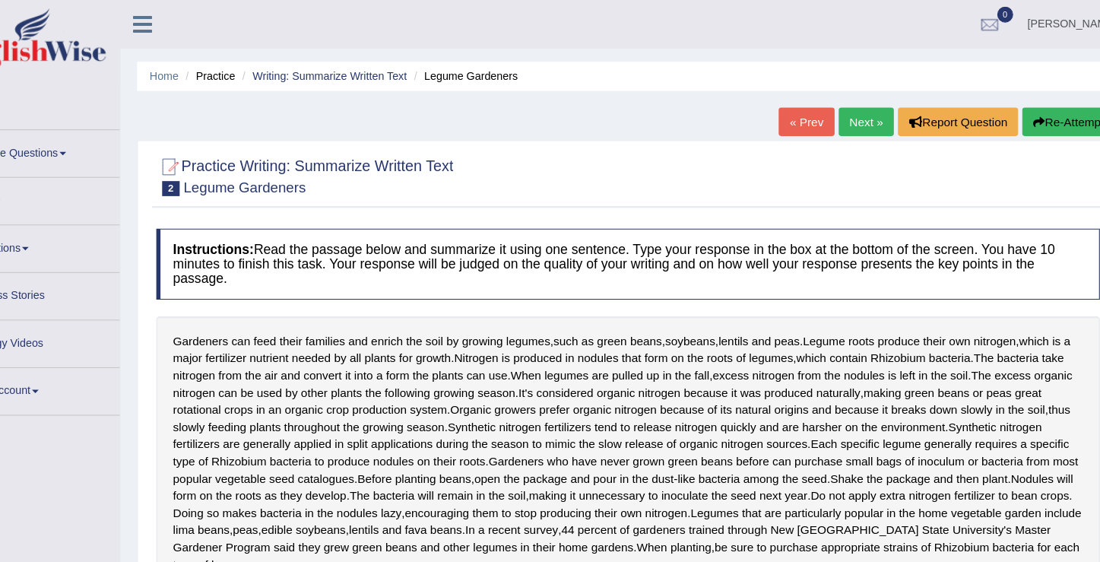
click at [125, 141] on span at bounding box center [122, 139] width 6 height 3
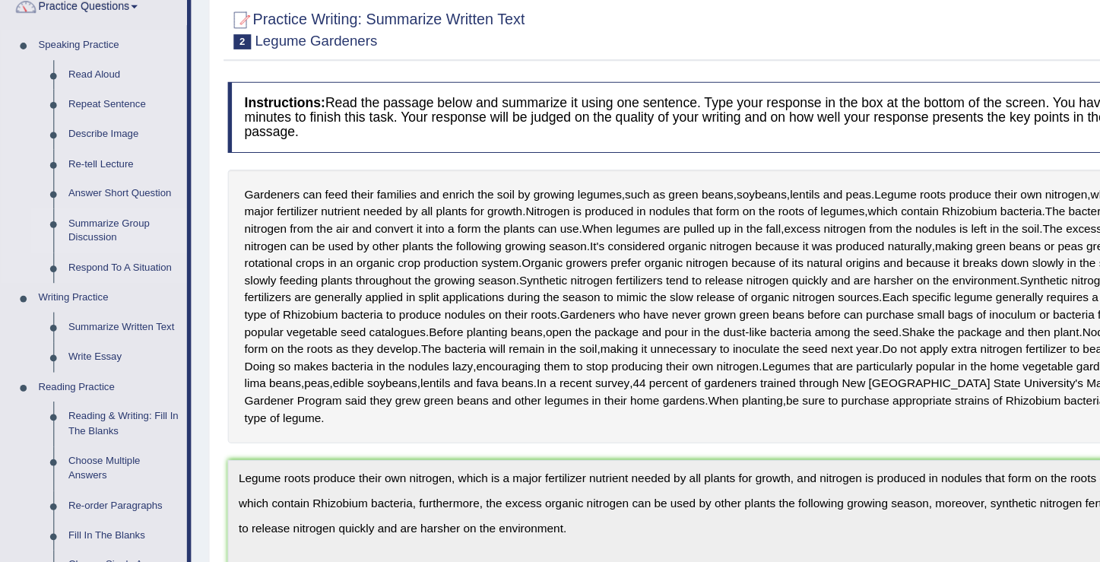
scroll to position [297, 0]
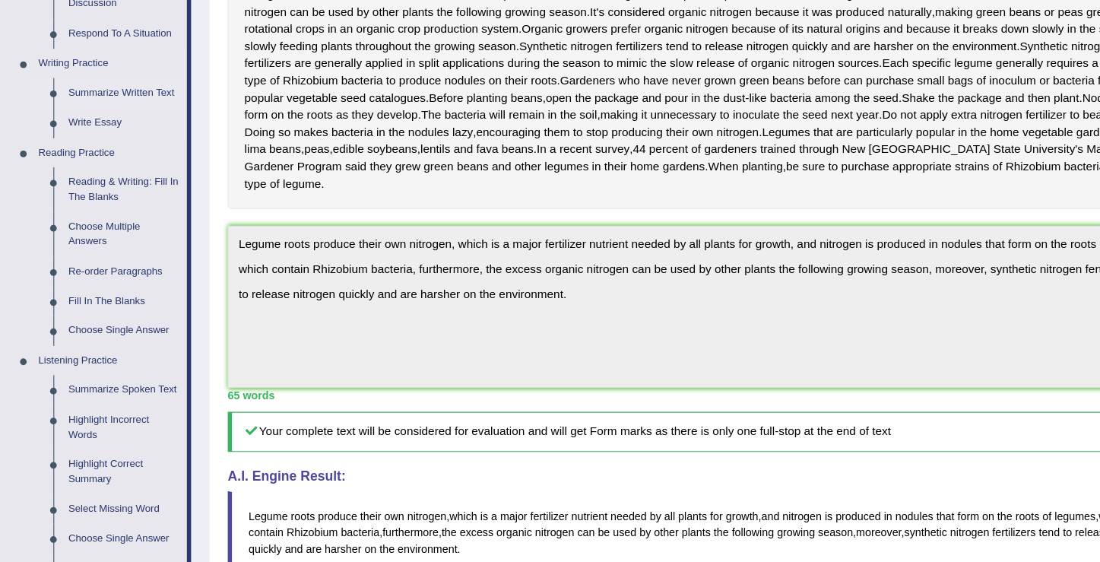
click at [141, 135] on link "Summarize Written Text" at bounding box center [113, 134] width 115 height 27
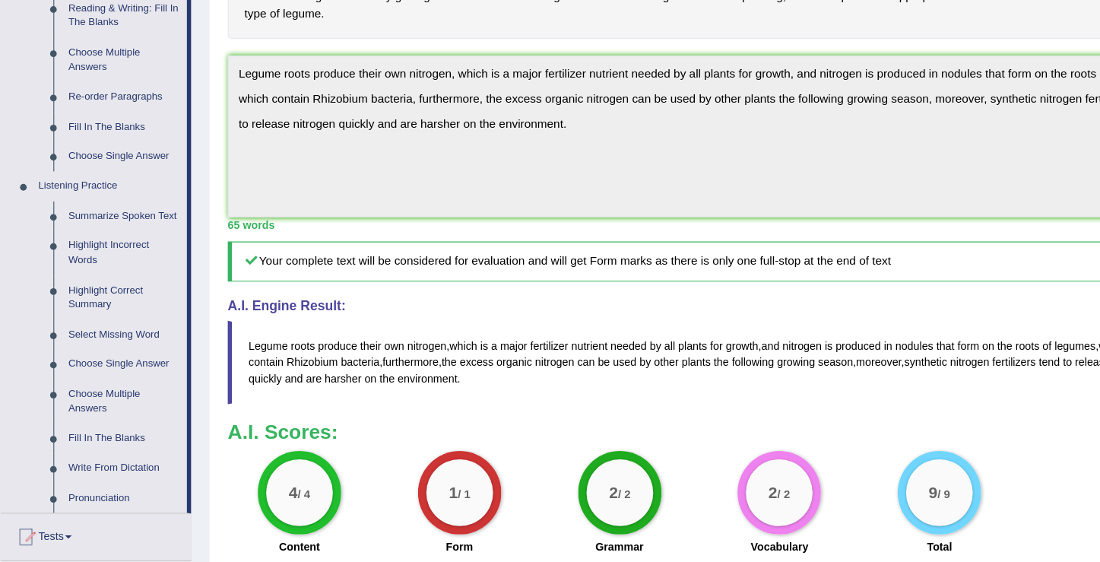
scroll to position [728, 0]
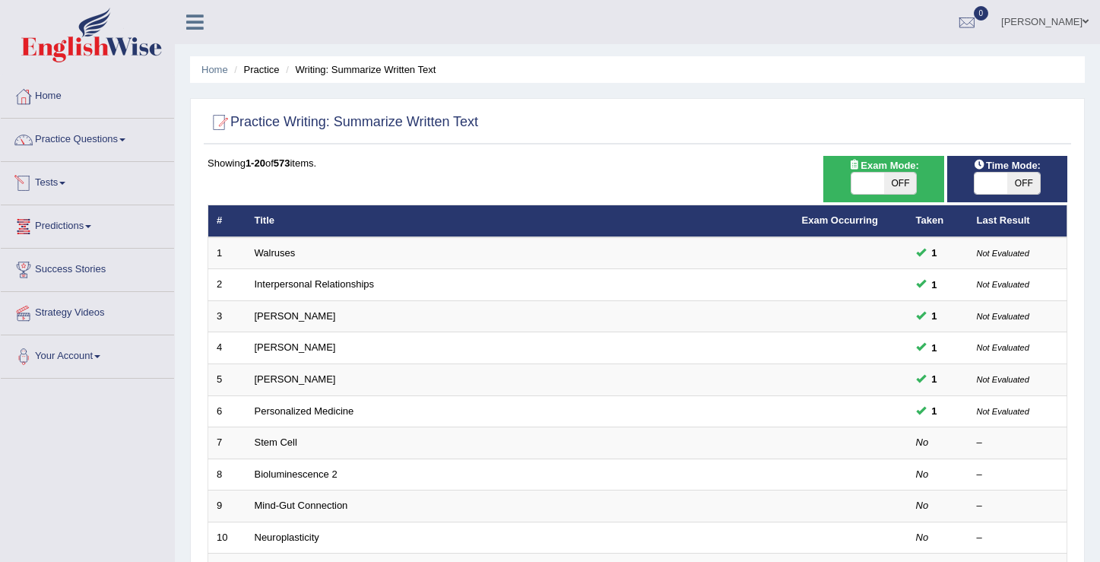
click at [66, 192] on link "Tests" at bounding box center [87, 181] width 173 height 38
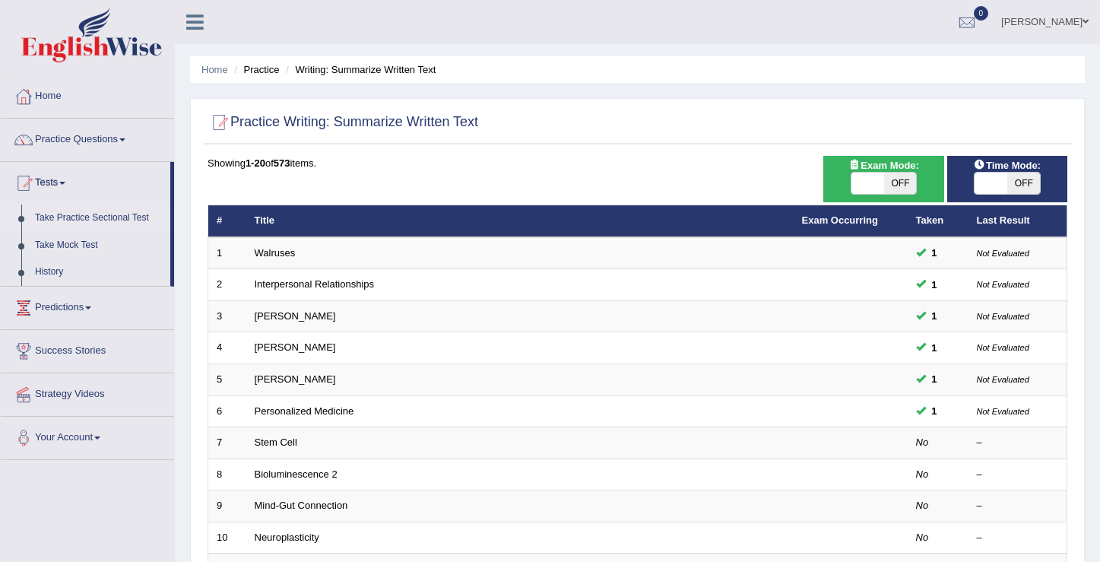
click at [93, 219] on link "Take Practice Sectional Test" at bounding box center [99, 218] width 142 height 27
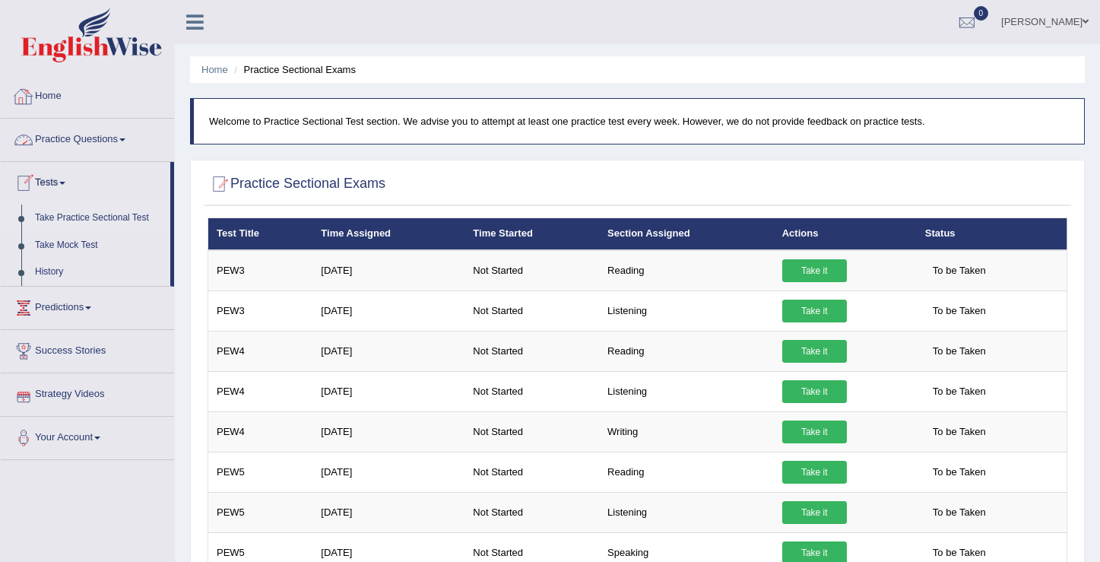
click at [52, 95] on link "Home" at bounding box center [87, 94] width 173 height 38
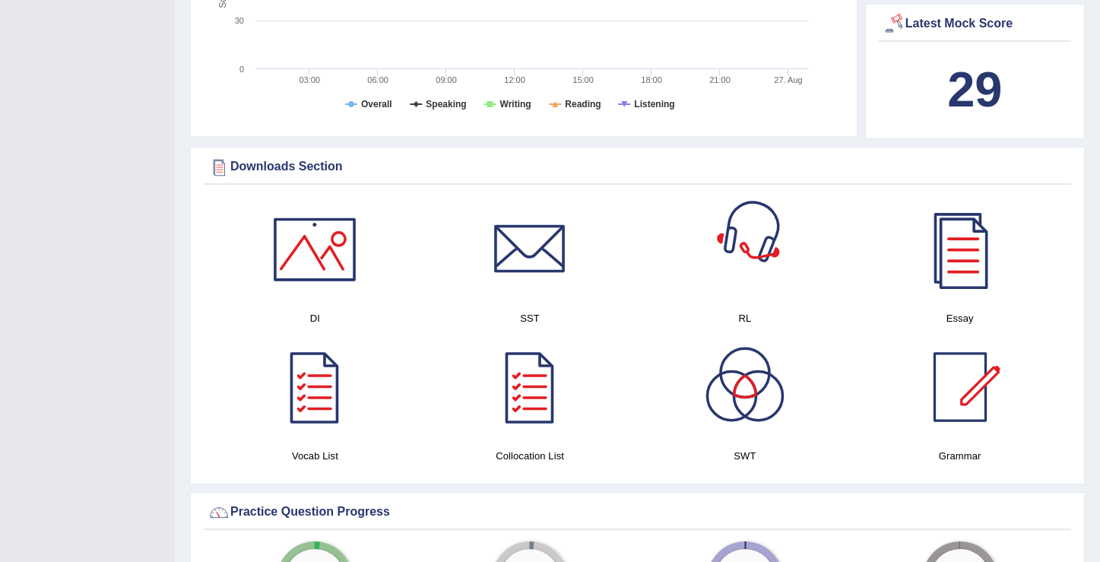
scroll to position [624, 0]
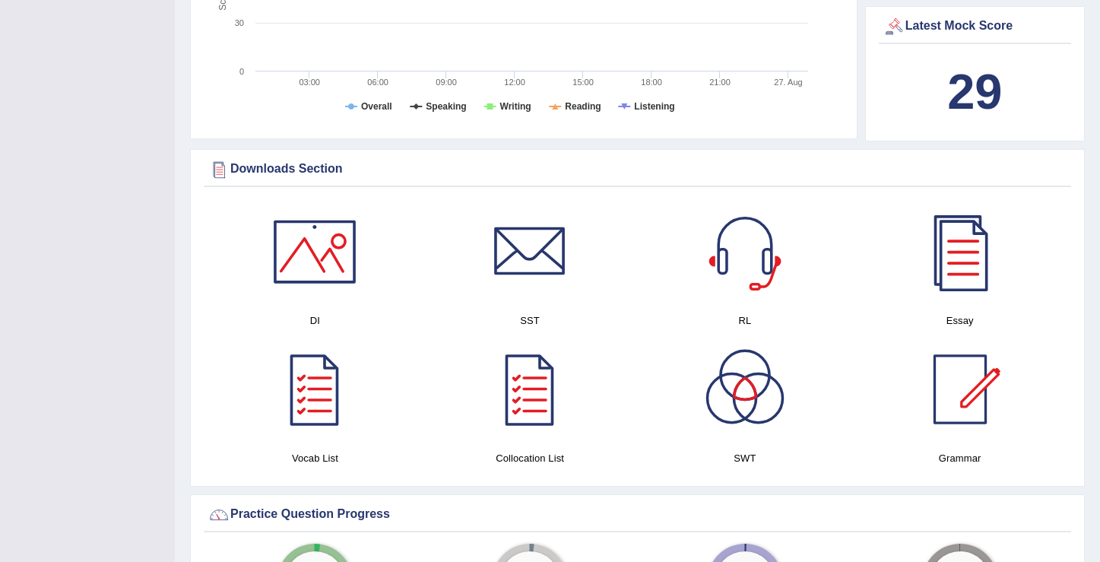
click at [947, 24] on div "Latest Mock Score" at bounding box center [975, 26] width 185 height 23
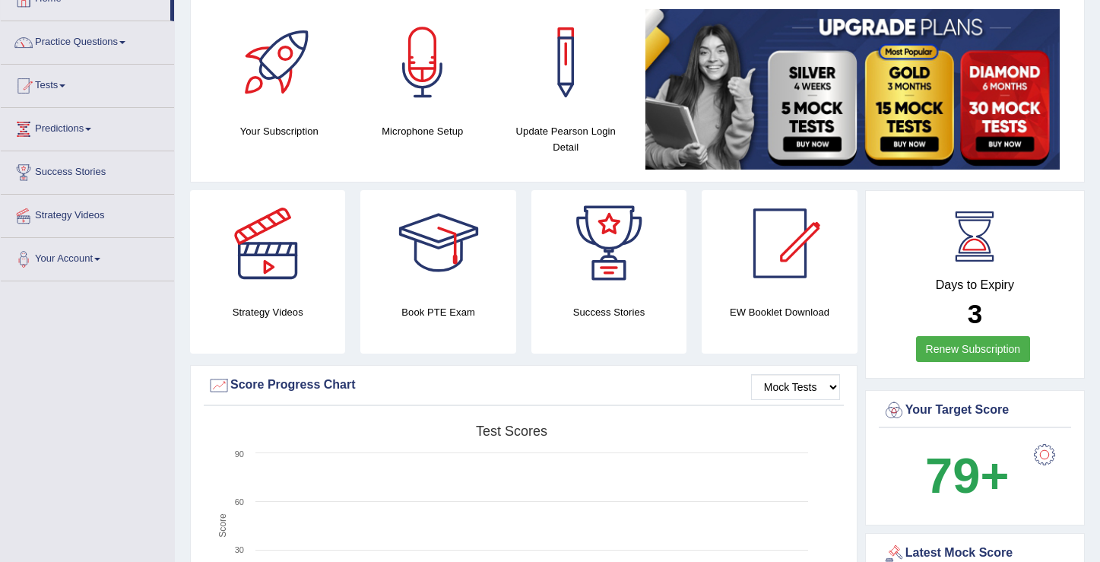
scroll to position [0, 0]
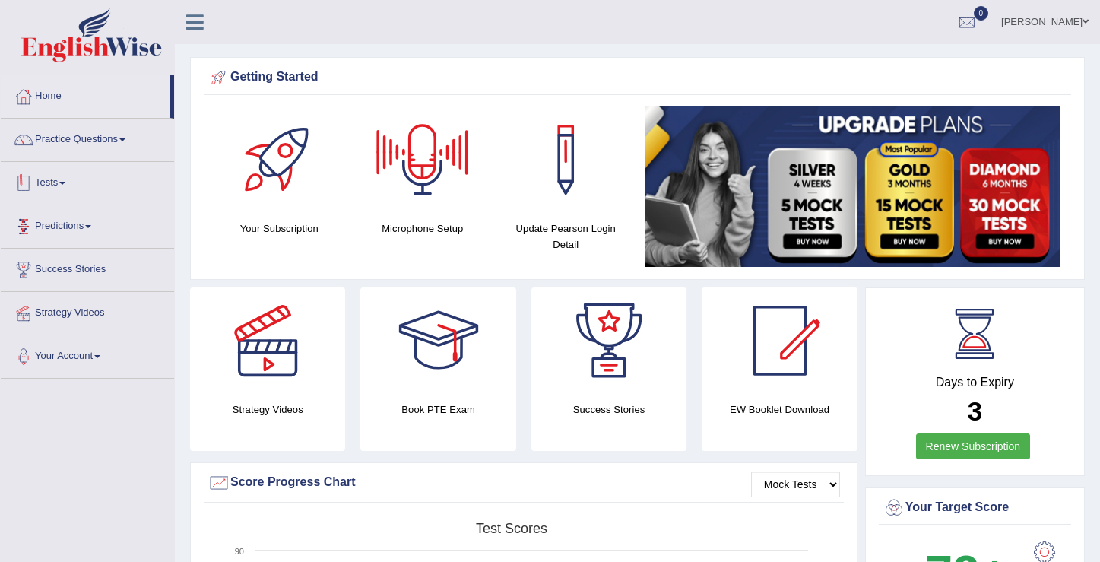
click at [69, 191] on link "Tests" at bounding box center [87, 181] width 173 height 38
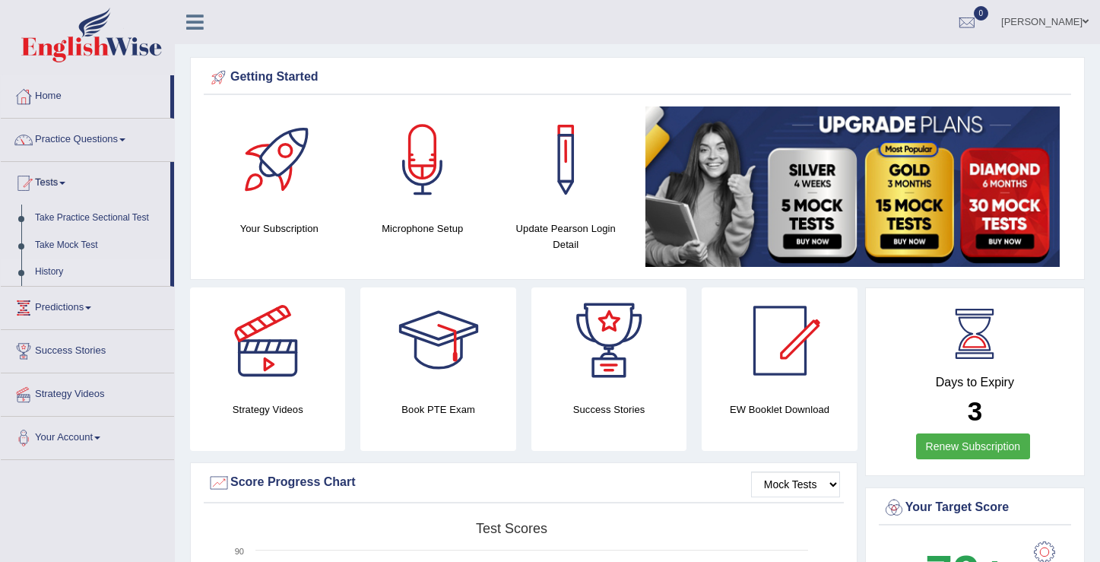
click at [49, 272] on link "History" at bounding box center [99, 272] width 142 height 27
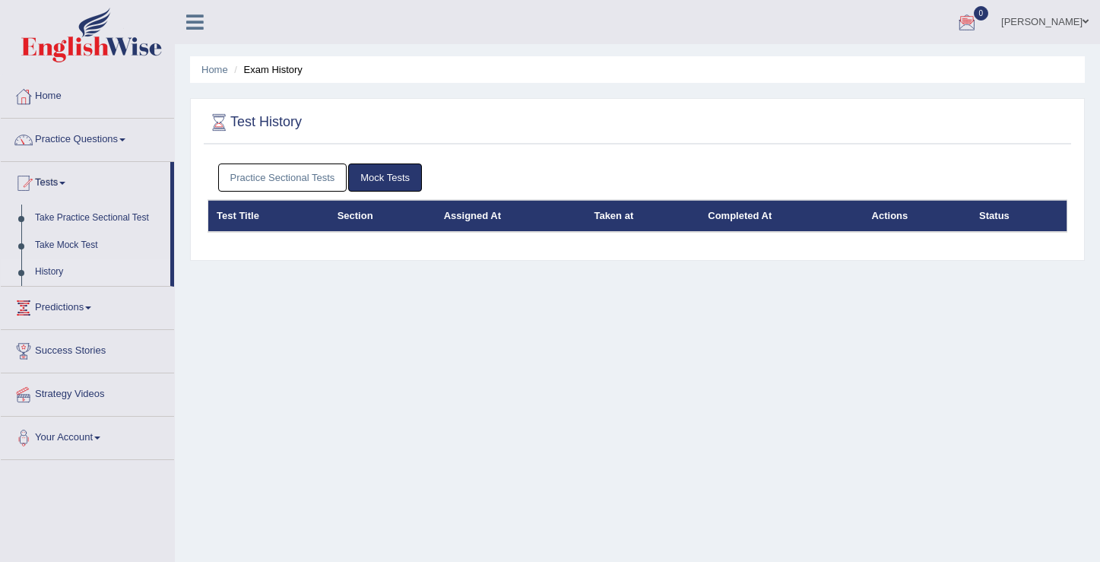
click at [979, 21] on div at bounding box center [967, 22] width 23 height 23
click at [896, 65] on strong "See All Alerts" at bounding box center [871, 64] width 68 height 12
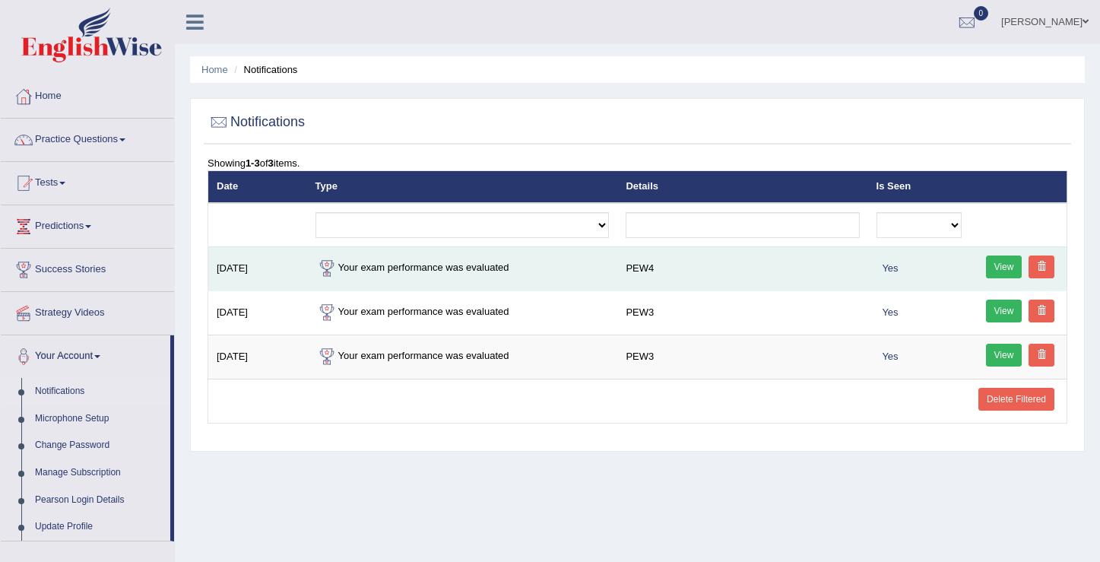
click at [1007, 268] on link "View" at bounding box center [1004, 266] width 36 height 23
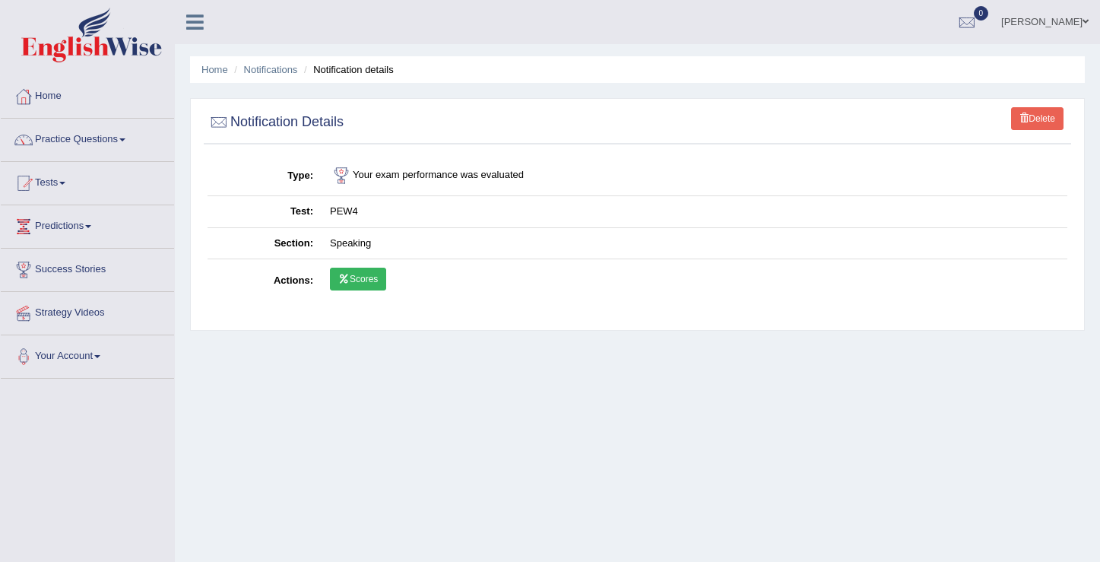
click at [348, 281] on icon at bounding box center [343, 278] width 11 height 9
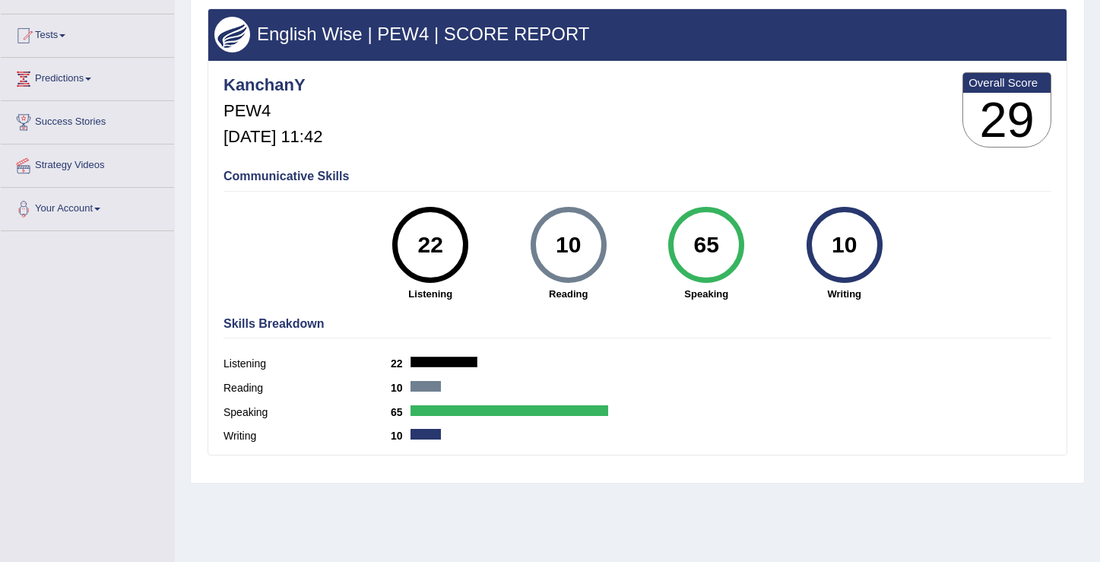
scroll to position [147, 0]
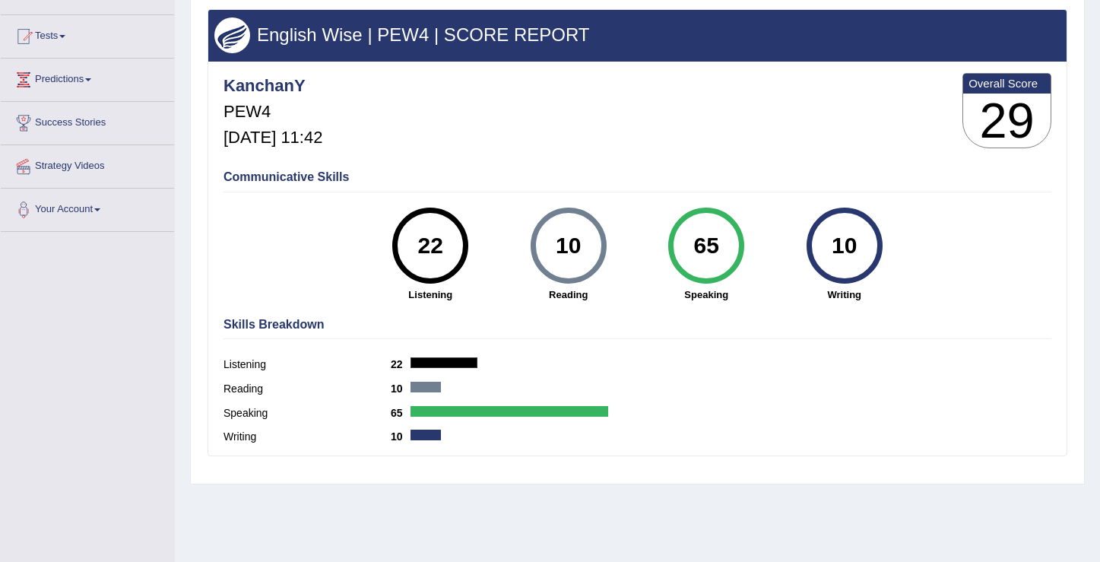
click at [691, 248] on div "65" at bounding box center [707, 246] width 56 height 64
drag, startPoint x: 691, startPoint y: 248, endPoint x: 707, endPoint y: 241, distance: 17.4
click at [693, 246] on div "65" at bounding box center [707, 246] width 56 height 64
click at [625, 341] on div "Skills Breakdown Listening 22 Reading 10 Speaking 65 Writing 10" at bounding box center [638, 382] width 836 height 145
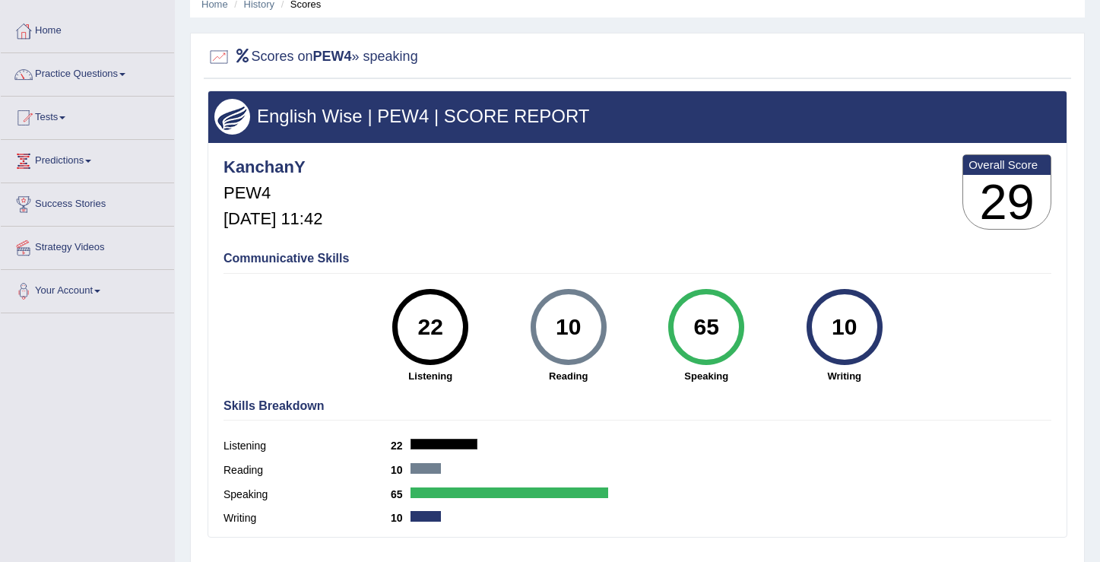
scroll to position [0, 0]
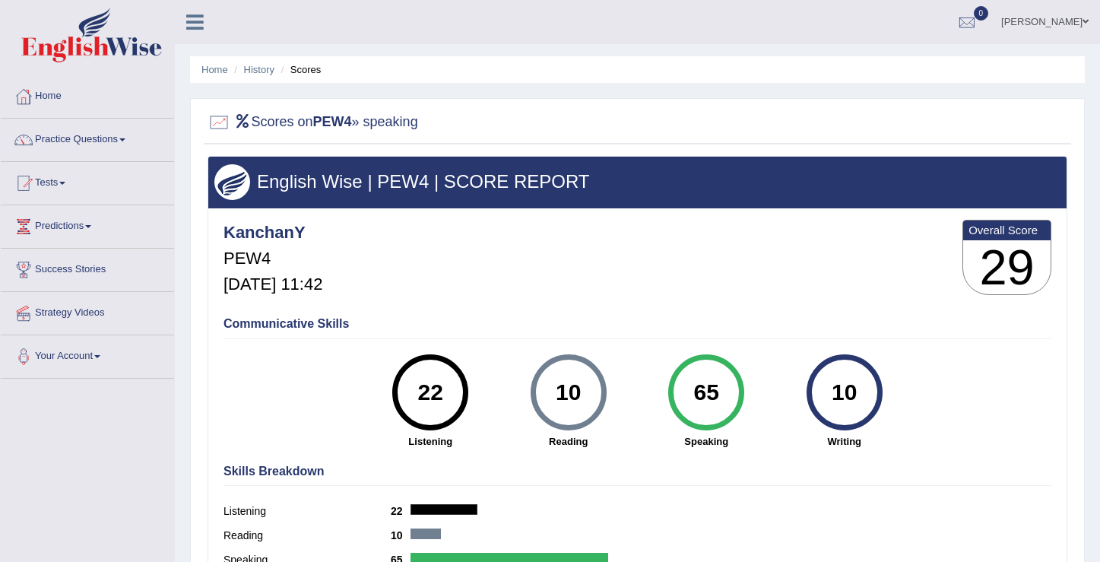
click at [348, 122] on b "PEW4" at bounding box center [332, 121] width 39 height 15
click at [340, 121] on b "PEW4" at bounding box center [332, 121] width 39 height 15
click at [297, 119] on h2 "Scores on PEW4 » speaking" at bounding box center [313, 122] width 211 height 23
drag, startPoint x: 268, startPoint y: 119, endPoint x: 249, endPoint y: 119, distance: 18.2
click at [249, 119] on h2 "Scores on PEW4 » speaking" at bounding box center [313, 122] width 211 height 23
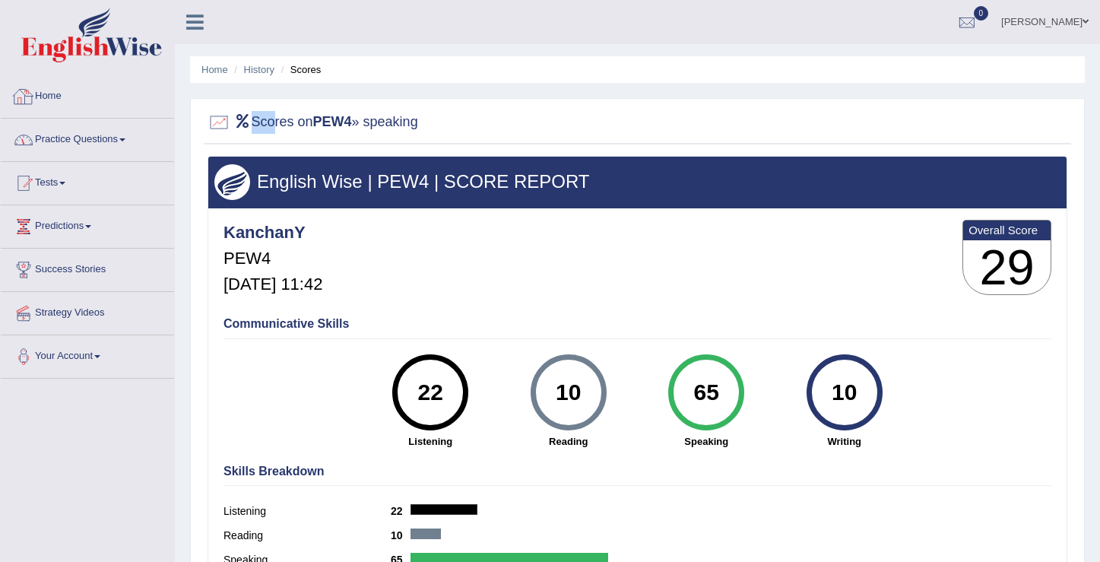
click at [56, 100] on link "Home" at bounding box center [87, 94] width 173 height 38
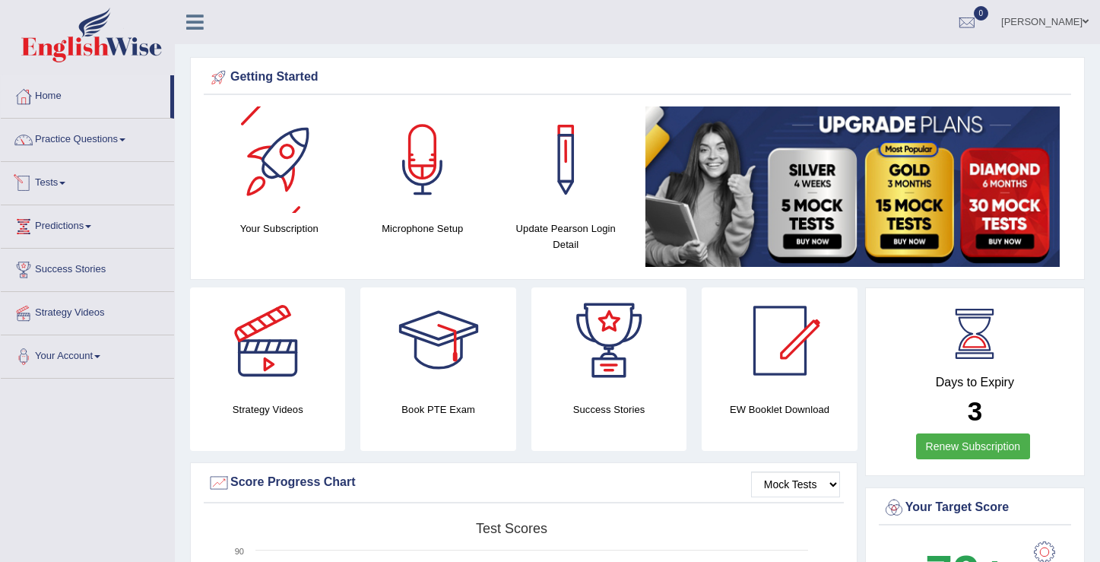
click at [74, 199] on link "Tests" at bounding box center [87, 181] width 173 height 38
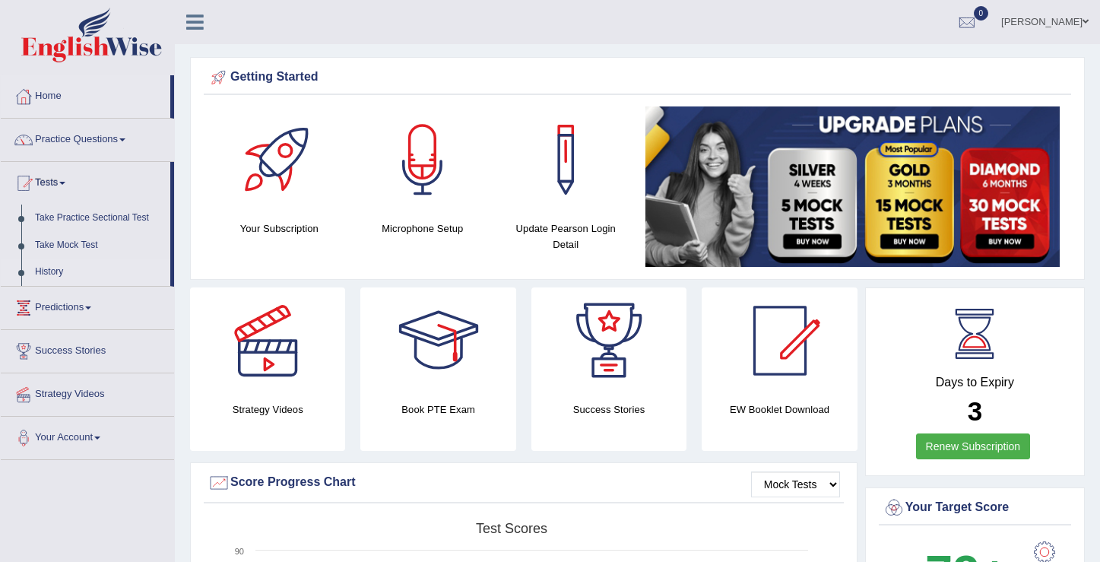
click at [49, 274] on link "History" at bounding box center [99, 272] width 142 height 27
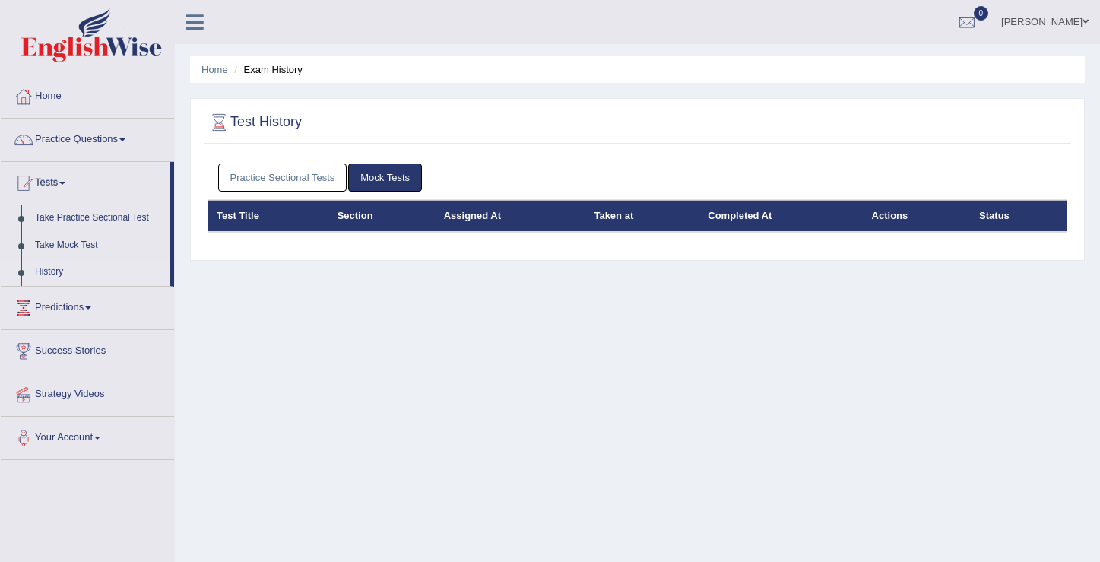
click at [354, 219] on th "Section" at bounding box center [382, 216] width 106 height 32
click at [979, 18] on div at bounding box center [967, 22] width 23 height 23
click at [883, 59] on strong "See All Alerts" at bounding box center [871, 64] width 68 height 12
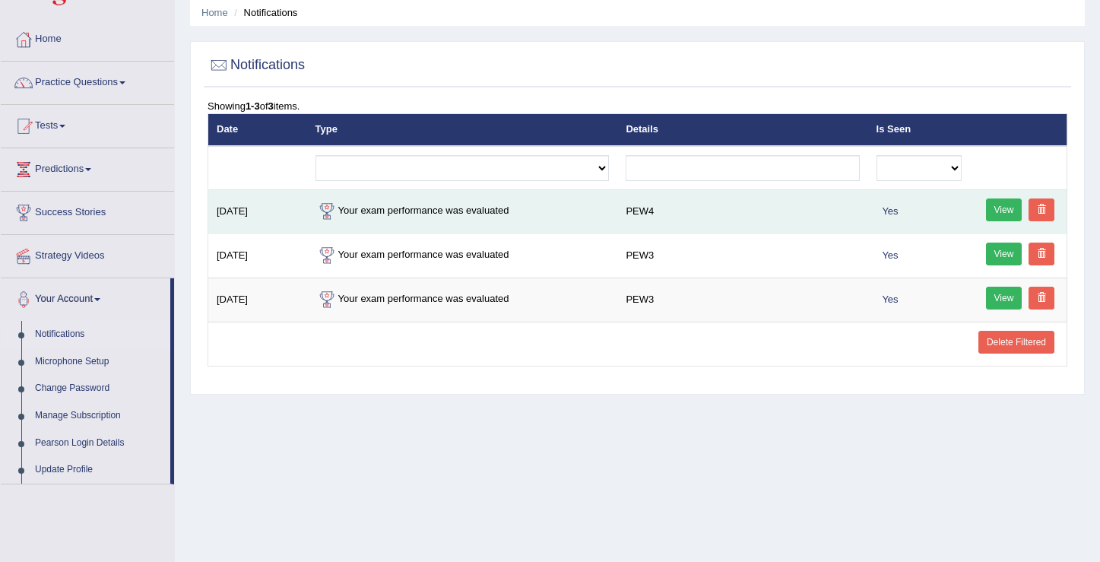
scroll to position [150, 0]
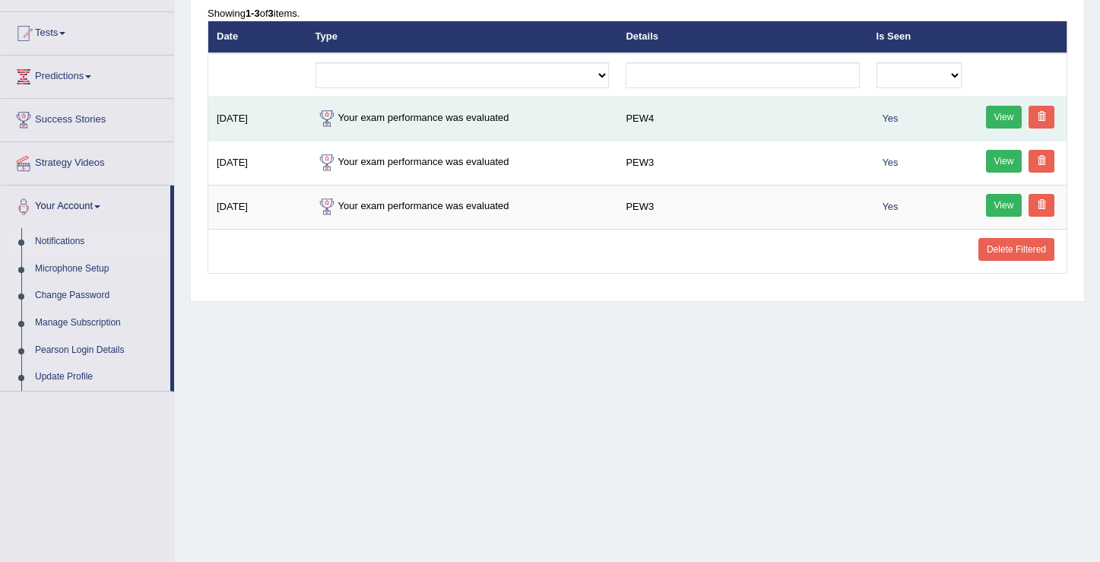
click at [887, 116] on span "Yes" at bounding box center [891, 118] width 28 height 16
click at [1009, 119] on link "View" at bounding box center [1004, 117] width 36 height 23
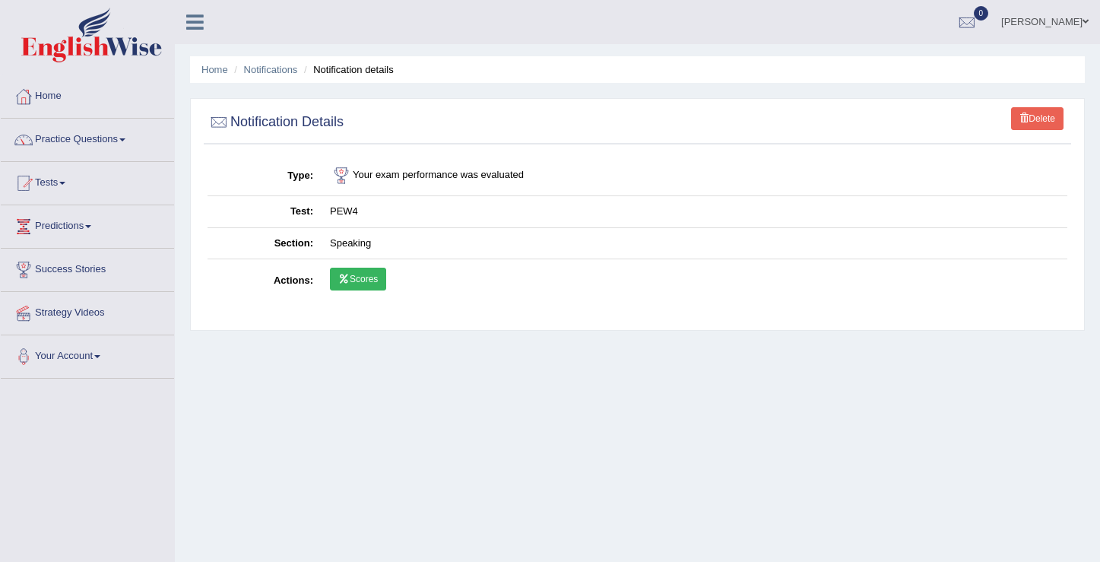
click at [367, 287] on link "Scores" at bounding box center [358, 279] width 56 height 23
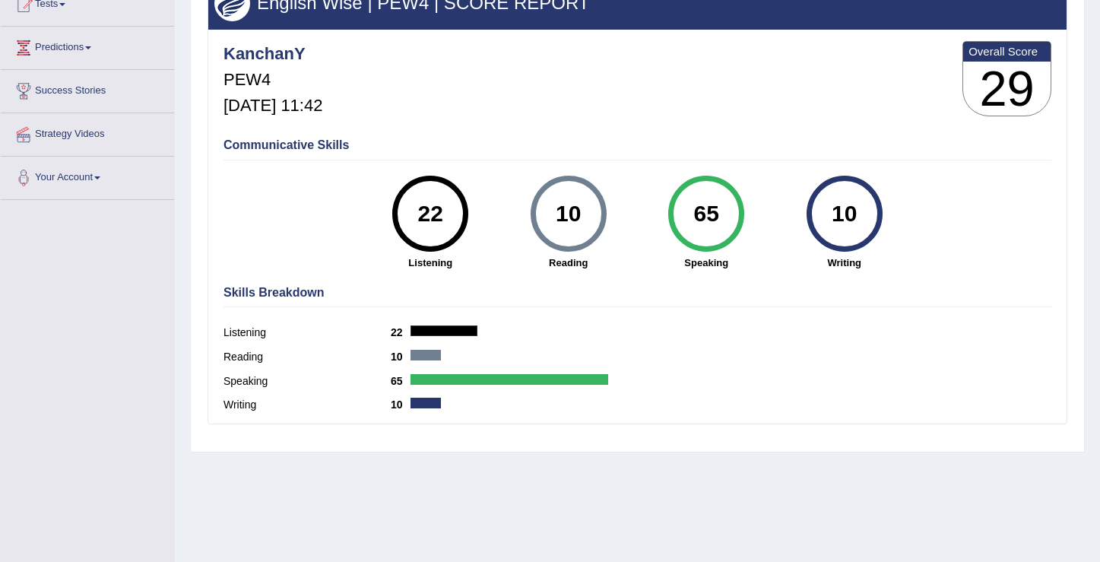
scroll to position [236, 0]
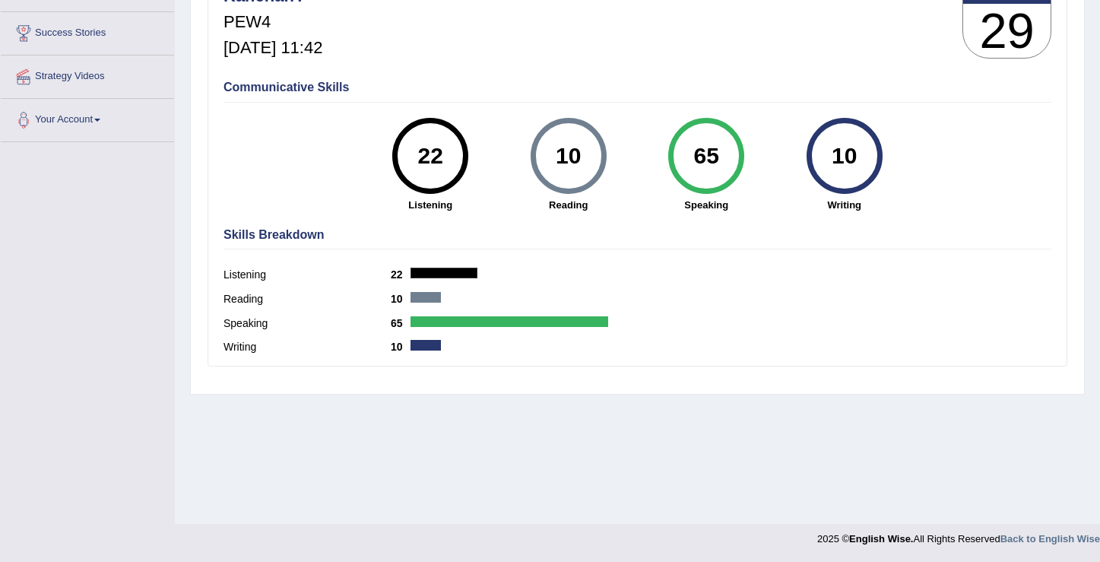
click at [403, 321] on b "65" at bounding box center [401, 323] width 20 height 12
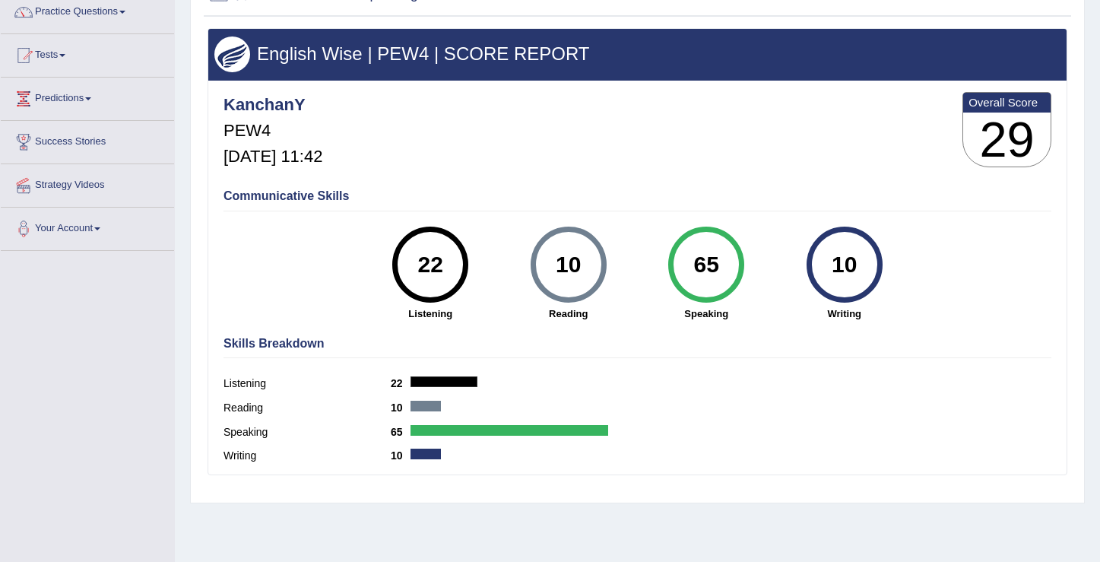
scroll to position [0, 0]
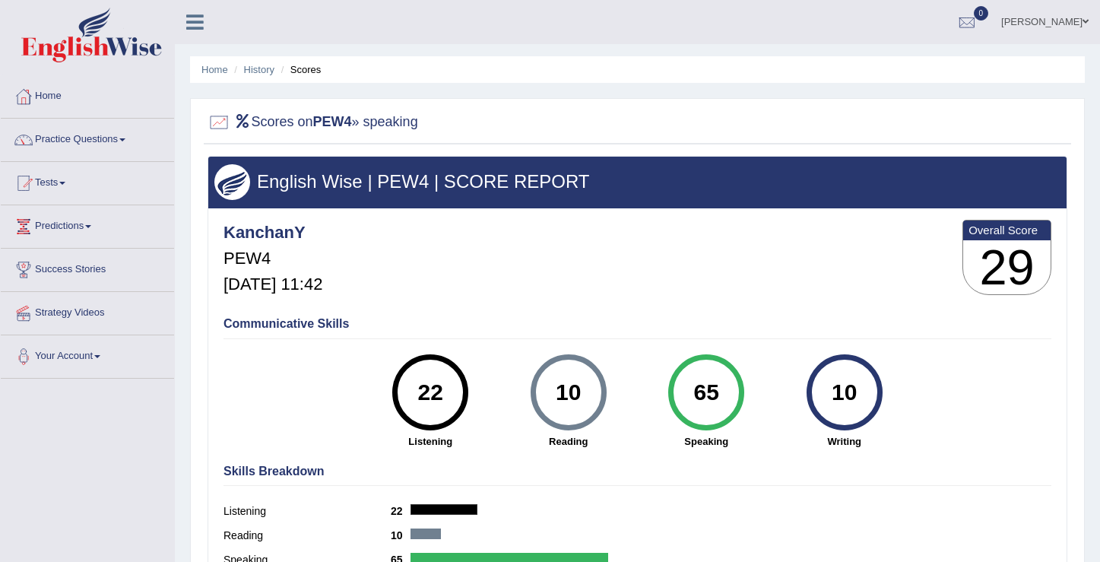
click at [256, 322] on h4 "Communicative Skills" at bounding box center [638, 324] width 828 height 14
click at [314, 176] on h3 "English Wise | PEW4 | SCORE REPORT" at bounding box center [637, 182] width 846 height 20
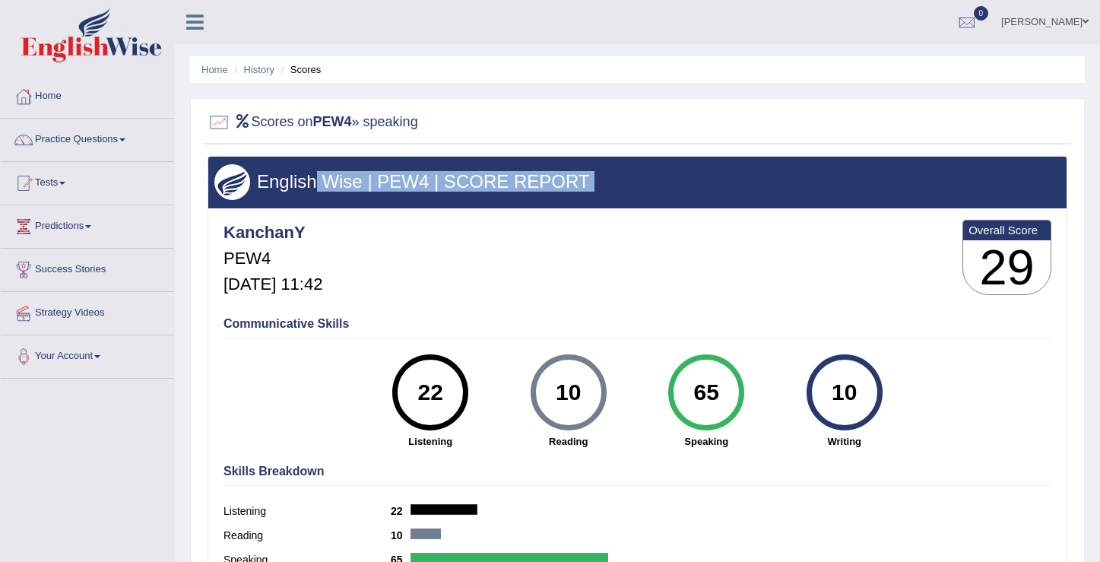
drag, startPoint x: 314, startPoint y: 176, endPoint x: 516, endPoint y: 208, distance: 204.7
click at [493, 208] on div "English Wise | PEW4 | SCORE REPORT KanchanY PEW4 Aug 24, 2025, 11:42 Overall Sc…" at bounding box center [638, 379] width 860 height 447
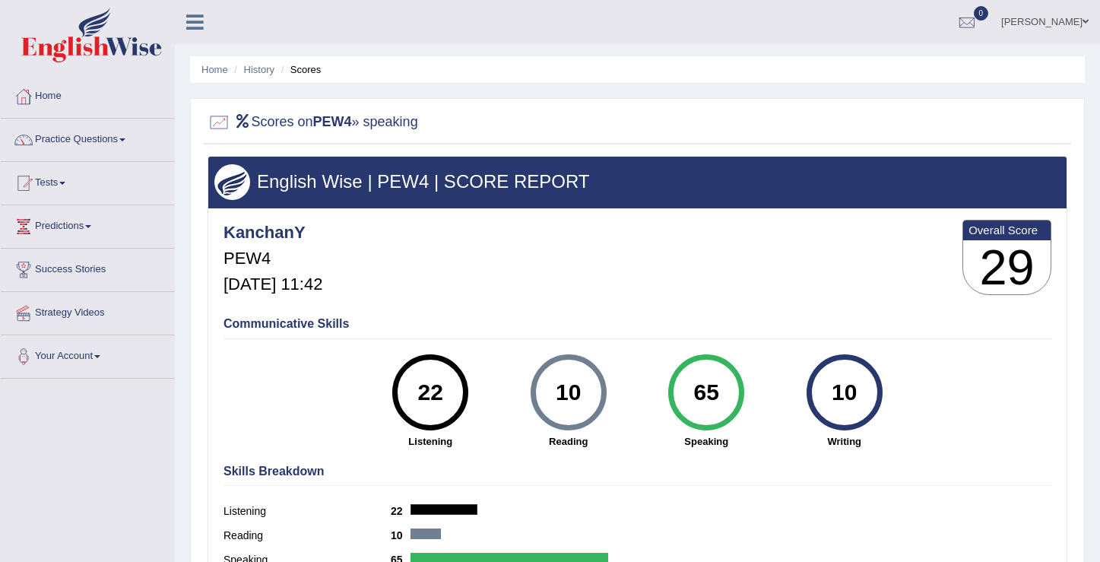
click at [621, 135] on div at bounding box center [638, 122] width 860 height 31
click at [377, 116] on h2 "Scores on PEW4 » speaking" at bounding box center [313, 122] width 211 height 23
click at [378, 118] on h2 "Scores on PEW4 » speaking" at bounding box center [313, 122] width 211 height 23
click at [379, 118] on h2 "Scores on PEW4 » speaking" at bounding box center [313, 122] width 211 height 23
drag, startPoint x: 341, startPoint y: 122, endPoint x: 398, endPoint y: 121, distance: 57.8
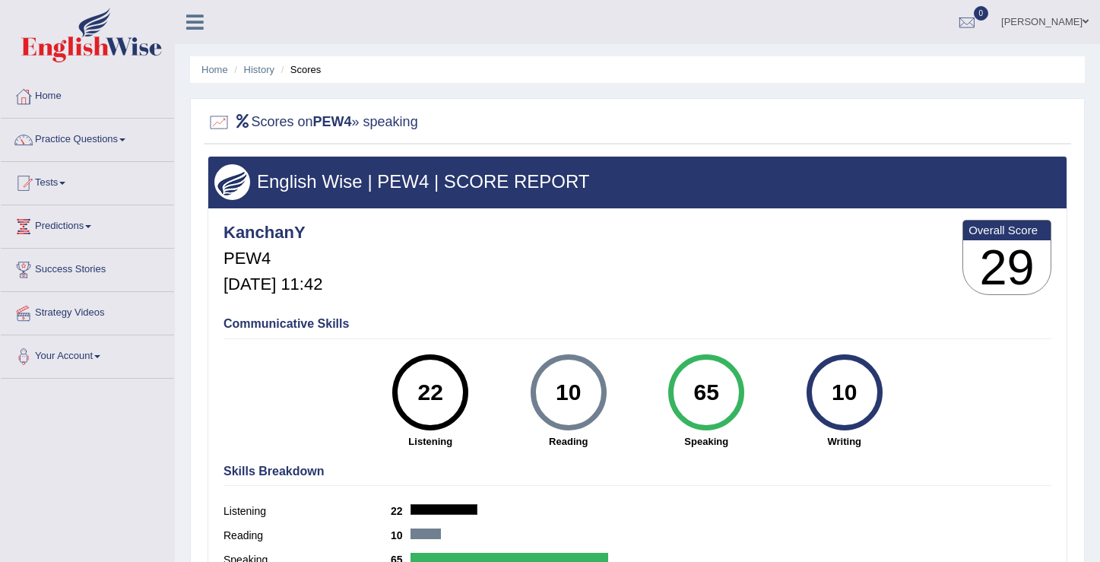
click at [352, 122] on b "PEW4" at bounding box center [332, 121] width 39 height 15
click at [403, 122] on h2 "Scores on PEW4 » speaking" at bounding box center [313, 122] width 211 height 23
drag, startPoint x: 403, startPoint y: 122, endPoint x: 470, endPoint y: 130, distance: 67.4
click at [414, 122] on h2 "Scores on PEW4 » speaking" at bounding box center [313, 122] width 211 height 23
click at [447, 211] on div "KanchanY PEW4 Aug 24, 2025, 11:42 Overall Score 29 Communicative Skills 22 List…" at bounding box center [637, 212] width 858 height 8
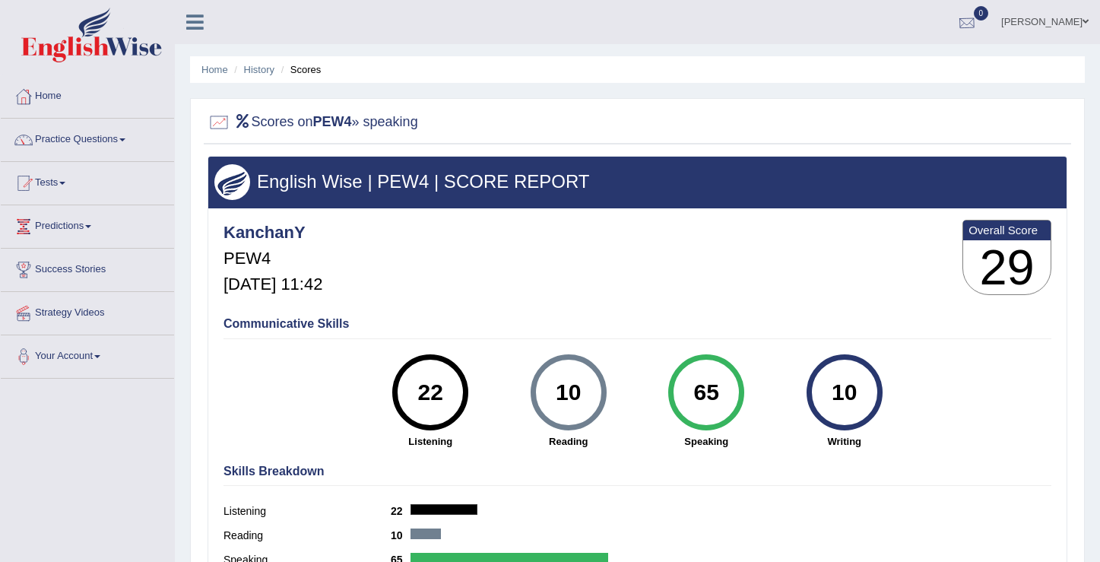
click at [975, 21] on div at bounding box center [967, 22] width 23 height 23
click at [902, 62] on strong "See All Alerts" at bounding box center [871, 64] width 68 height 12
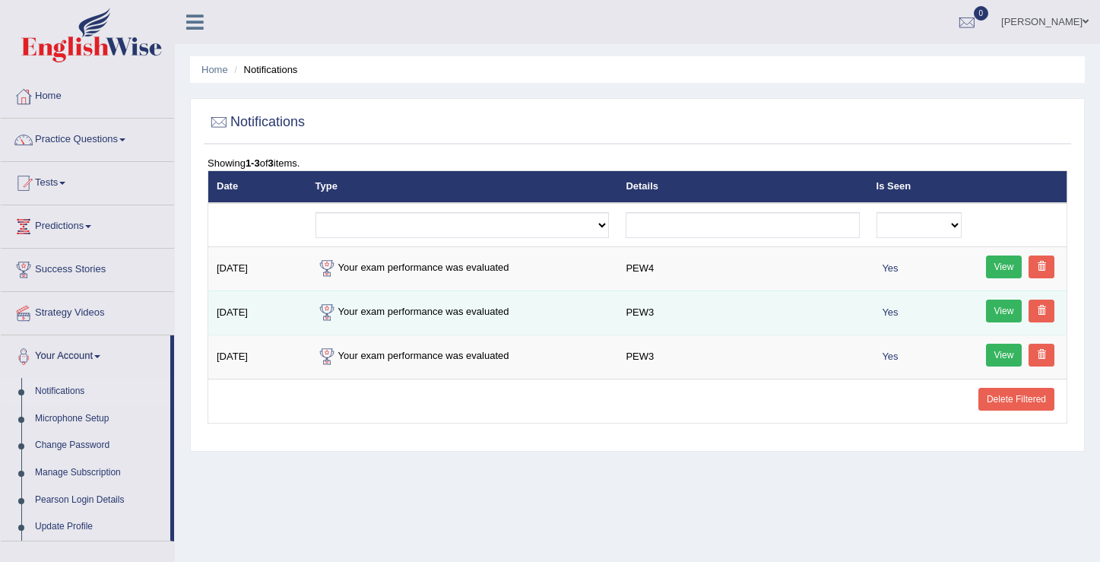
click at [994, 308] on link "View" at bounding box center [1004, 311] width 36 height 23
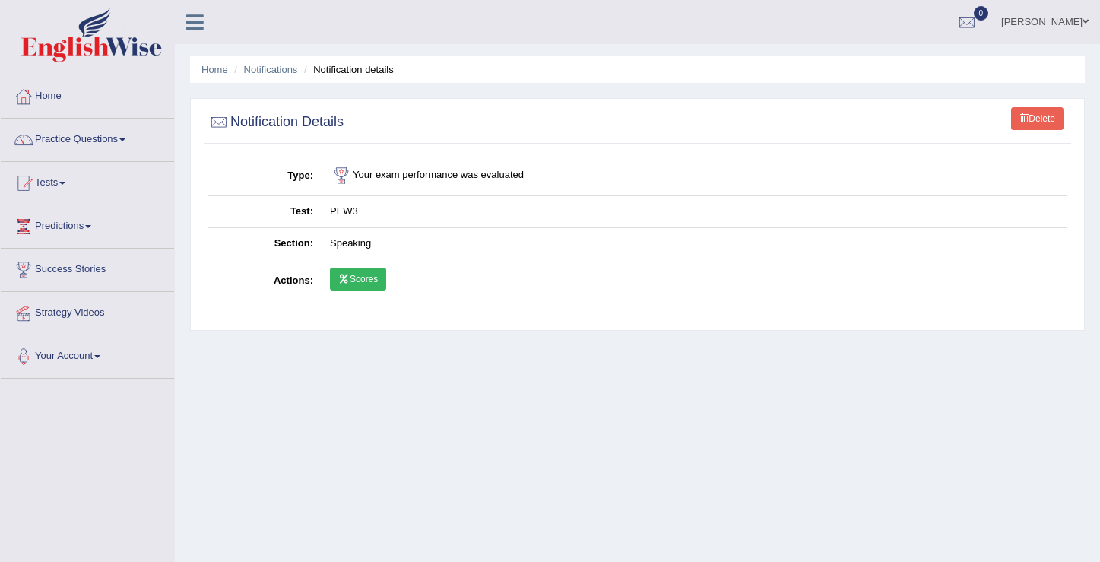
click at [355, 283] on link "Scores" at bounding box center [358, 279] width 56 height 23
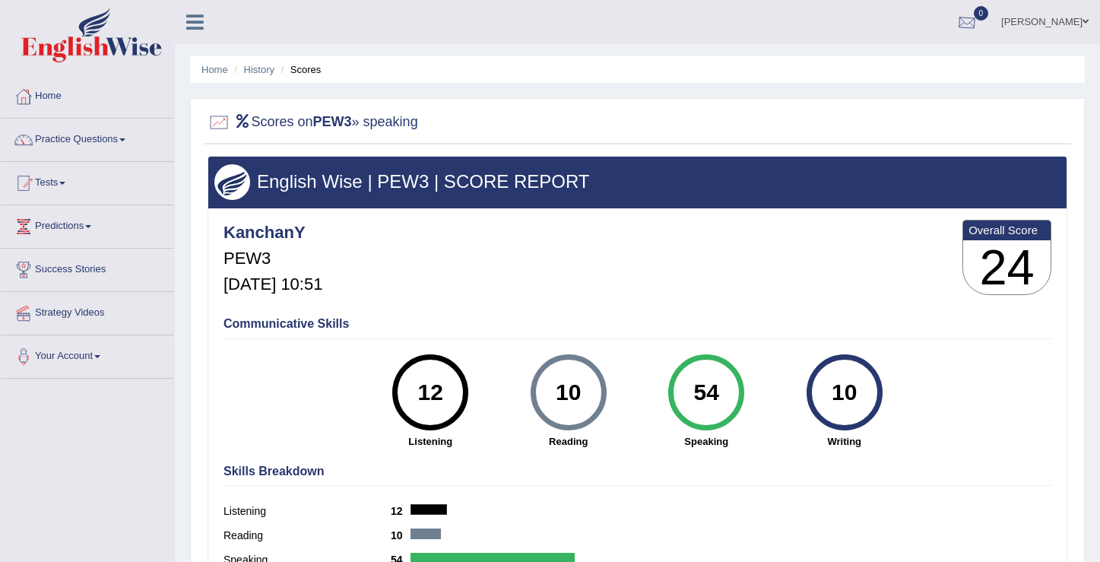
click at [979, 26] on div at bounding box center [967, 22] width 23 height 23
click at [870, 67] on strong "See All Alerts" at bounding box center [871, 64] width 68 height 12
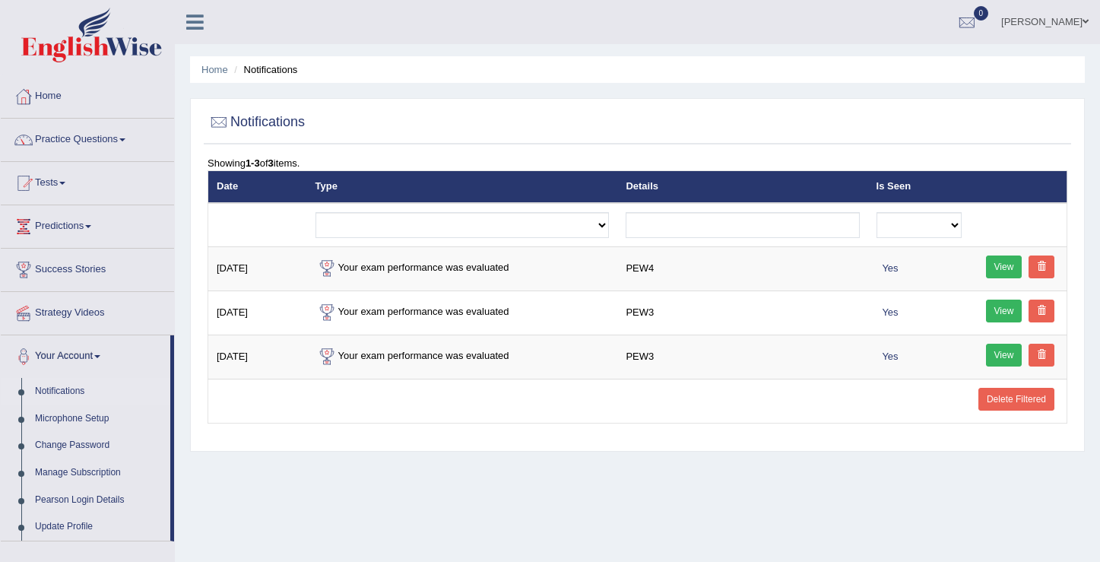
click at [876, 455] on div "Home Notifications Notifications Showing 1-3 of 3 items. Date Type Details Is S…" at bounding box center [637, 380] width 925 height 760
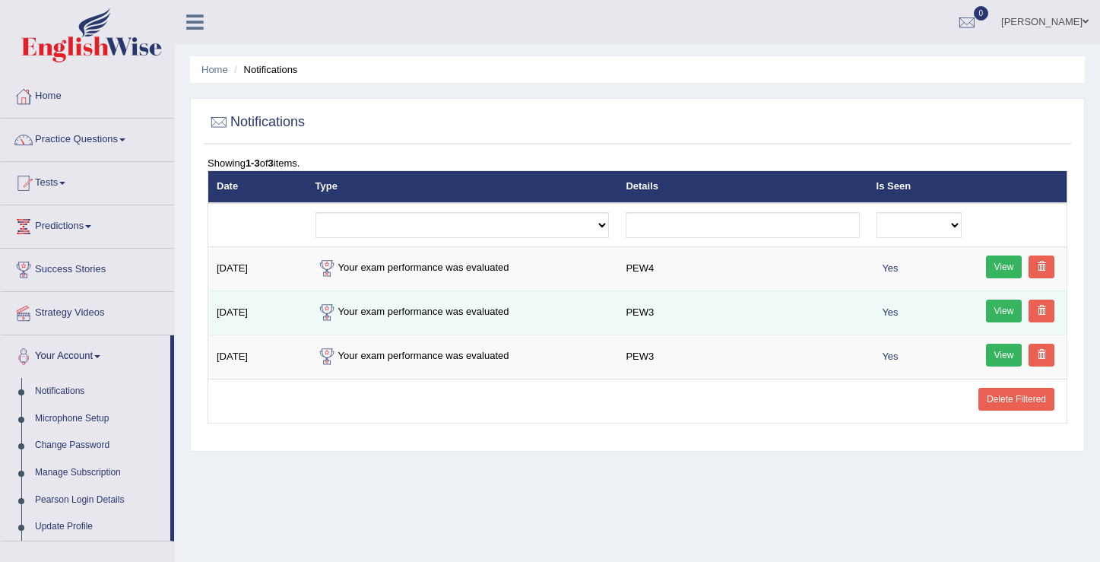
click at [1014, 303] on link "View" at bounding box center [1004, 311] width 36 height 23
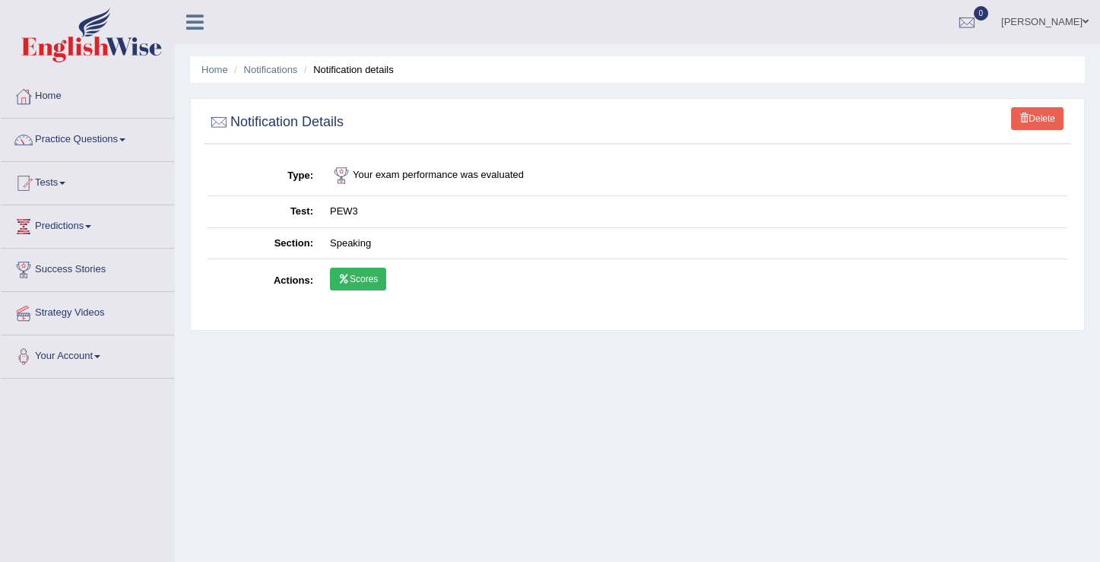
click at [355, 282] on link "Scores" at bounding box center [358, 279] width 56 height 23
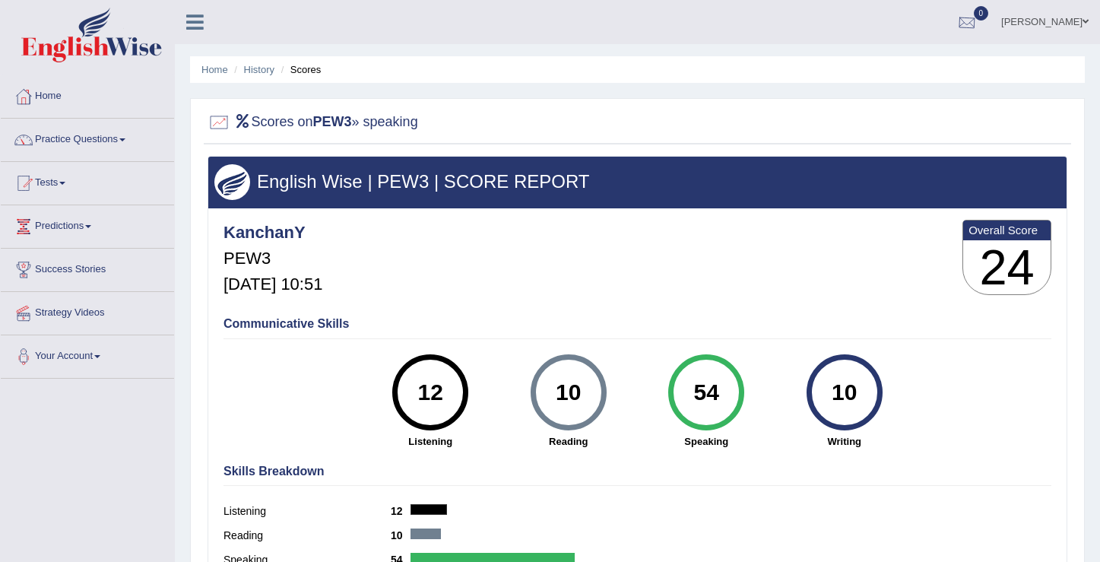
click at [979, 17] on div at bounding box center [967, 22] width 23 height 23
click at [914, 61] on link "See All Alerts" at bounding box center [875, 64] width 84 height 17
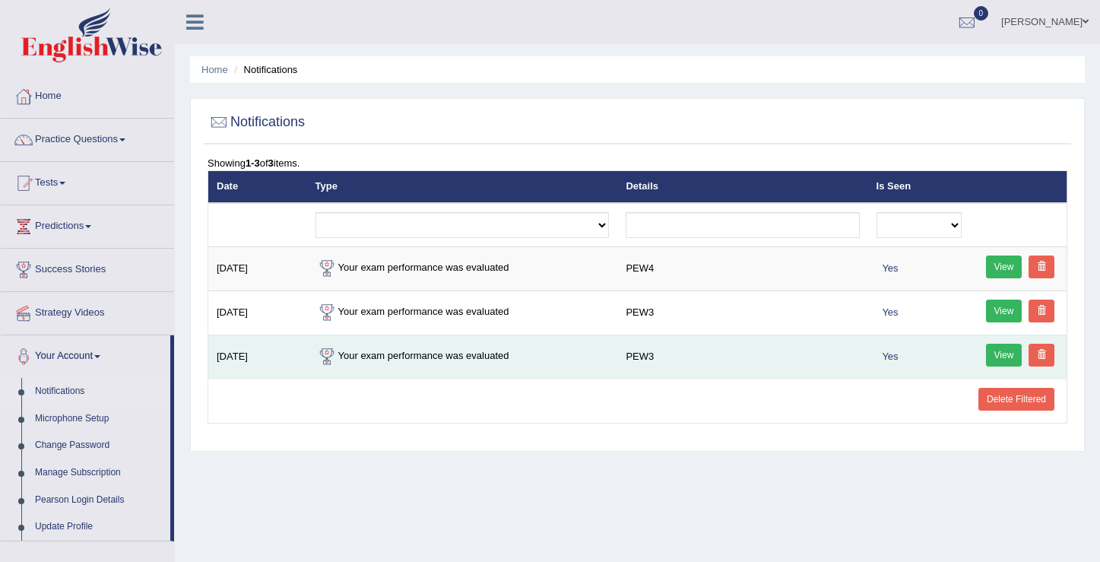
click at [1006, 355] on link "View" at bounding box center [1004, 355] width 36 height 23
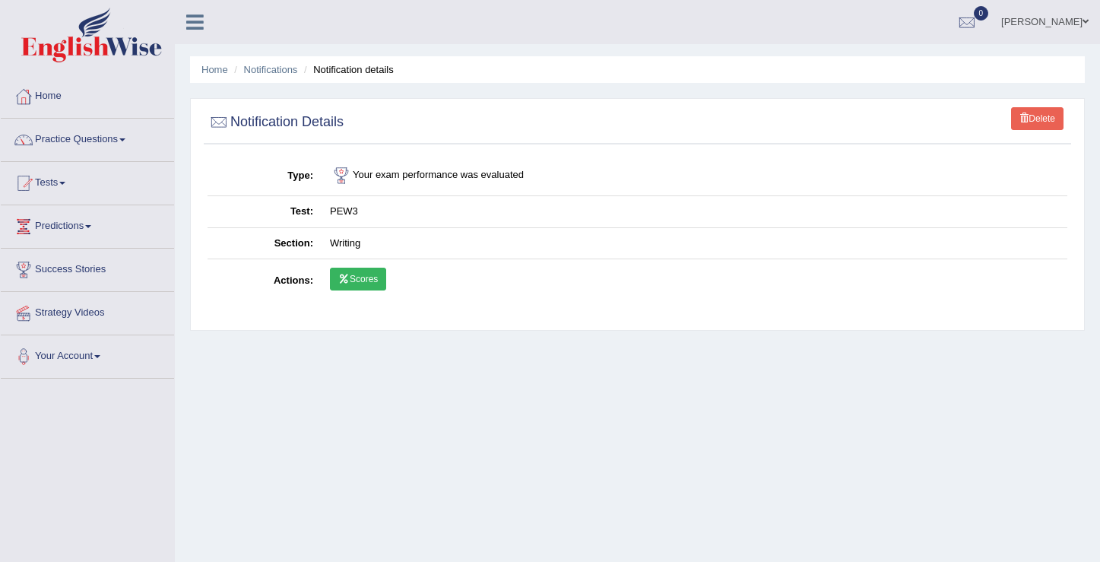
click at [358, 278] on link "Scores" at bounding box center [358, 279] width 56 height 23
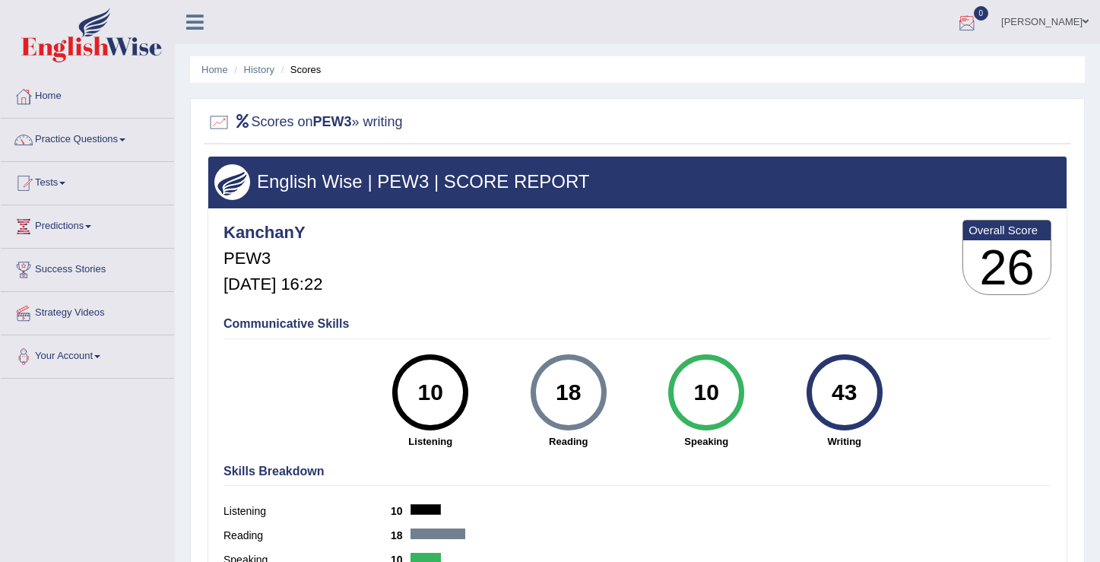
click at [974, 22] on div at bounding box center [967, 22] width 23 height 23
click at [895, 59] on strong "See All Alerts" at bounding box center [871, 64] width 68 height 12
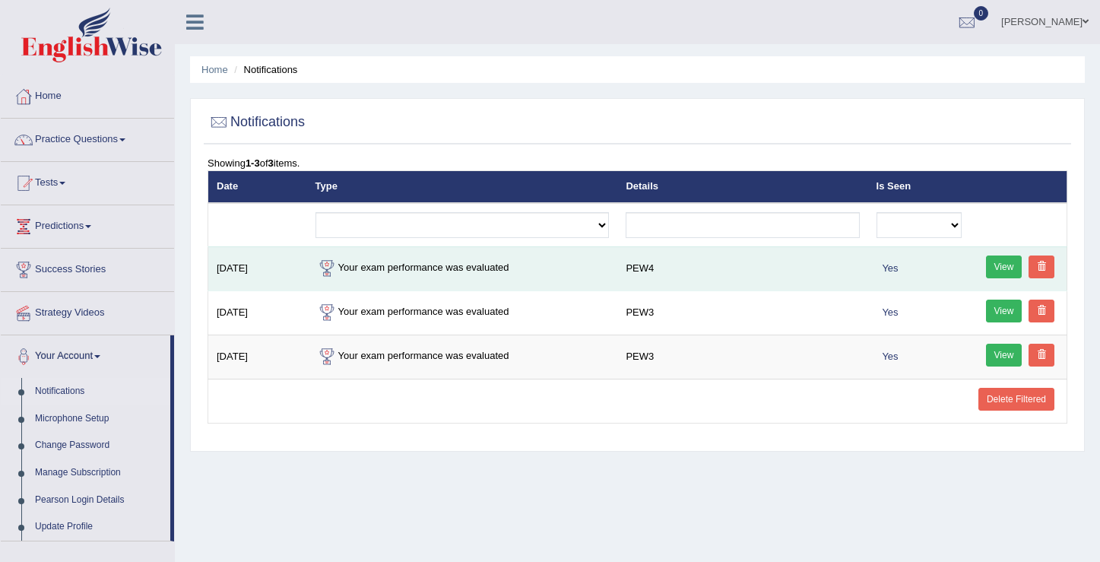
click at [1010, 267] on link "View" at bounding box center [1004, 266] width 36 height 23
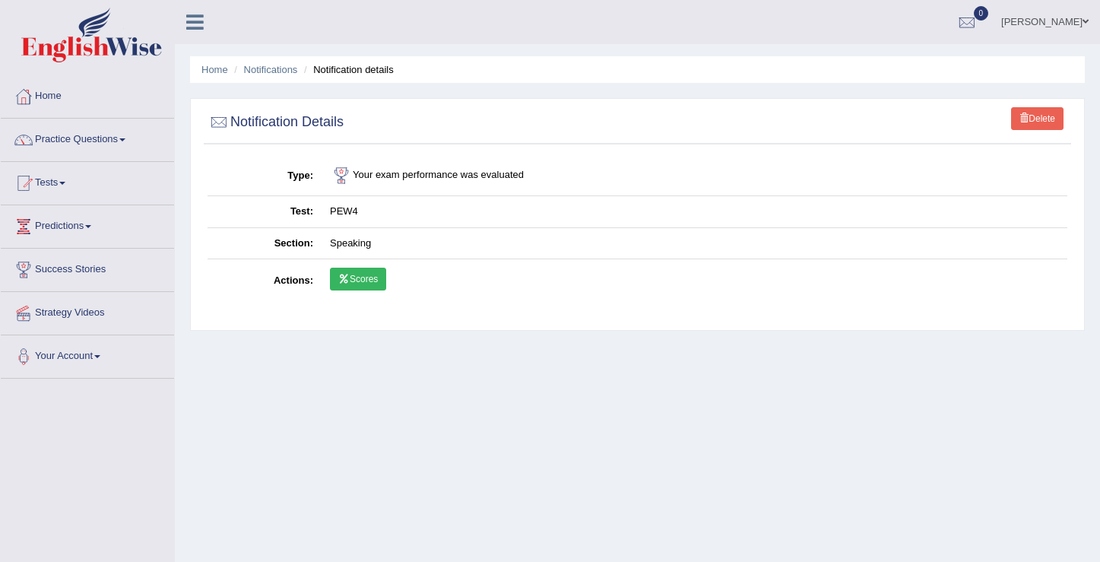
click at [368, 284] on link "Scores" at bounding box center [358, 279] width 56 height 23
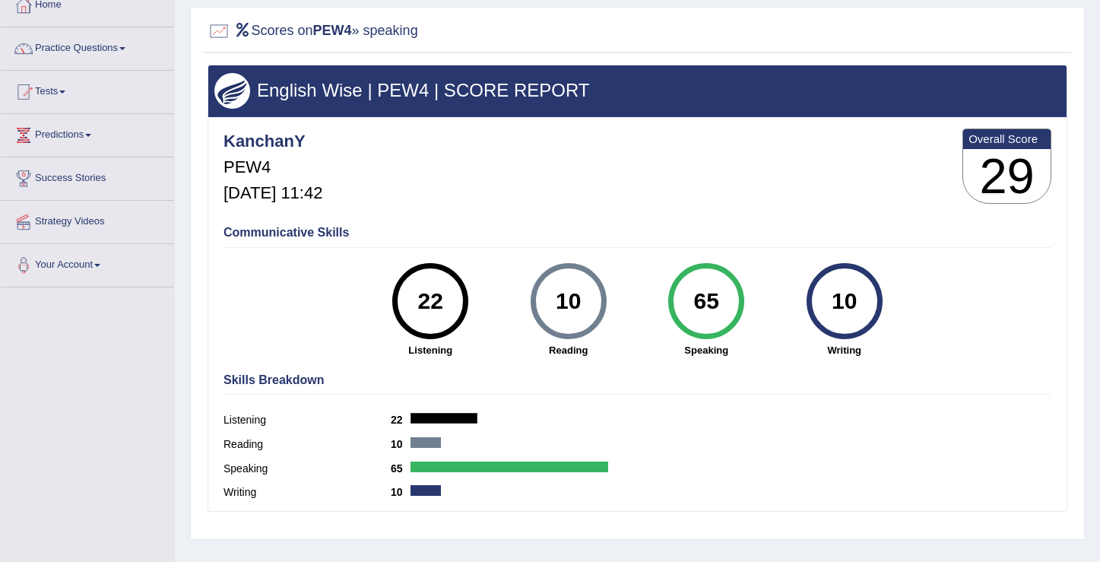
scroll to position [104, 0]
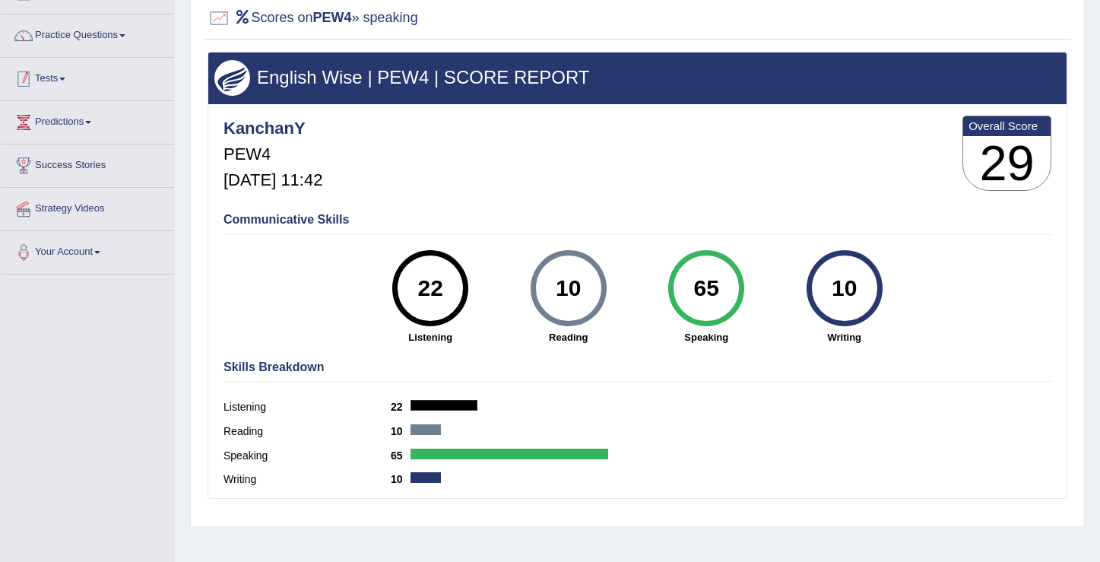
click at [73, 78] on link "Tests" at bounding box center [87, 77] width 173 height 38
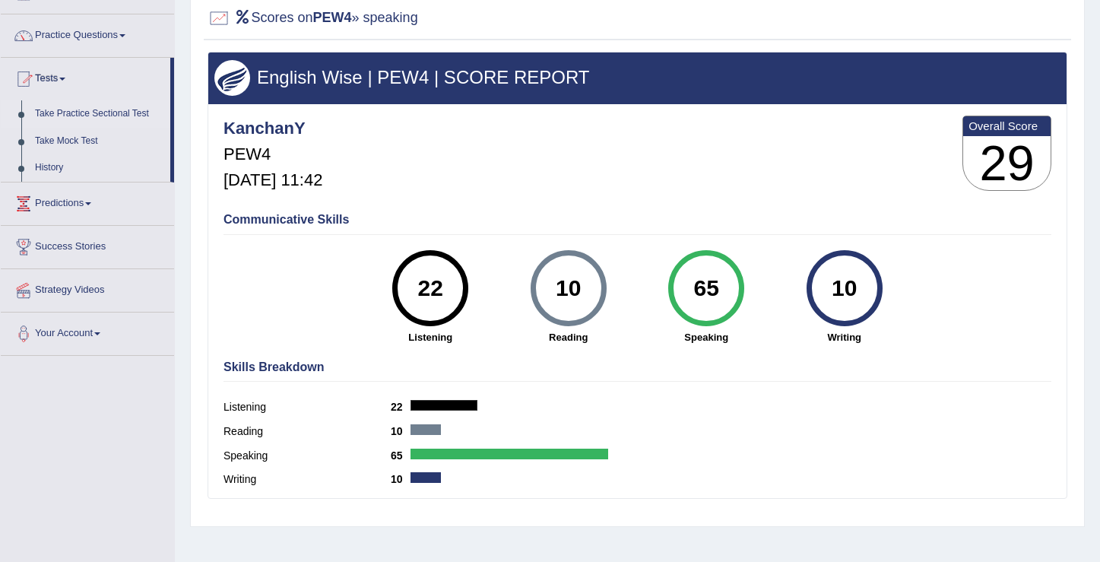
click at [93, 114] on link "Take Practice Sectional Test" at bounding box center [99, 113] width 142 height 27
